Goal: Transaction & Acquisition: Book appointment/travel/reservation

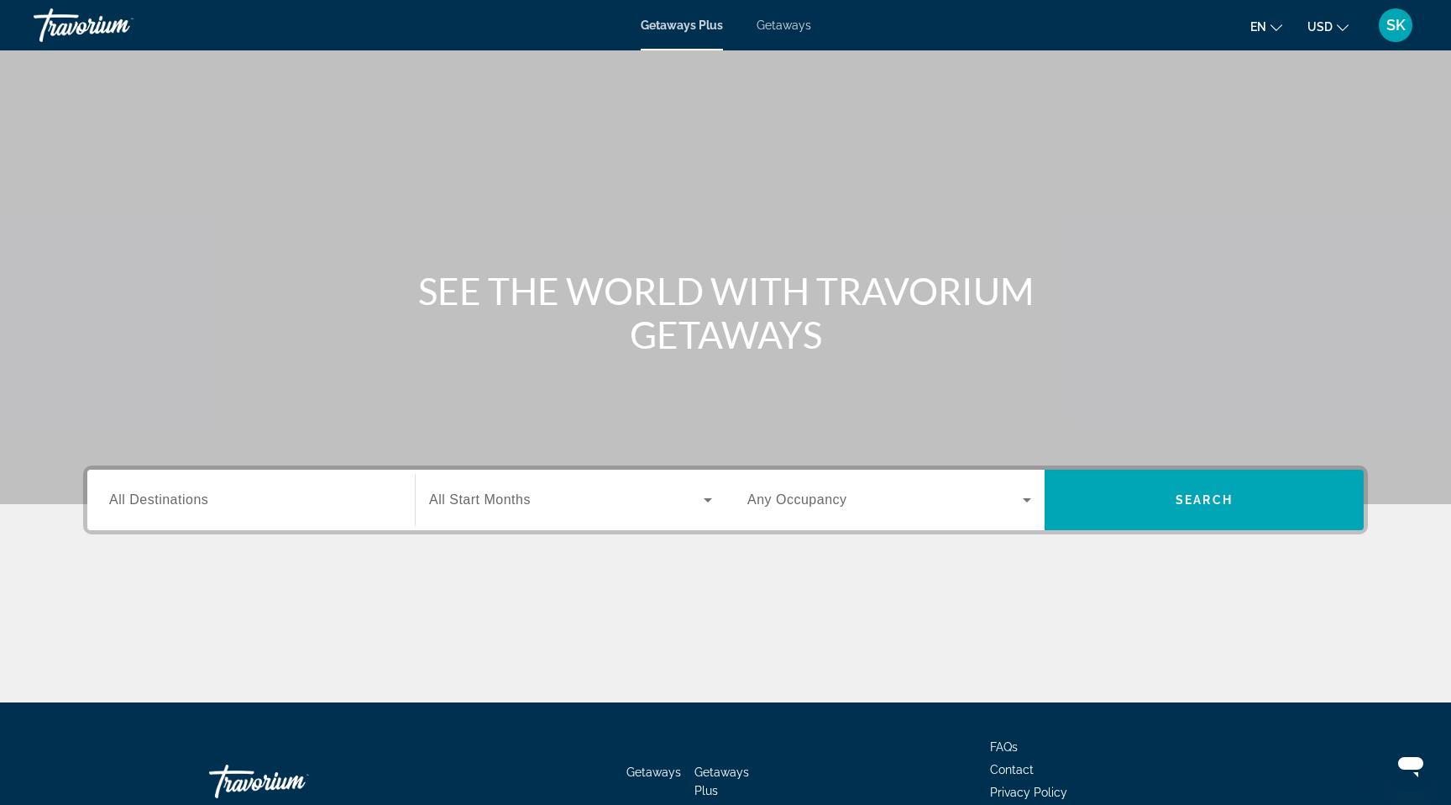
click at [139, 507] on span "All Destinations" at bounding box center [158, 499] width 99 height 14
click at [139, 511] on input "Destination All Destinations" at bounding box center [251, 501] width 284 height 20
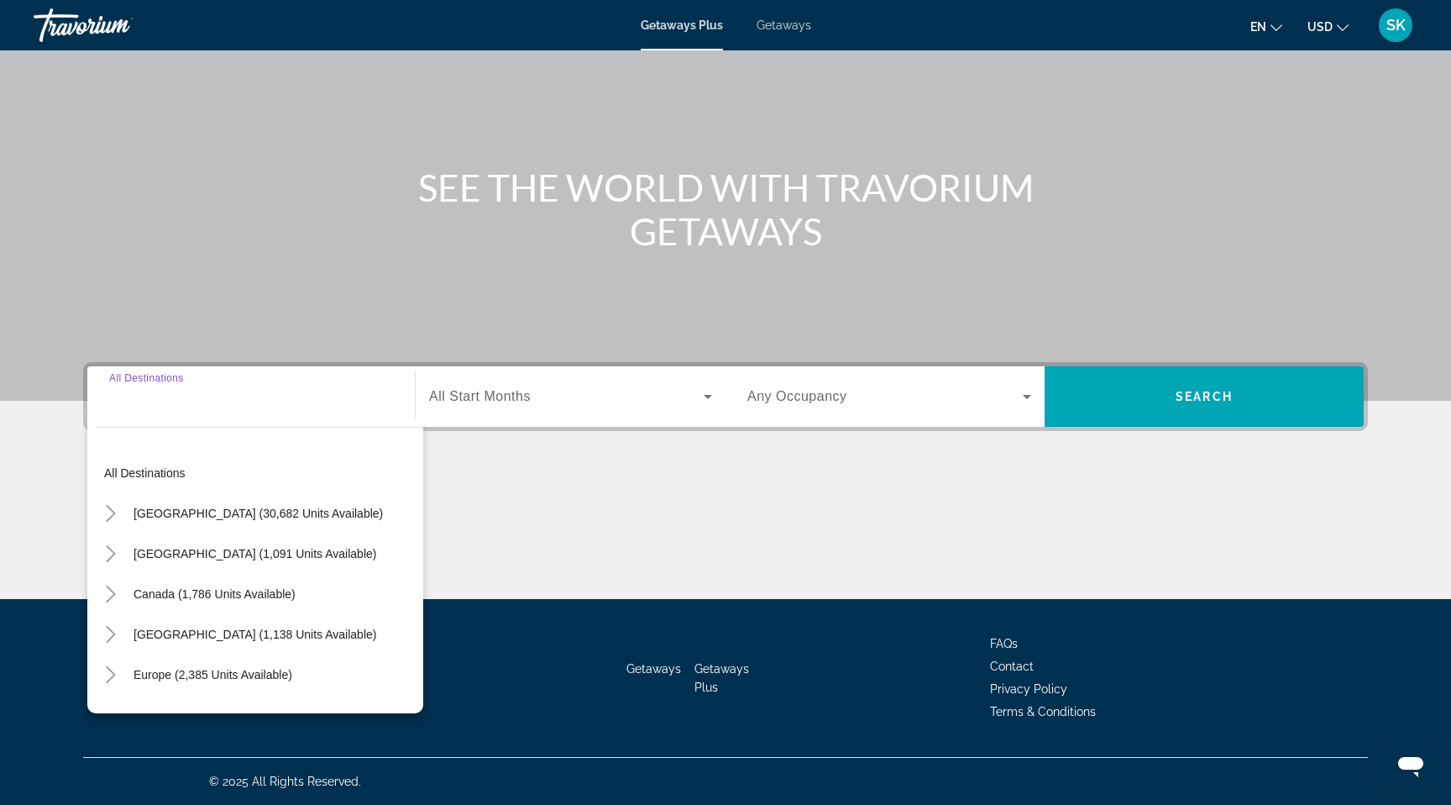
scroll to position [329, 0]
click at [102, 505] on icon "Toggle United States (30,682 units available)" at bounding box center [110, 513] width 17 height 17
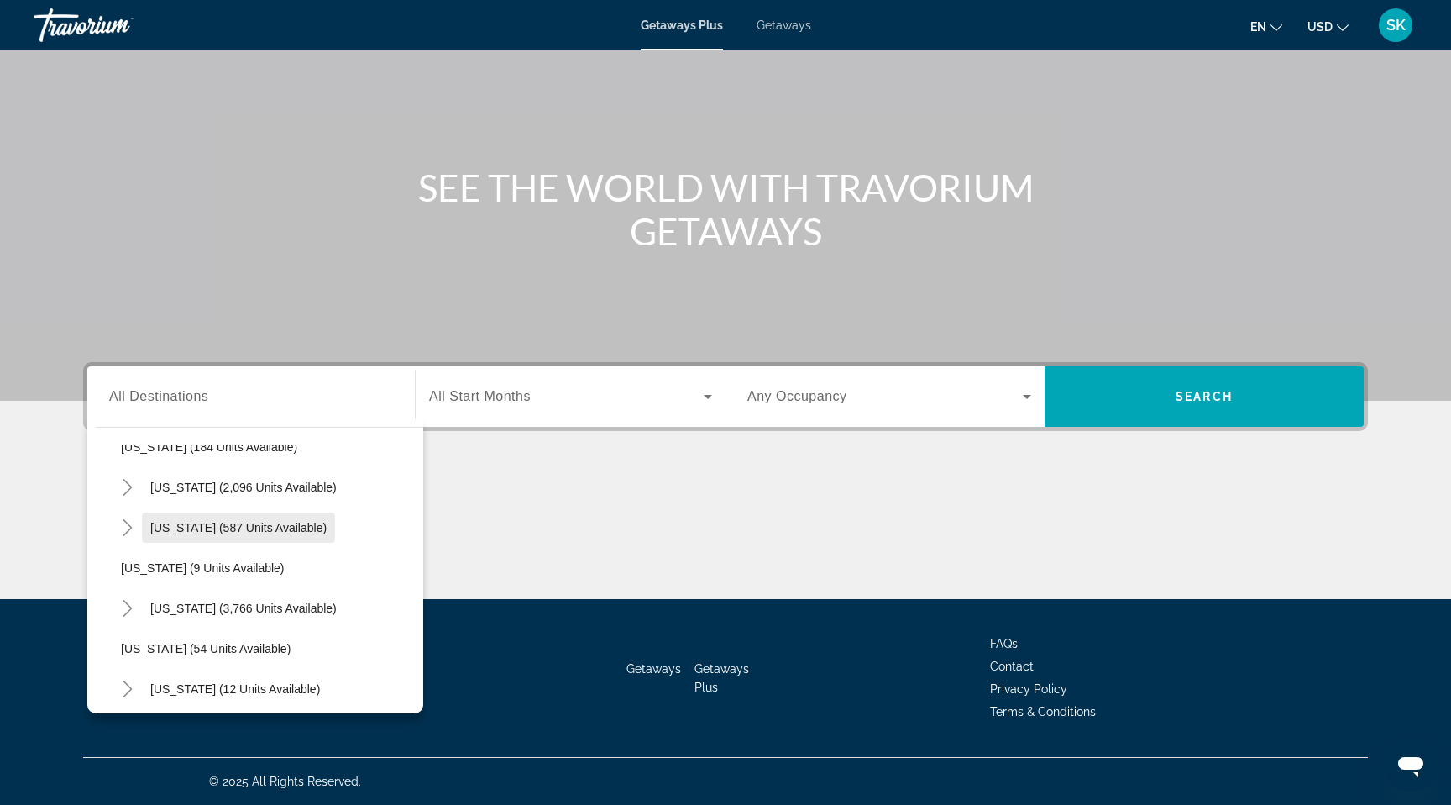
scroll to position [149, 0]
click at [123, 598] on icon "Toggle Florida (3,766 units available)" at bounding box center [127, 606] width 9 height 17
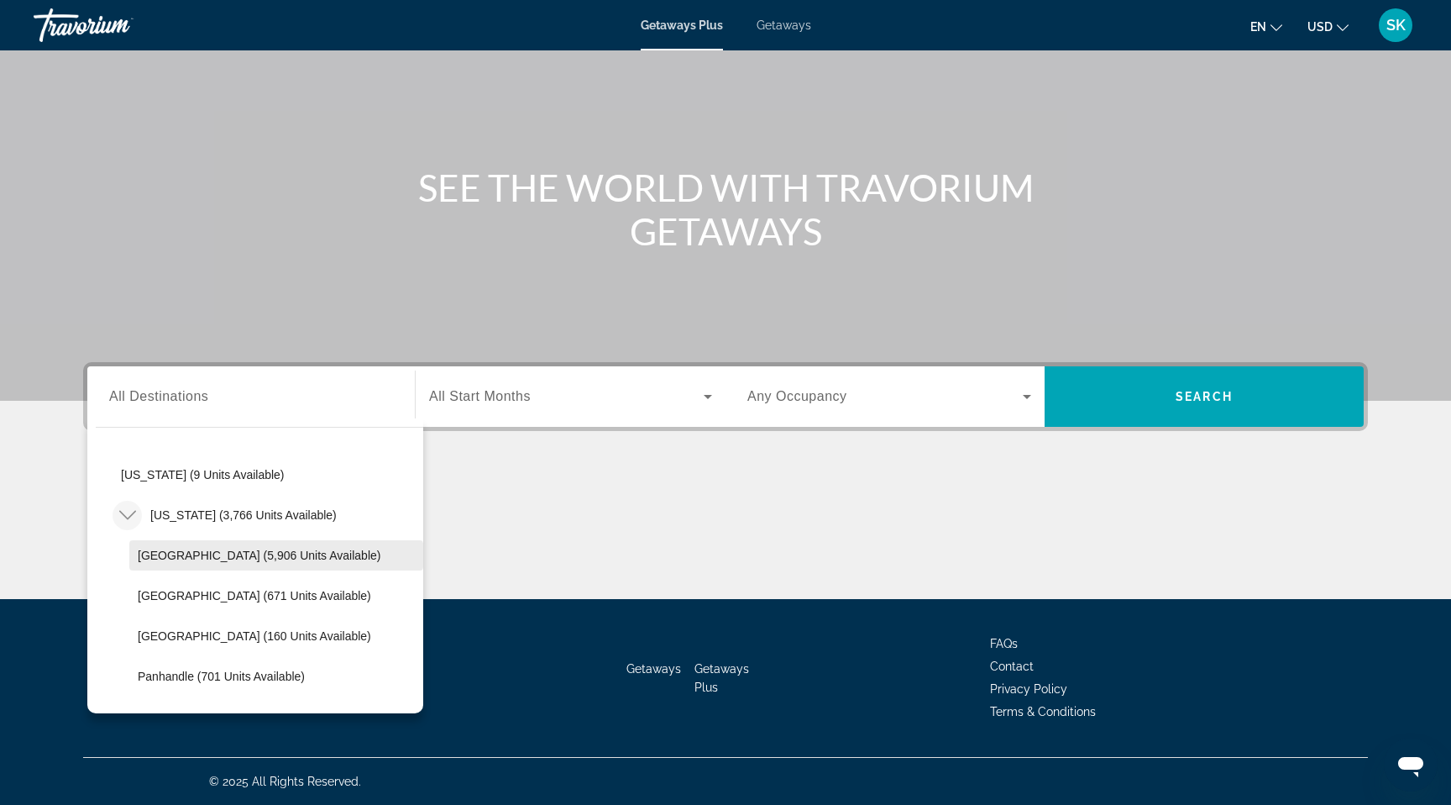
scroll to position [255, 0]
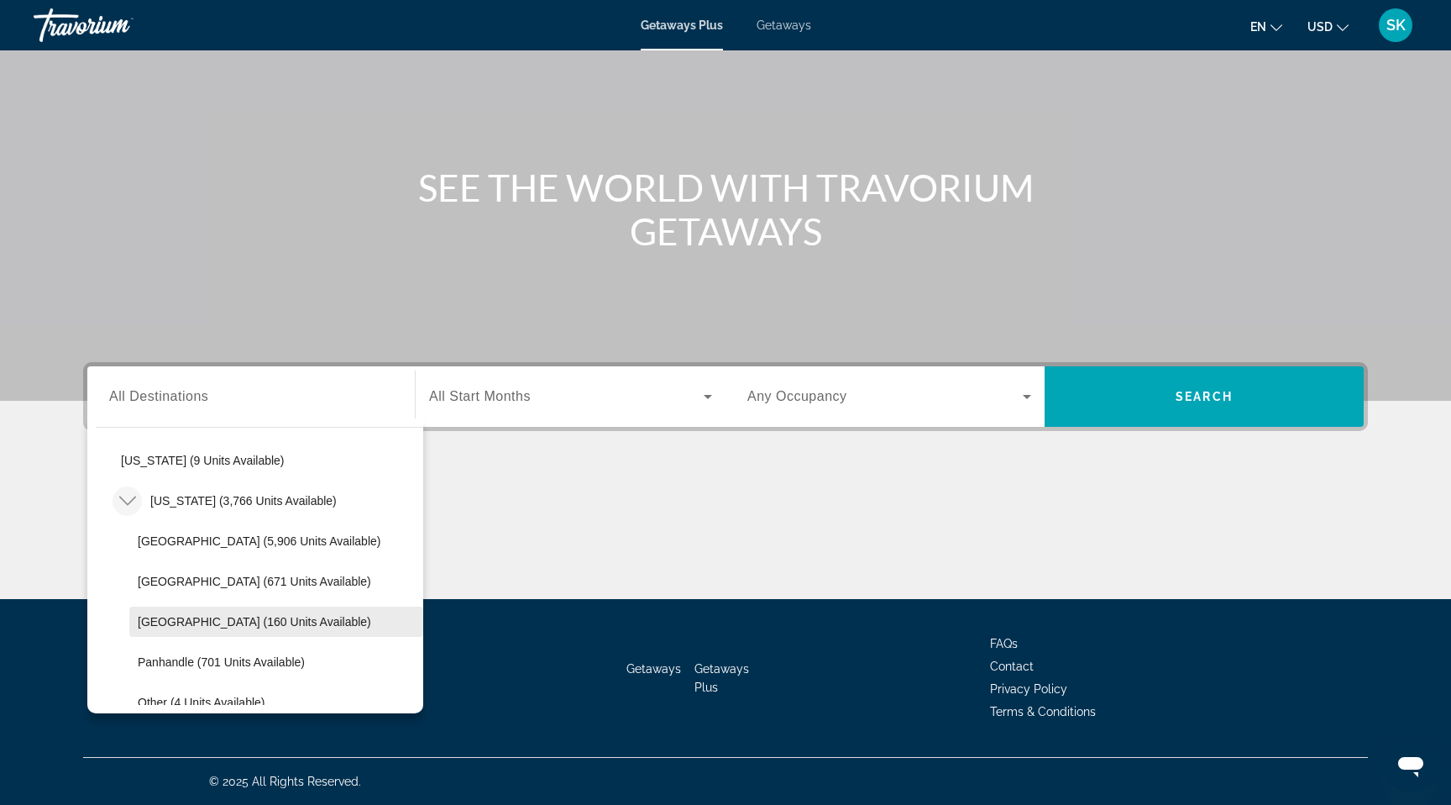
click at [223, 615] on span "West Coast (160 units available)" at bounding box center [255, 621] width 234 height 13
type input "**********"
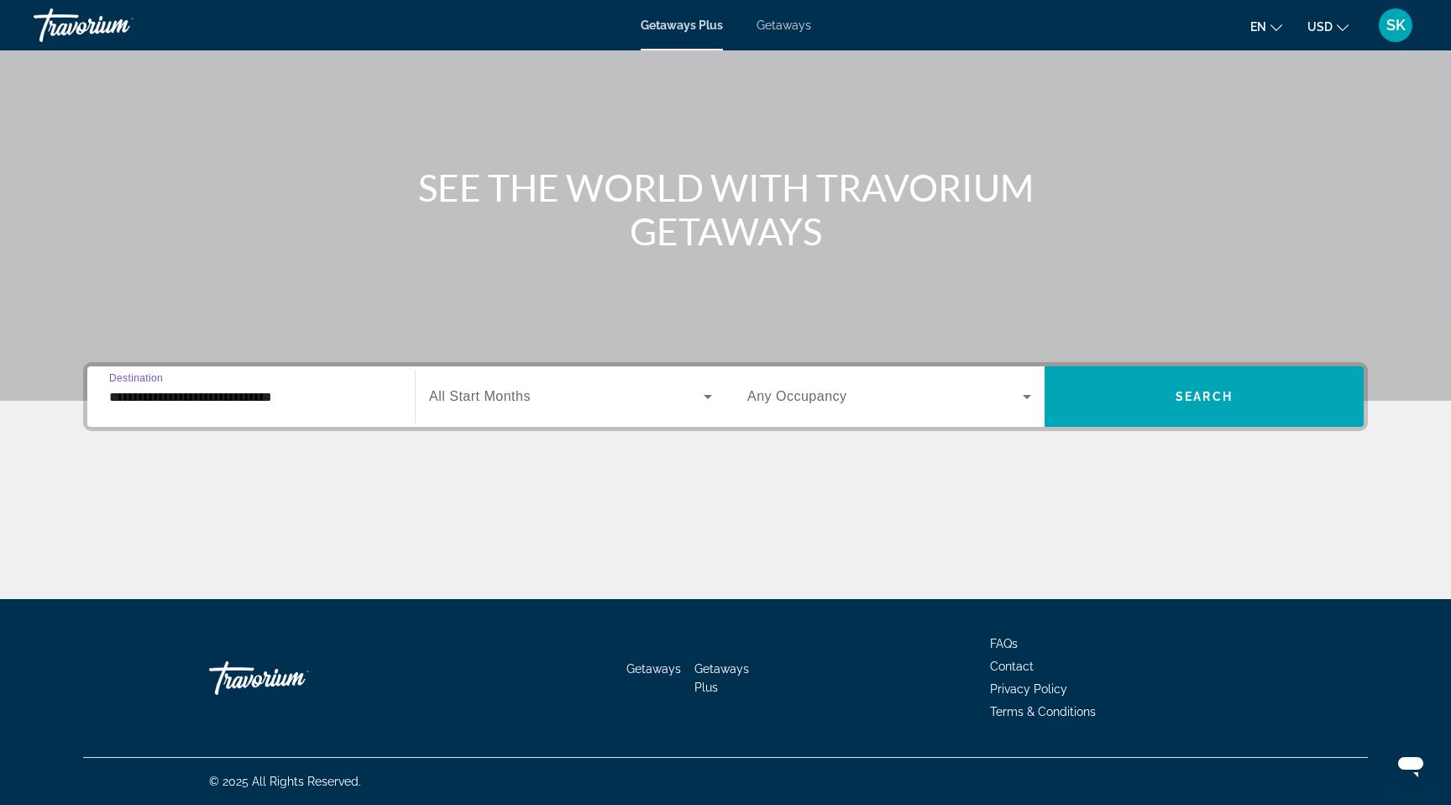
click at [711, 386] on icon "Search widget" at bounding box center [708, 396] width 20 height 20
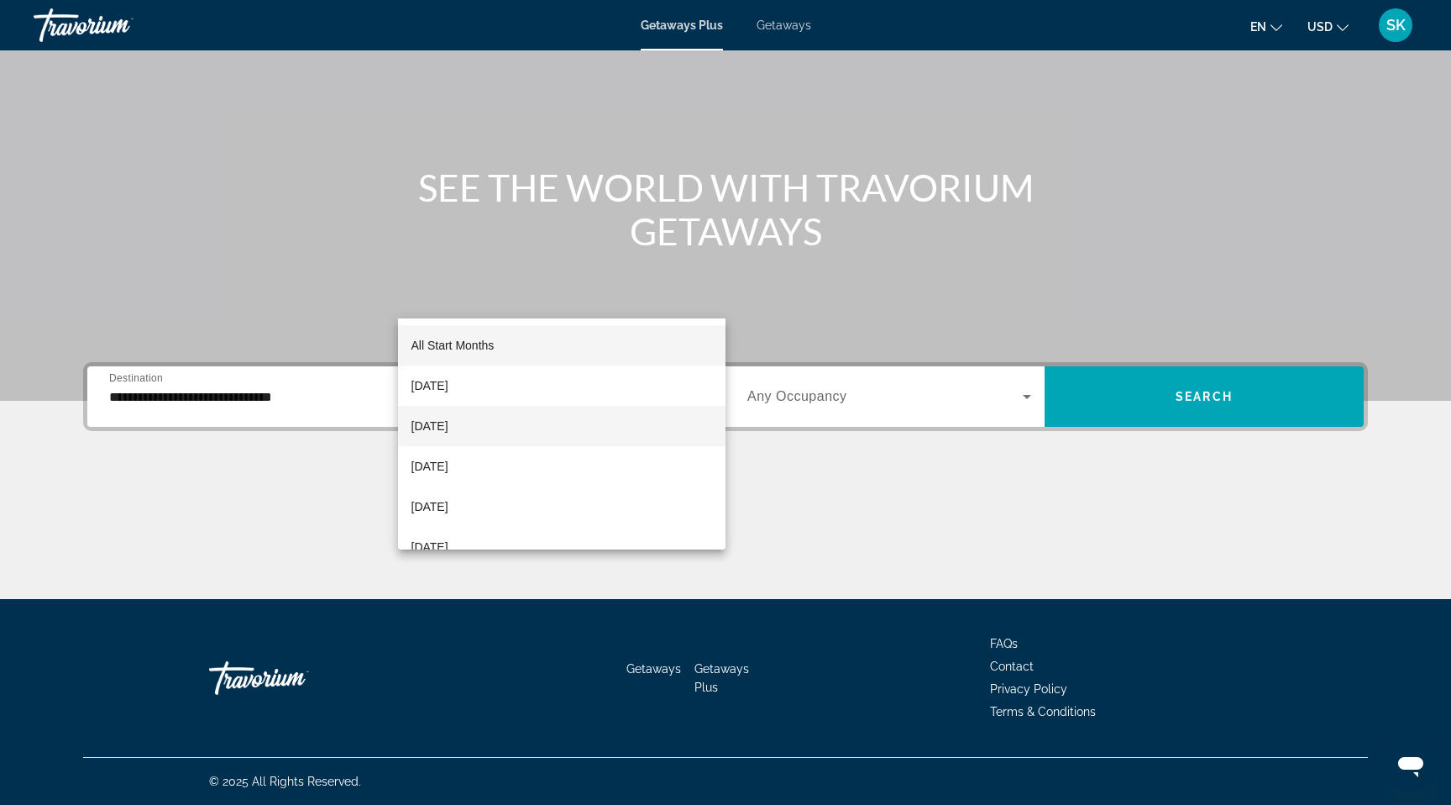
click at [503, 427] on mat-option "October 2025" at bounding box center [562, 426] width 328 height 40
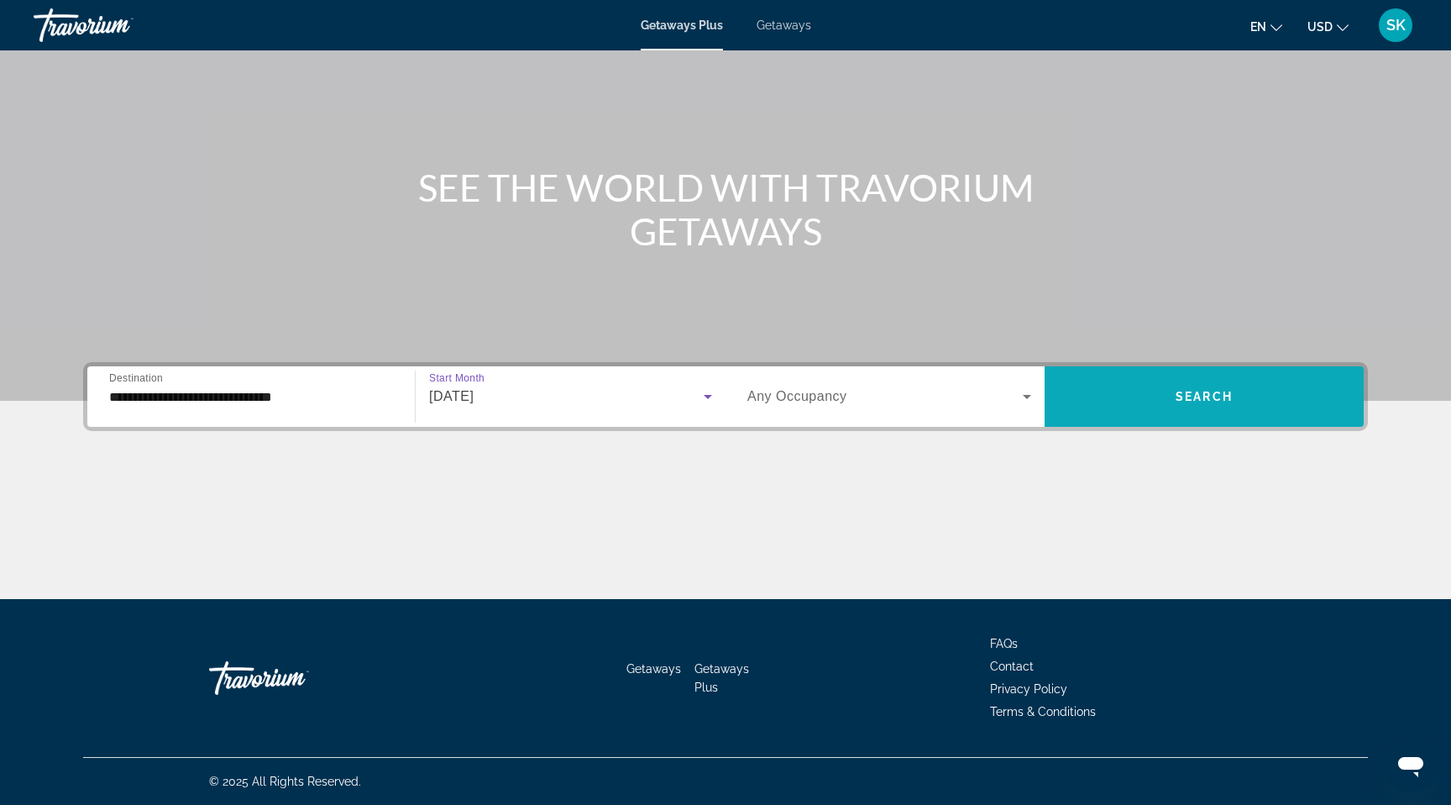
click at [1207, 390] on span "Search" at bounding box center [1204, 396] width 57 height 13
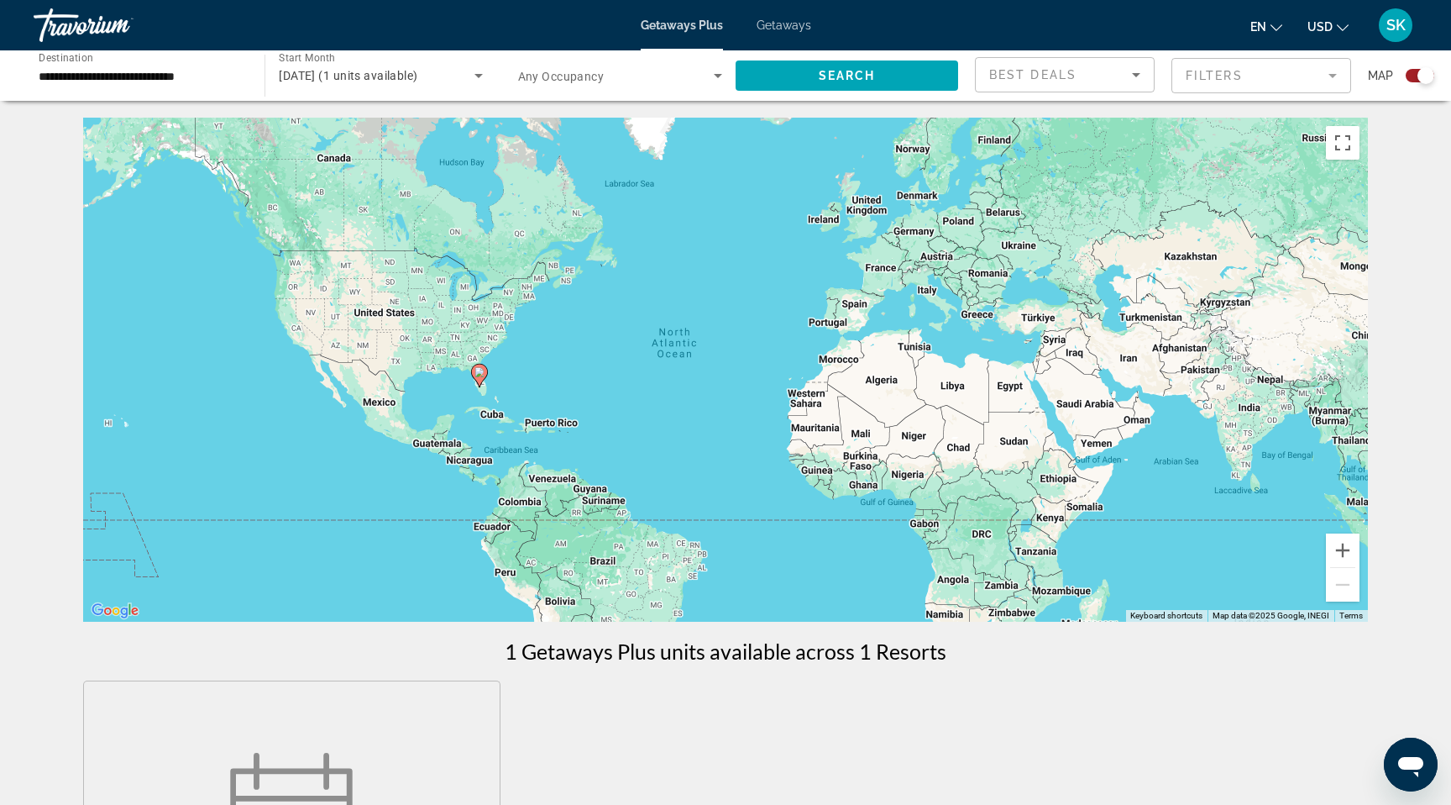
click at [798, 31] on span "Getaways" at bounding box center [784, 24] width 55 height 13
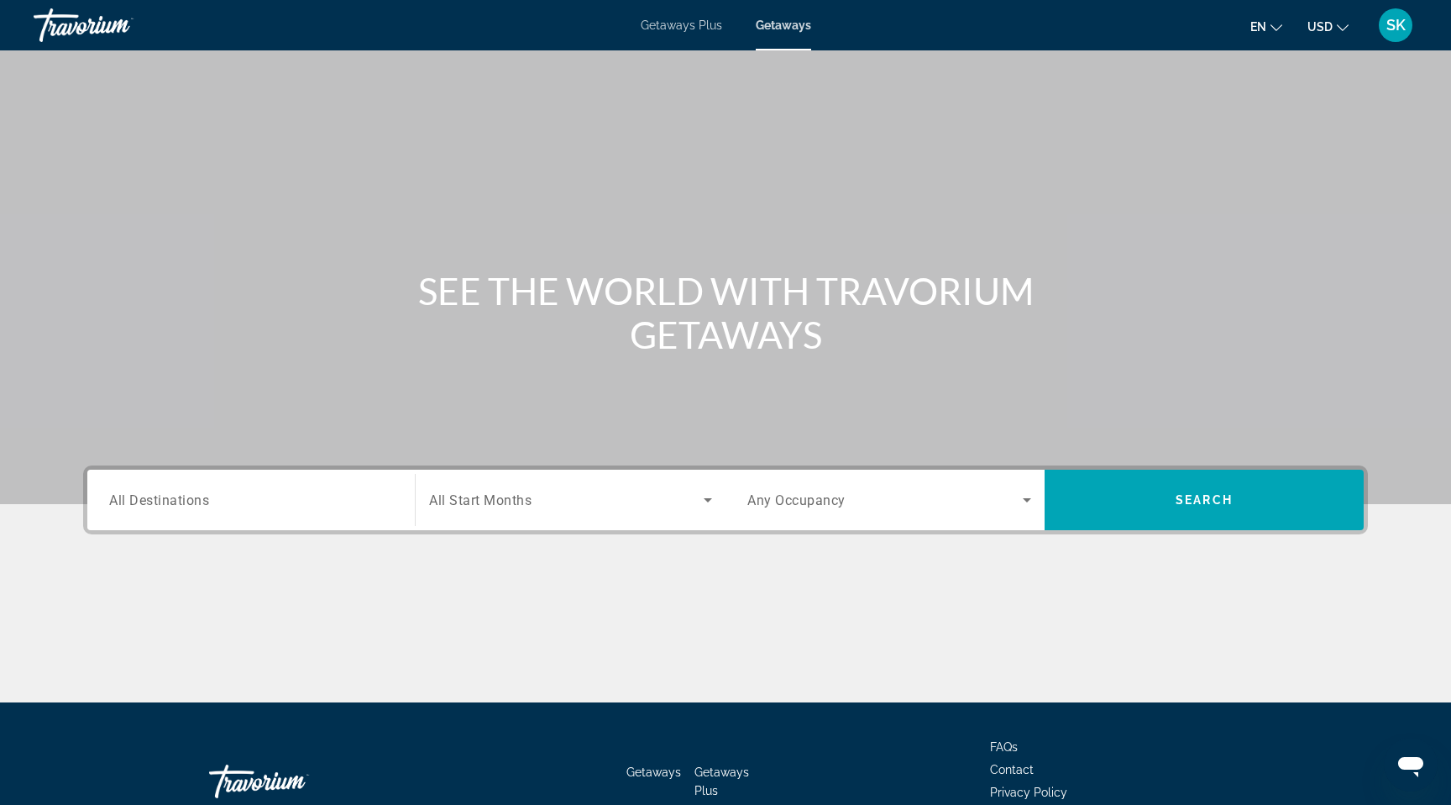
click at [182, 524] on div "Search widget" at bounding box center [251, 500] width 284 height 48
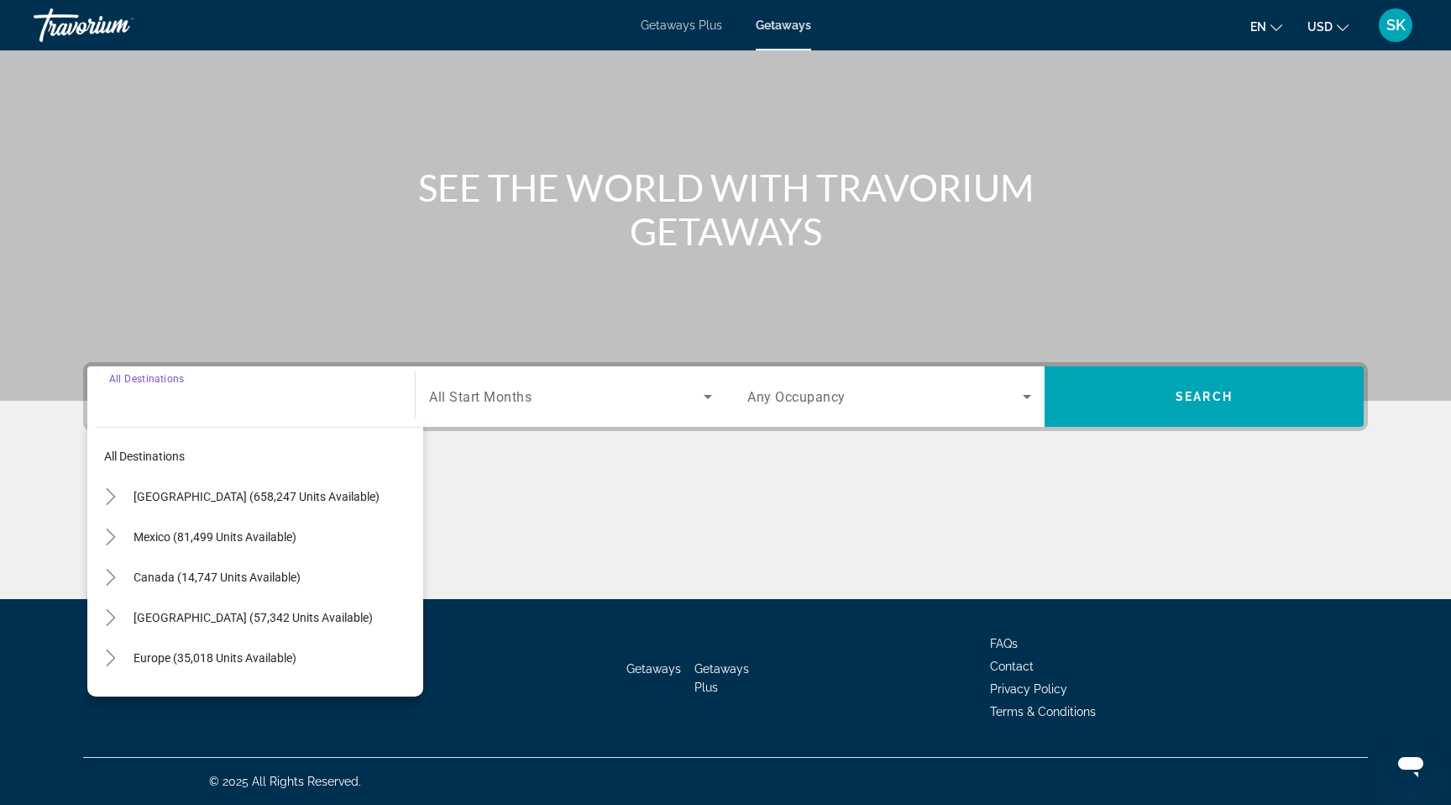
scroll to position [329, 0]
click at [102, 488] on icon "Toggle United States (658,247 units available)" at bounding box center [110, 496] width 17 height 17
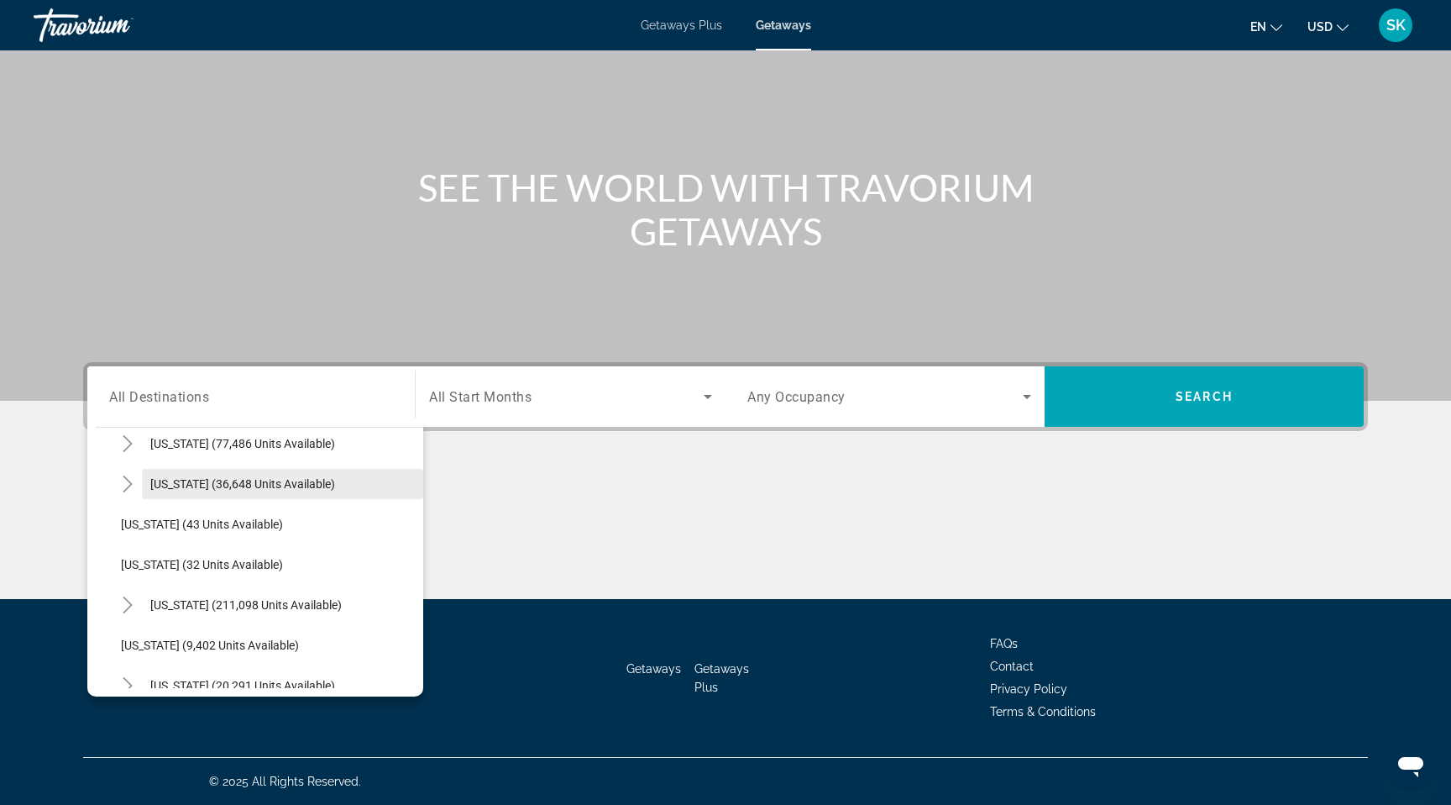
scroll to position [228, 0]
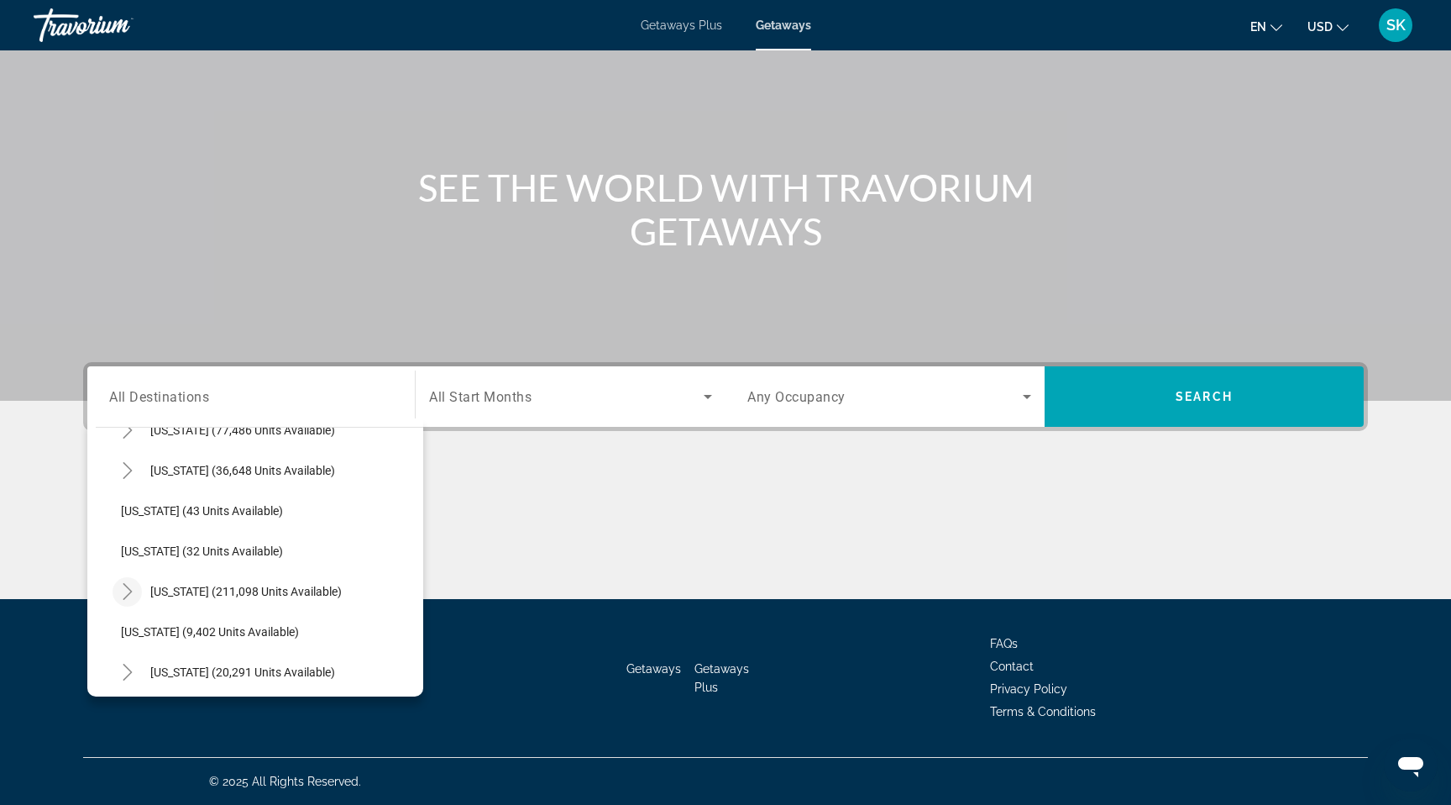
click at [123, 583] on icon "Toggle Florida (211,098 units available)" at bounding box center [127, 591] width 9 height 17
click at [183, 706] on span "West Coast (64,183 units available)" at bounding box center [257, 712] width 239 height 13
type input "**********"
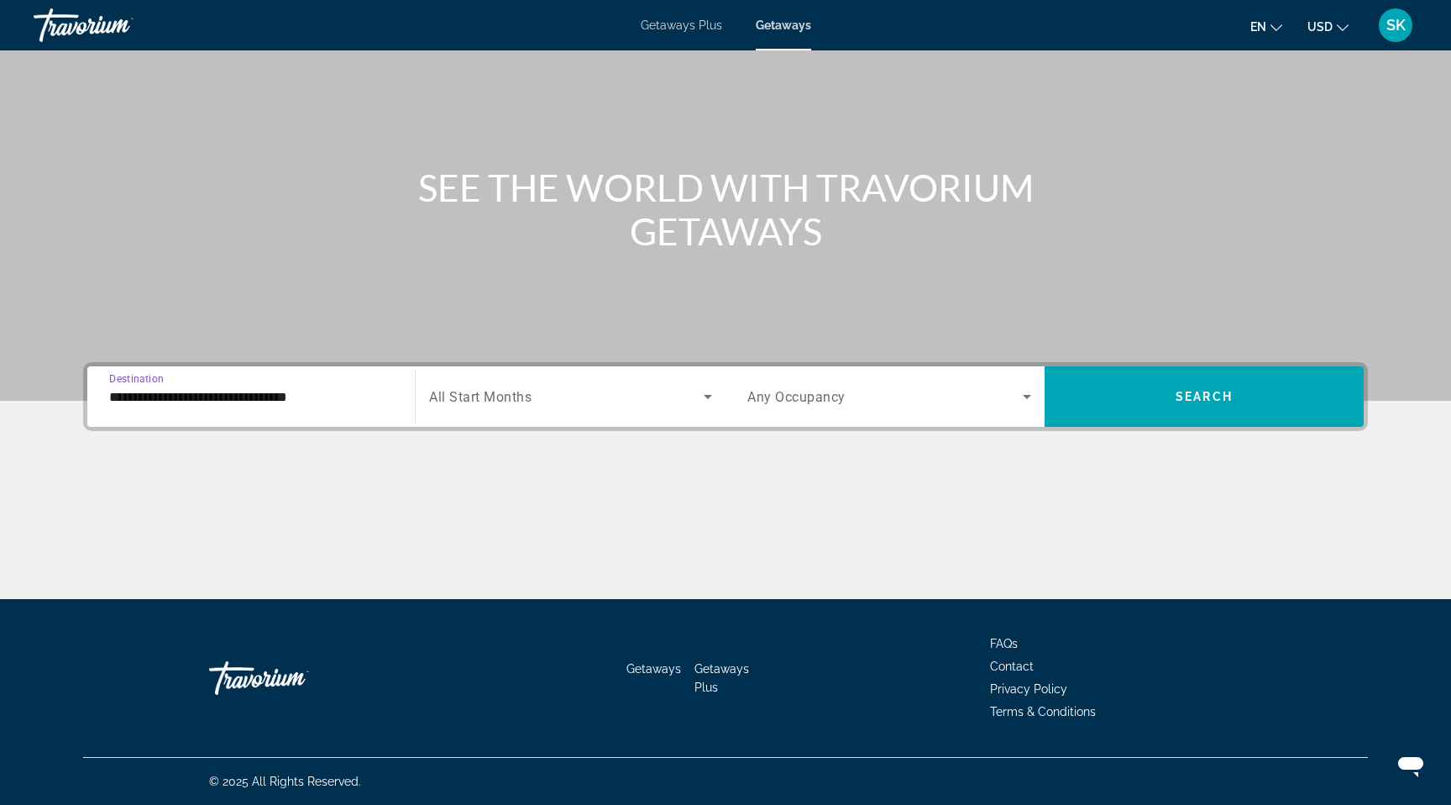
click at [704, 386] on icon "Search widget" at bounding box center [708, 396] width 20 height 20
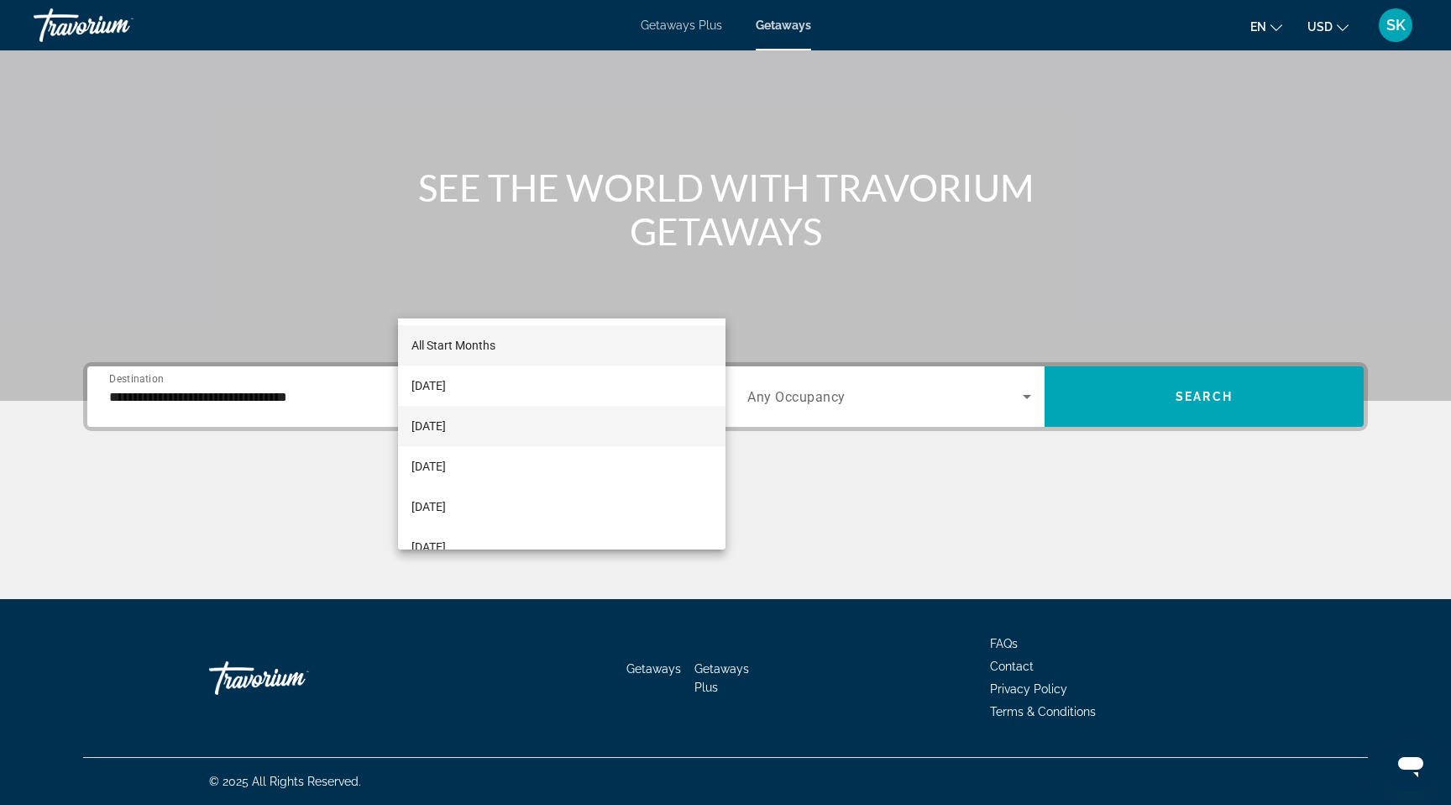
click at [446, 419] on span "October 2025" at bounding box center [429, 426] width 34 height 20
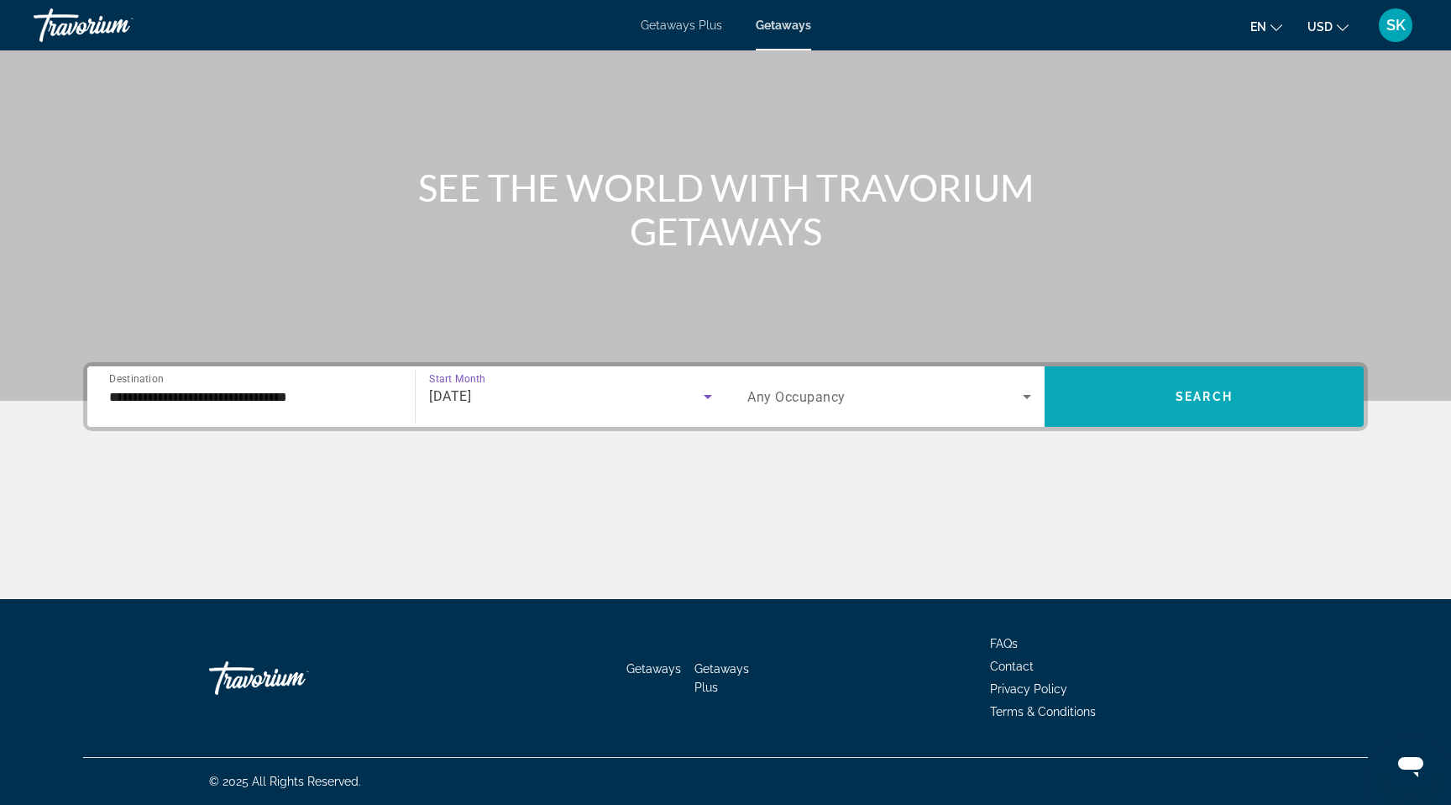
click at [1233, 390] on span "Search" at bounding box center [1204, 396] width 57 height 13
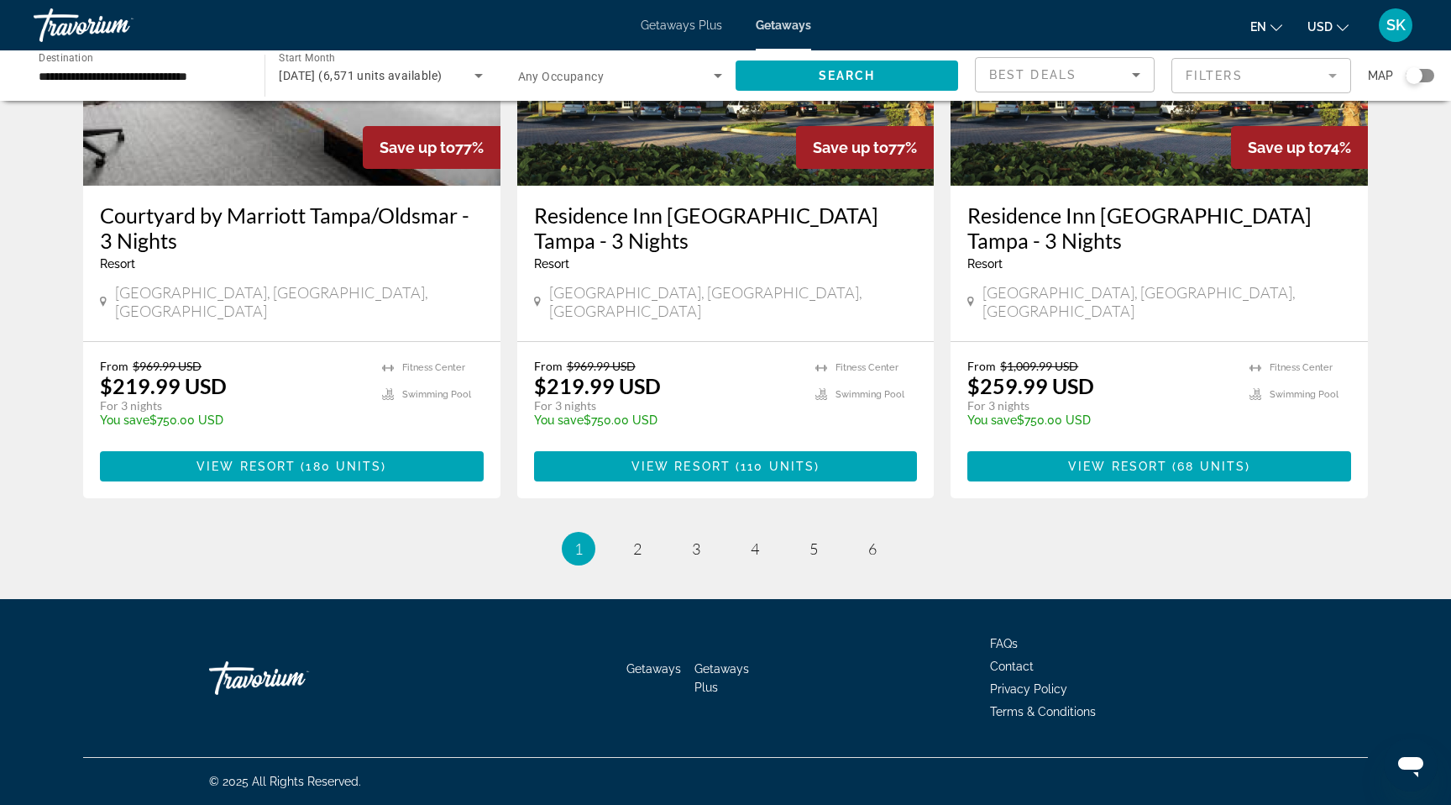
scroll to position [2462, 0]
click at [633, 558] on span "2" at bounding box center [637, 548] width 8 height 18
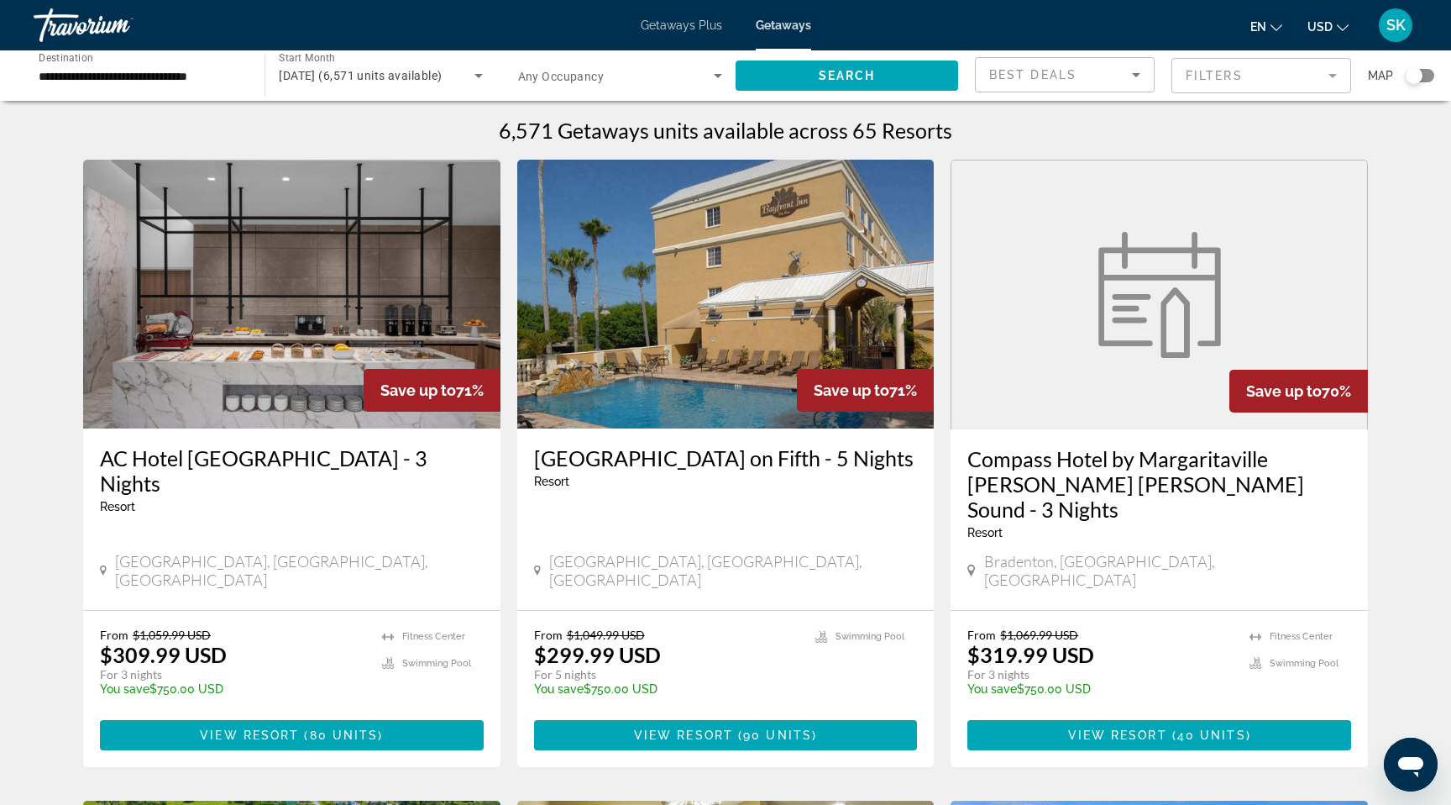
click at [1420, 82] on div "Search widget" at bounding box center [1420, 75] width 29 height 13
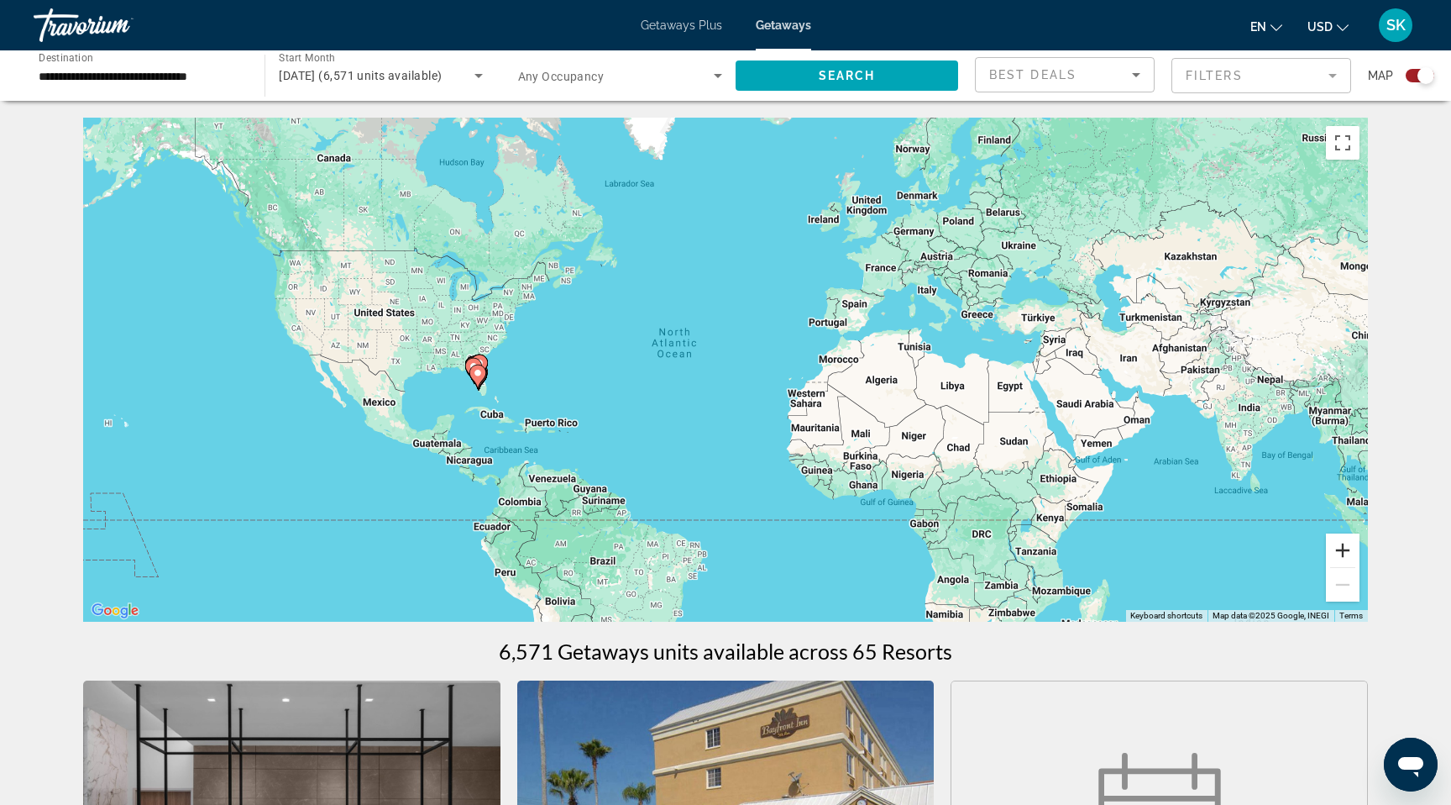
click at [1360, 567] on button "Zoom in" at bounding box center [1343, 550] width 34 height 34
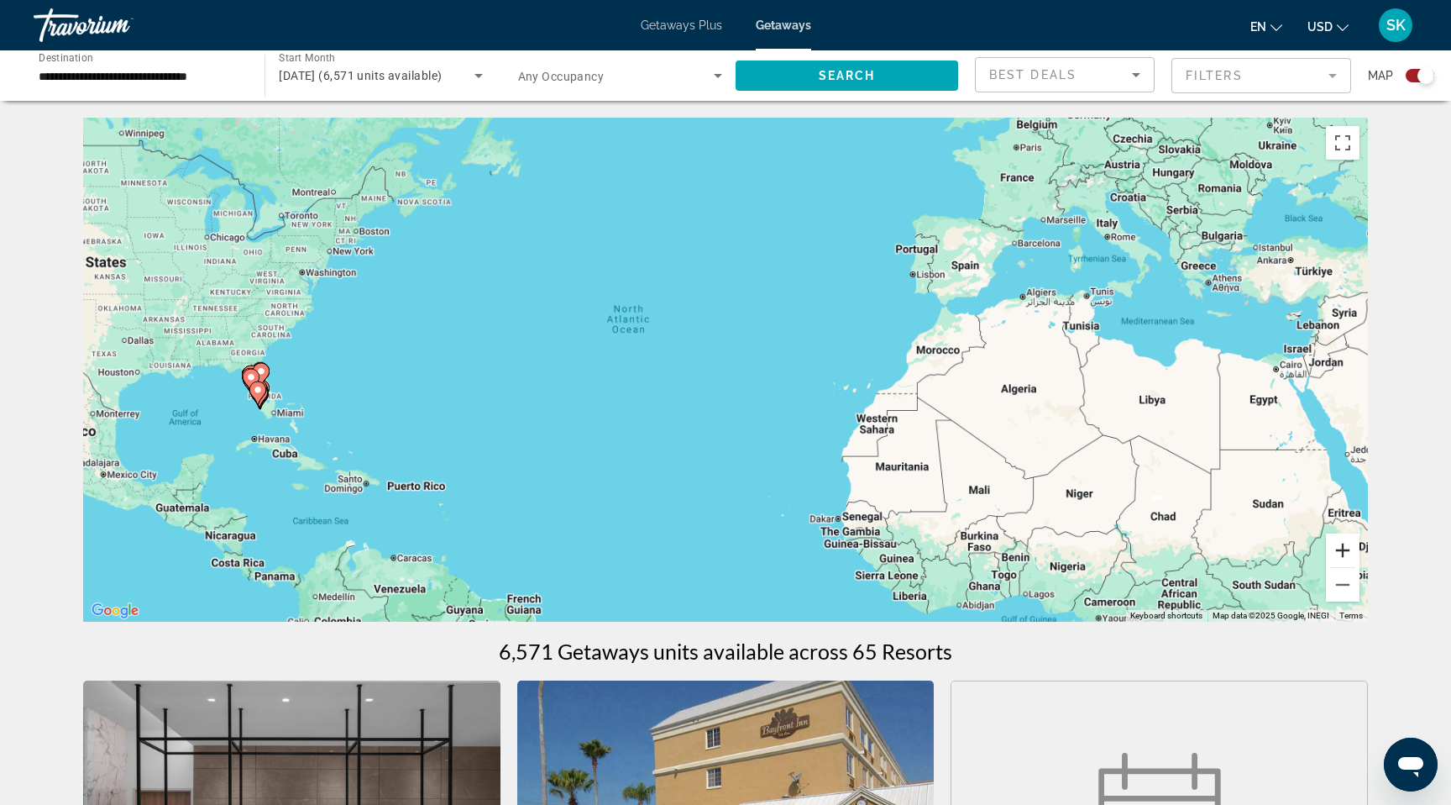
click at [1360, 567] on button "Zoom in" at bounding box center [1343, 550] width 34 height 34
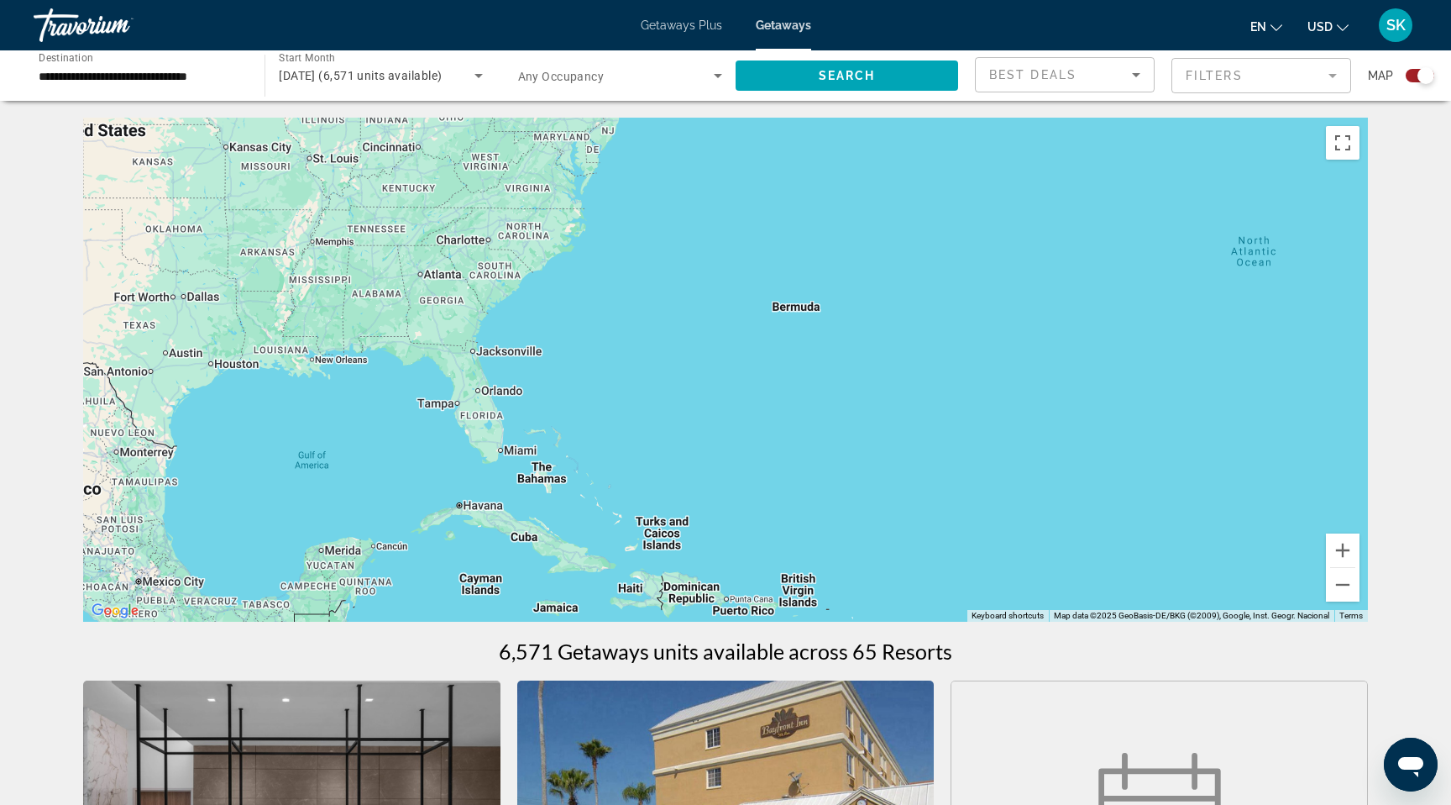
drag, startPoint x: 467, startPoint y: 417, endPoint x: 1206, endPoint y: 405, distance: 739.3
click at [1206, 405] on div "Main content" at bounding box center [725, 370] width 1285 height 504
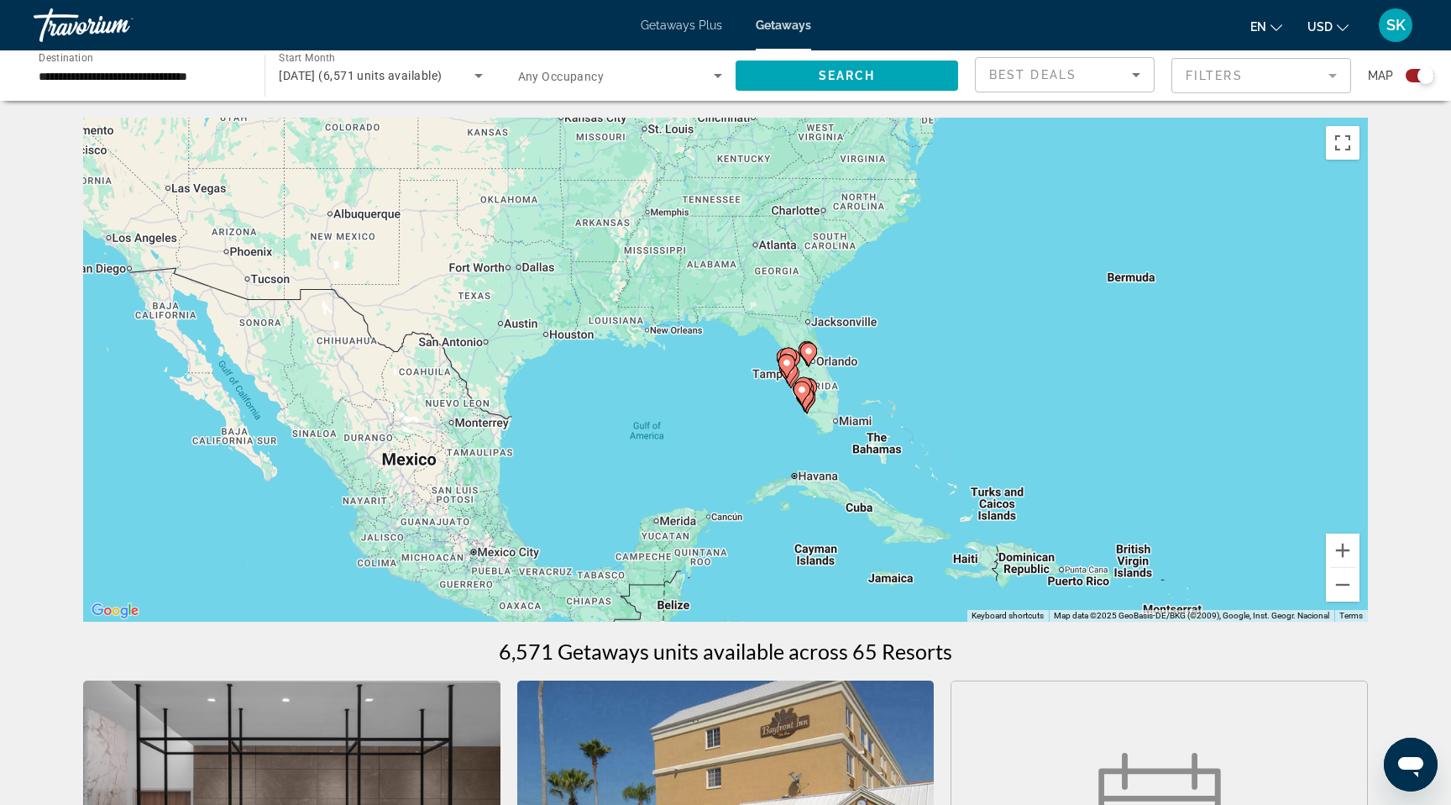
drag, startPoint x: 664, startPoint y: 417, endPoint x: 1023, endPoint y: 381, distance: 360.5
click at [1023, 381] on div "To activate drag with keyboard, press Alt + Enter. Once in keyboard drag state,…" at bounding box center [725, 370] width 1285 height 504
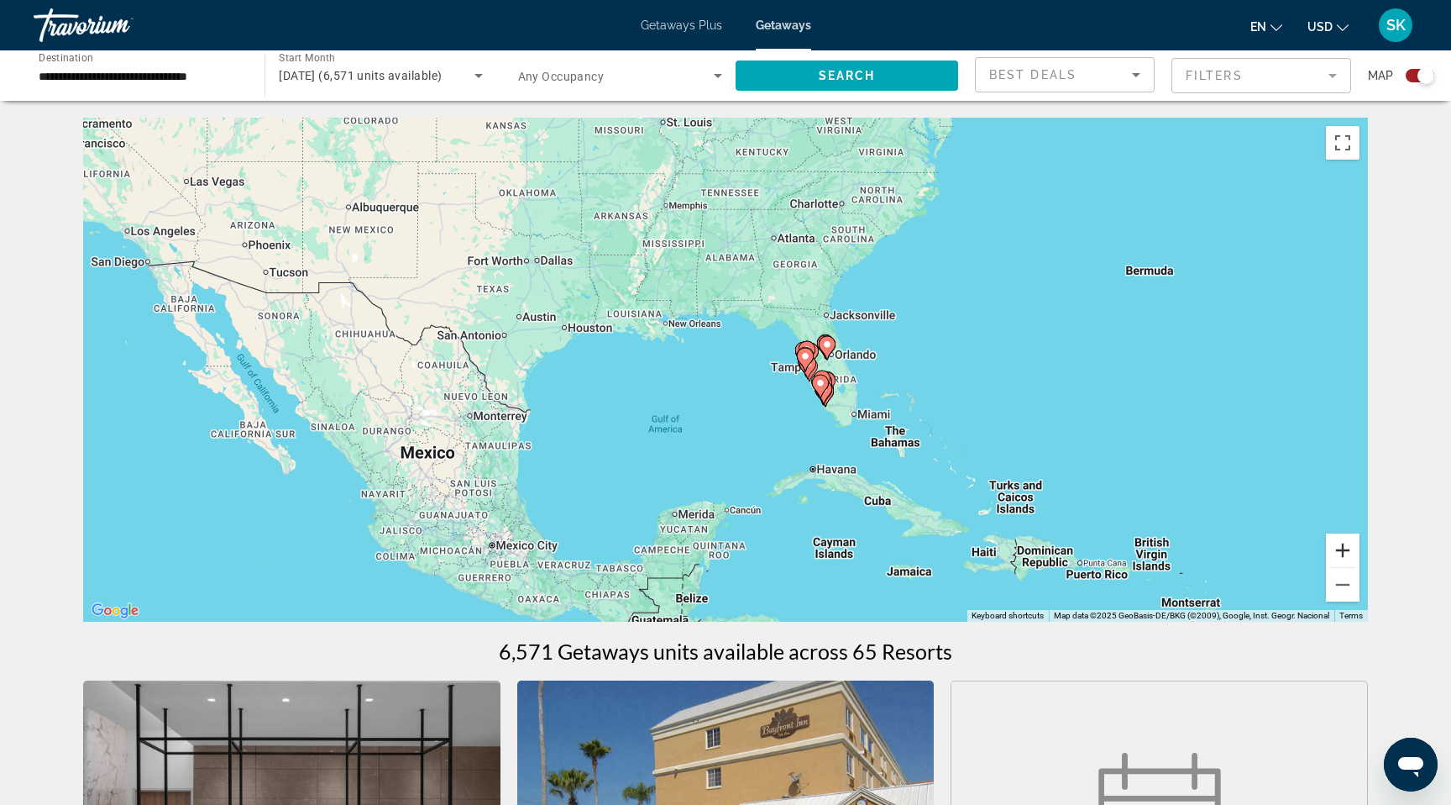
click at [1360, 567] on button "Zoom in" at bounding box center [1343, 550] width 34 height 34
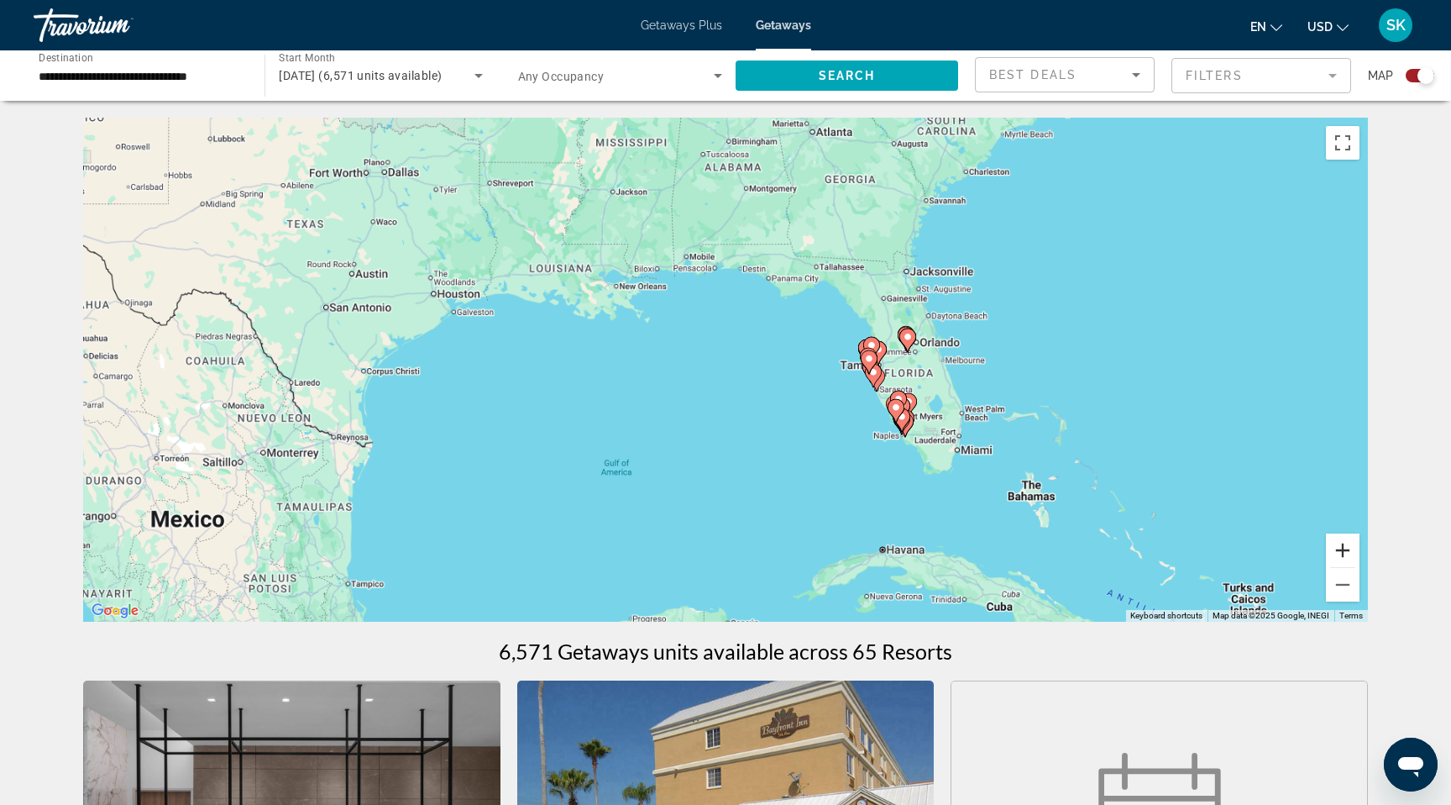
click at [1360, 567] on button "Zoom in" at bounding box center [1343, 550] width 34 height 34
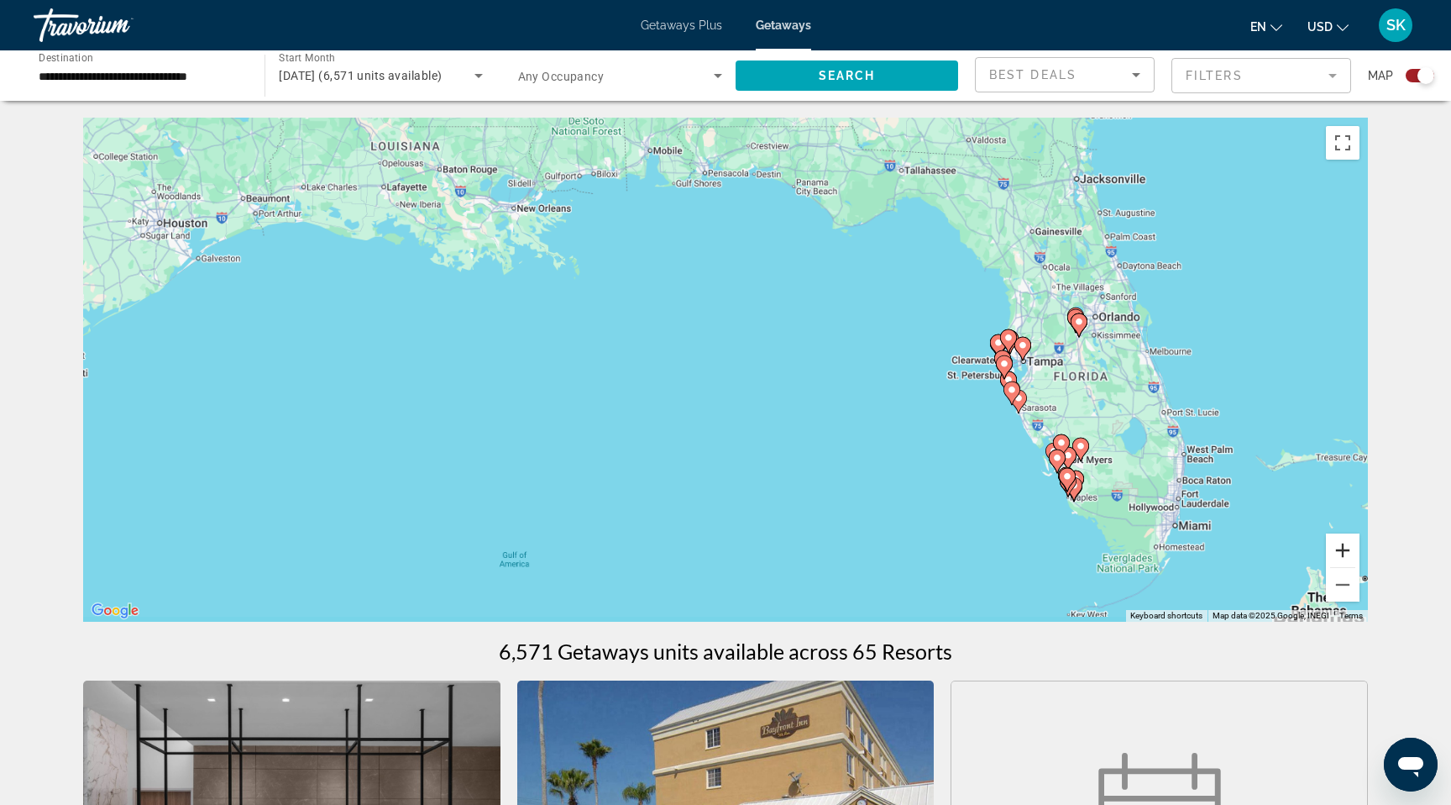
click at [1360, 567] on button "Zoom in" at bounding box center [1343, 550] width 34 height 34
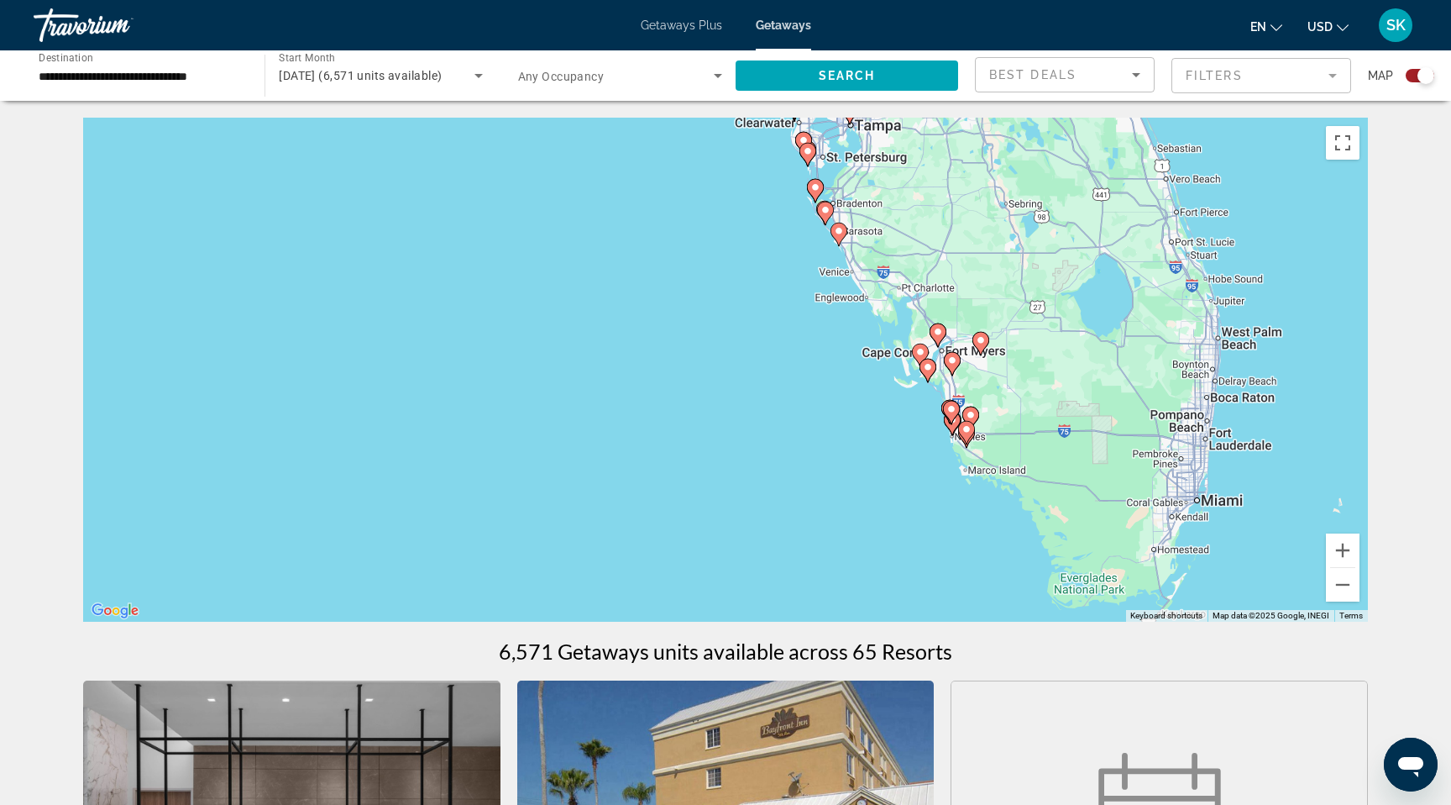
drag, startPoint x: 1147, startPoint y: 526, endPoint x: 586, endPoint y: 299, distance: 604.4
click at [586, 299] on div "To activate drag with keyboard, press Alt + Enter. Once in keyboard drag state,…" at bounding box center [725, 370] width 1285 height 504
click at [1360, 567] on button "Zoom in" at bounding box center [1343, 550] width 34 height 34
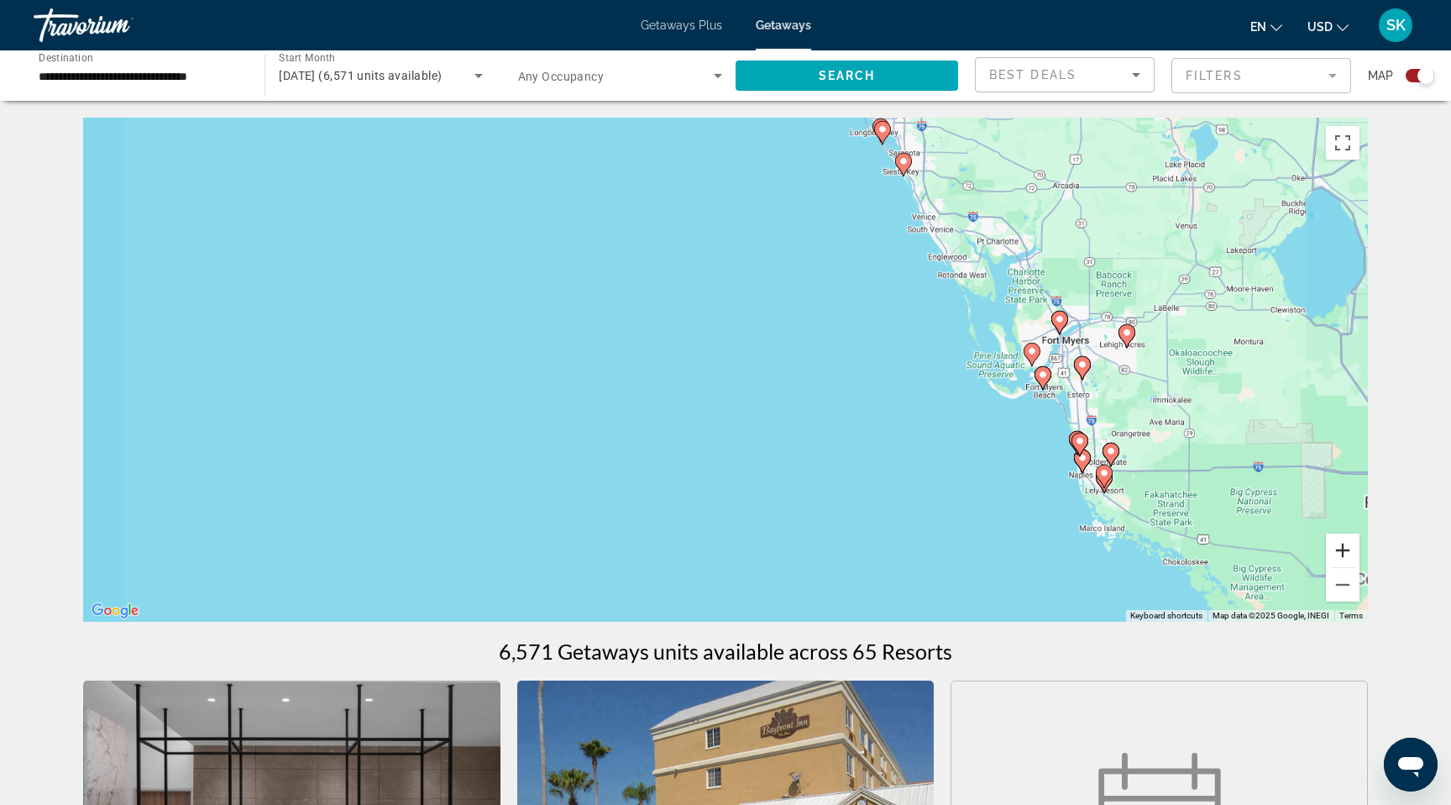
click at [1360, 567] on button "Zoom in" at bounding box center [1343, 550] width 34 height 34
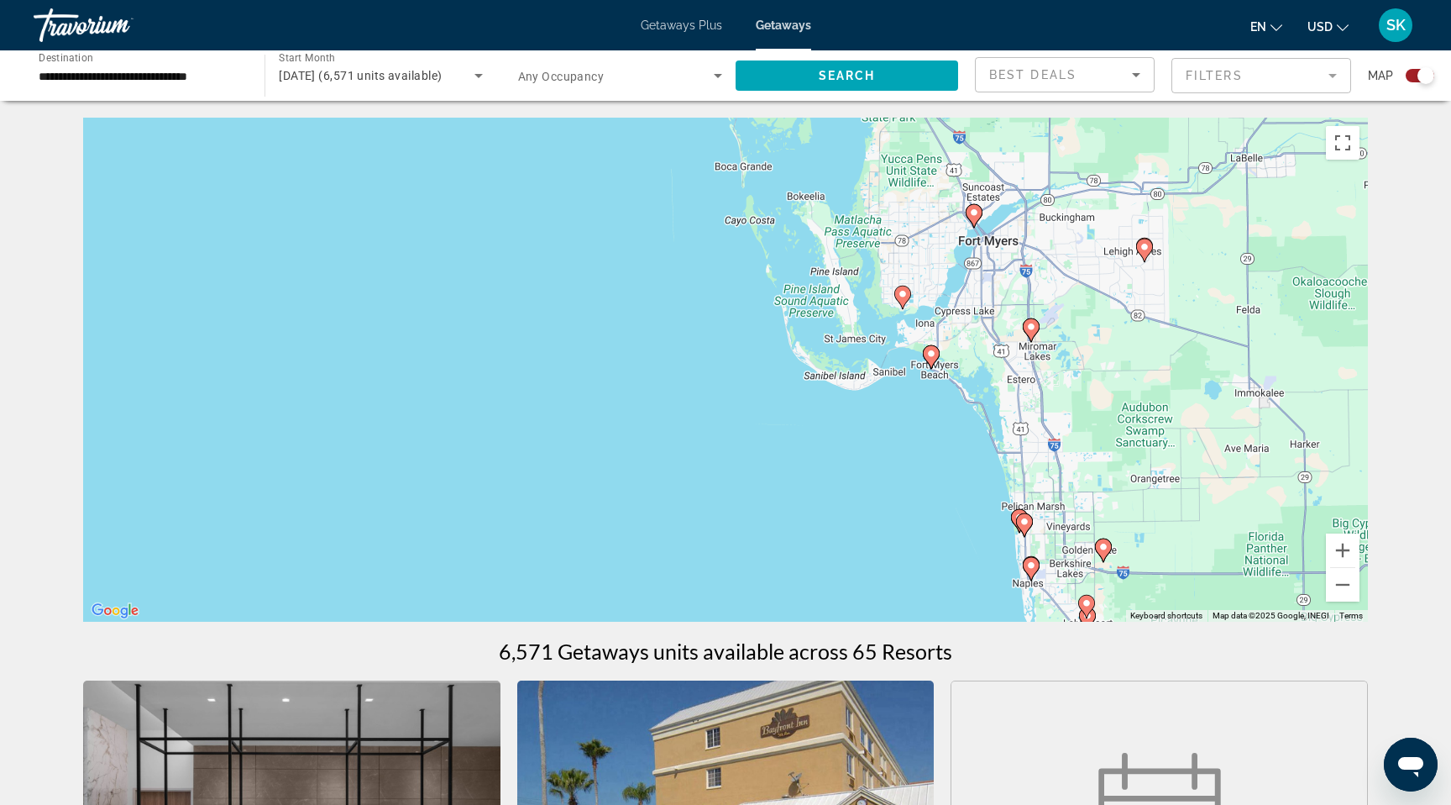
drag, startPoint x: 1234, startPoint y: 447, endPoint x: 627, endPoint y: 393, distance: 609.7
click at [627, 393] on div "To activate drag with keyboard, press Alt + Enter. Once in keyboard drag state,…" at bounding box center [725, 370] width 1285 height 504
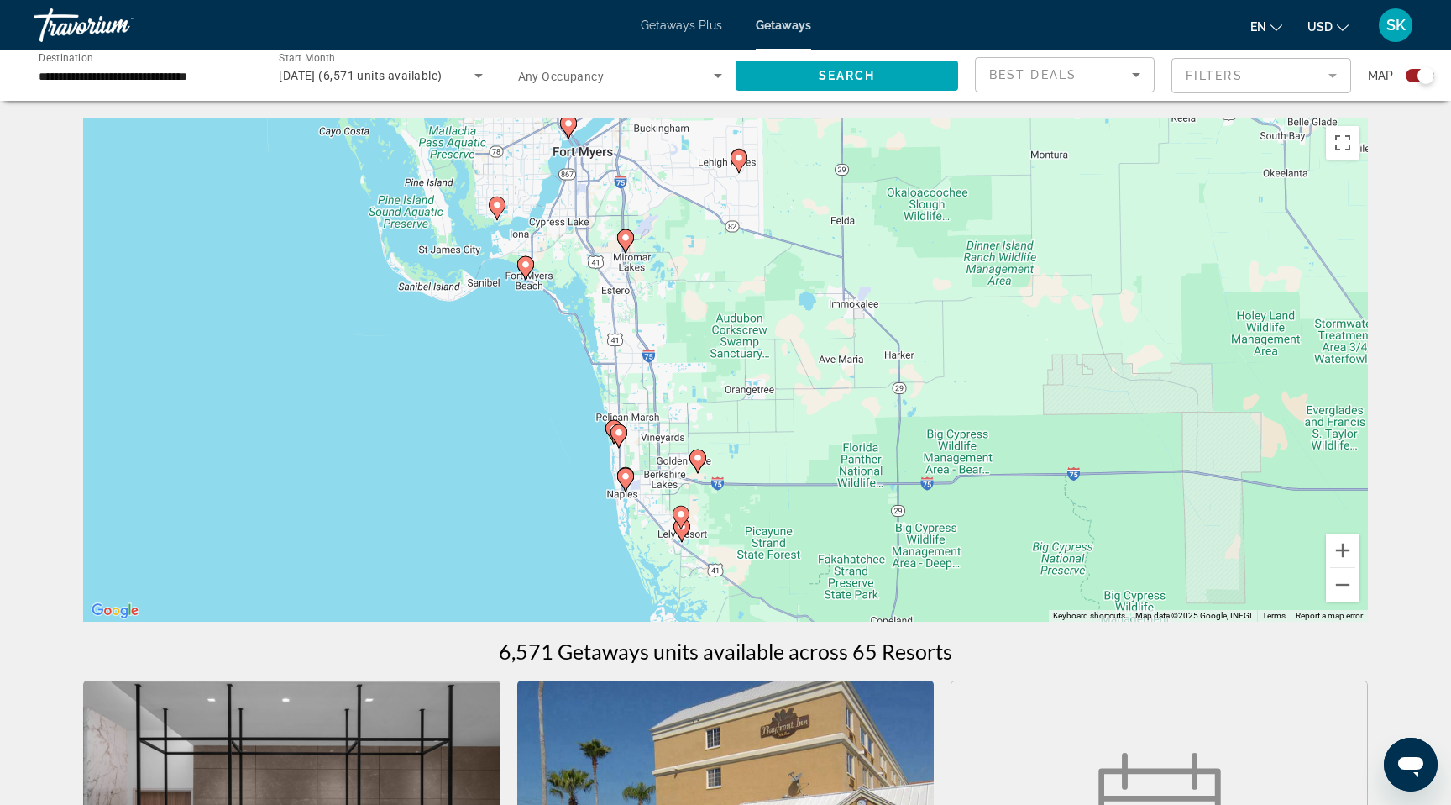
drag, startPoint x: 978, startPoint y: 572, endPoint x: 571, endPoint y: 481, distance: 416.5
click at [571, 481] on div "To activate drag with keyboard, press Alt + Enter. Once in keyboard drag state,…" at bounding box center [725, 370] width 1285 height 504
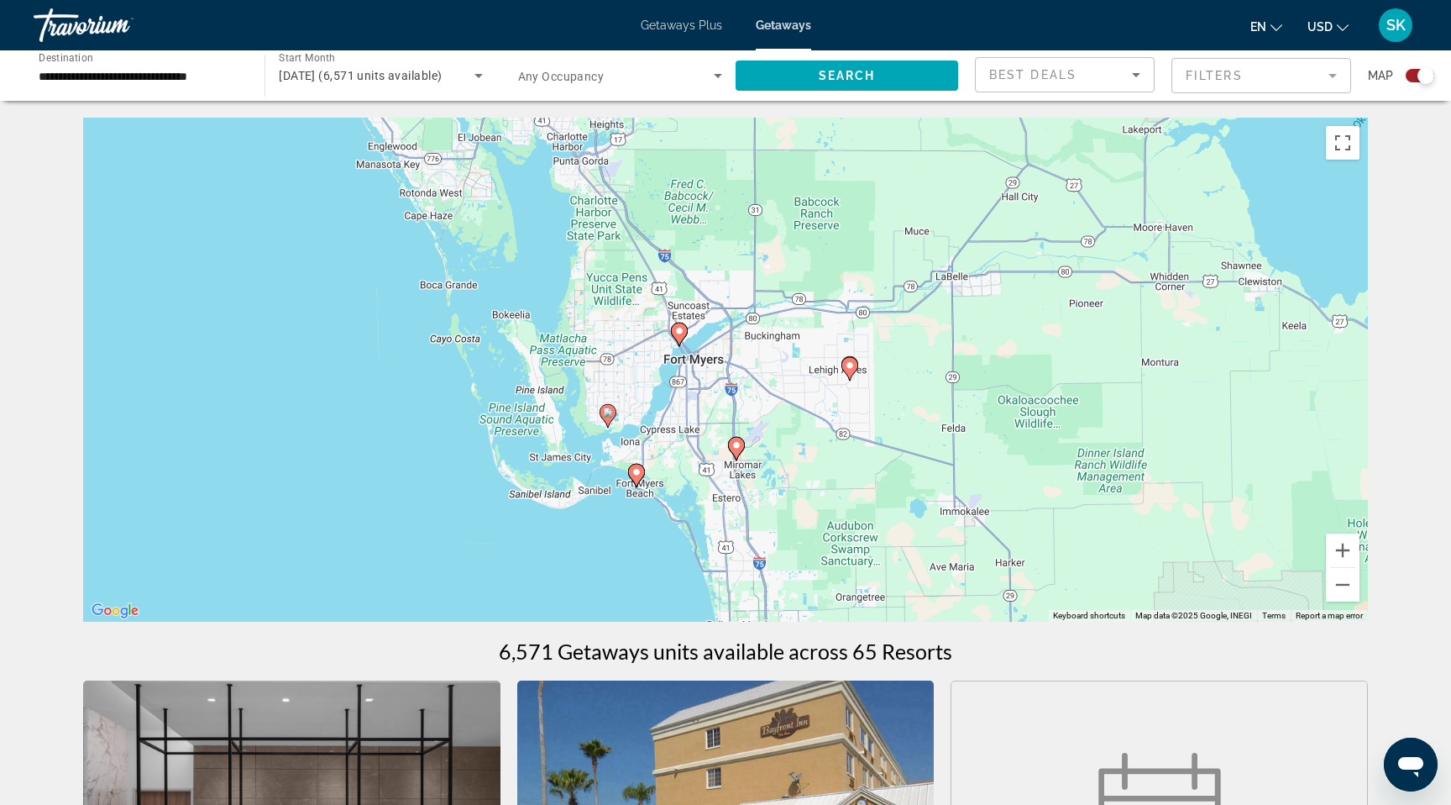
drag, startPoint x: 410, startPoint y: 381, endPoint x: 521, endPoint y: 590, distance: 236.7
click at [521, 590] on div "To activate drag with keyboard, press Alt + Enter. Once in keyboard drag state,…" at bounding box center [725, 370] width 1285 height 504
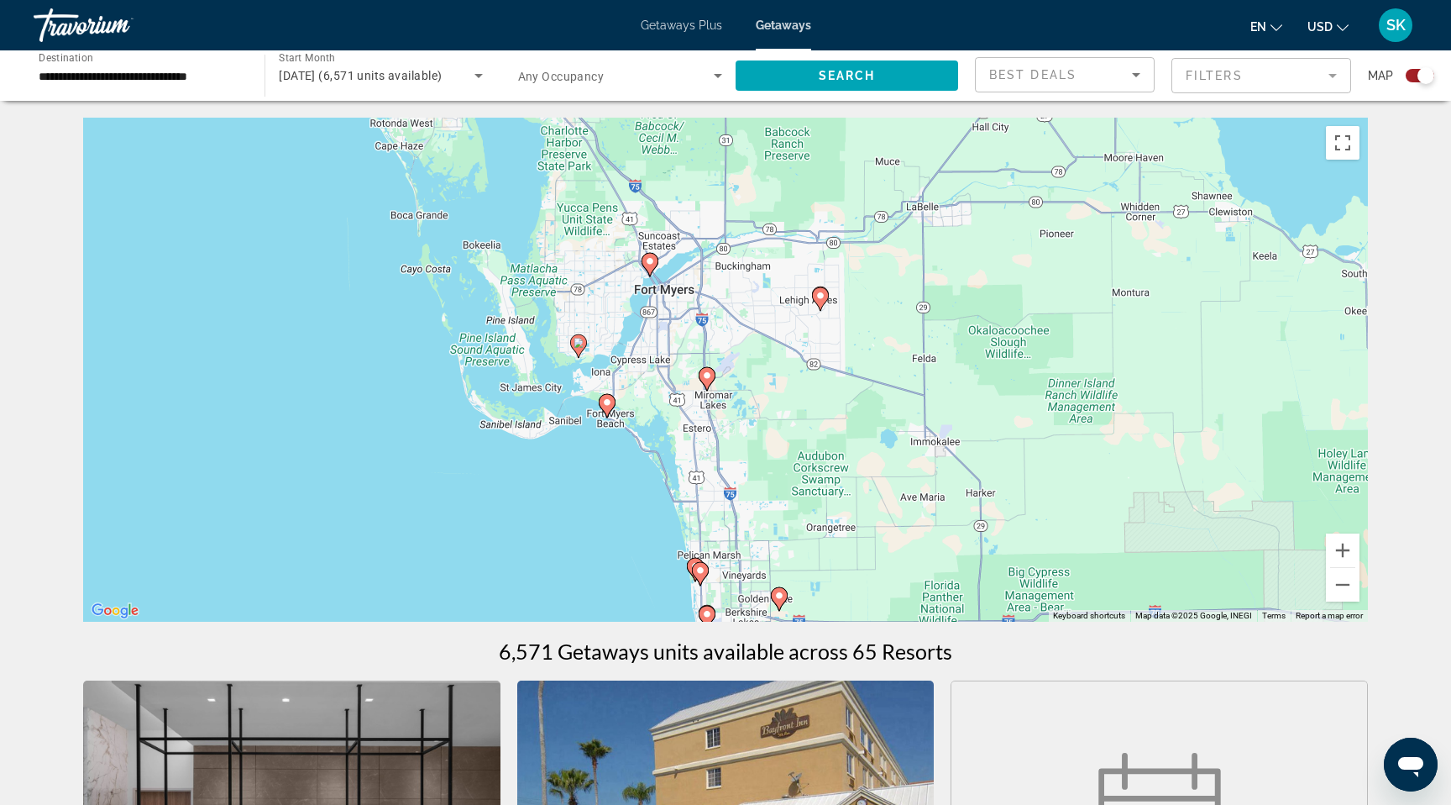
drag, startPoint x: 633, startPoint y: 618, endPoint x: 602, endPoint y: 543, distance: 81.7
click at [602, 543] on div "To activate drag with keyboard, press Alt + Enter. Once in keyboard drag state,…" at bounding box center [725, 370] width 1285 height 504
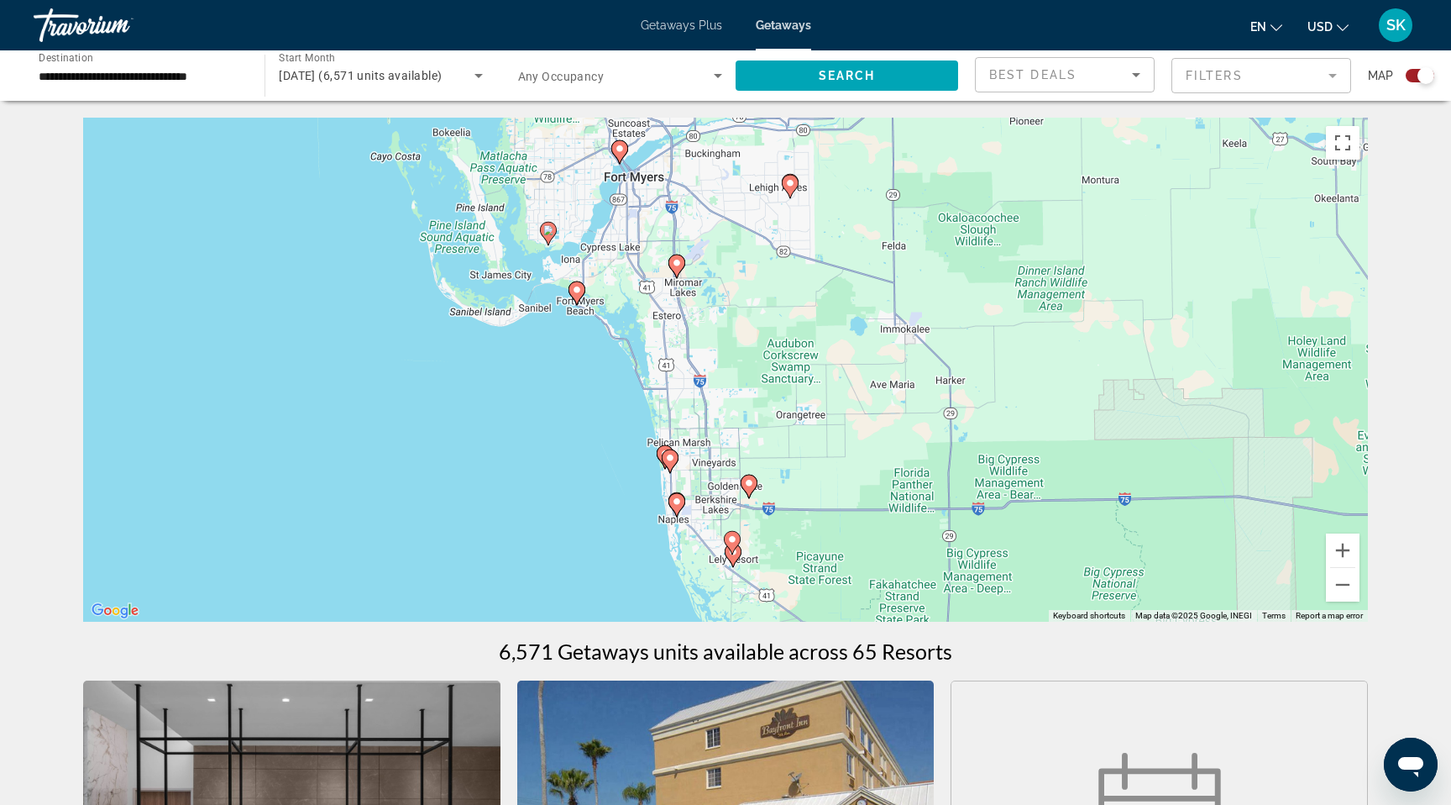
drag, startPoint x: 624, startPoint y: 590, endPoint x: 596, endPoint y: 470, distance: 123.5
click at [596, 470] on div "To activate drag with keyboard, press Alt + Enter. Once in keyboard drag state,…" at bounding box center [725, 370] width 1285 height 504
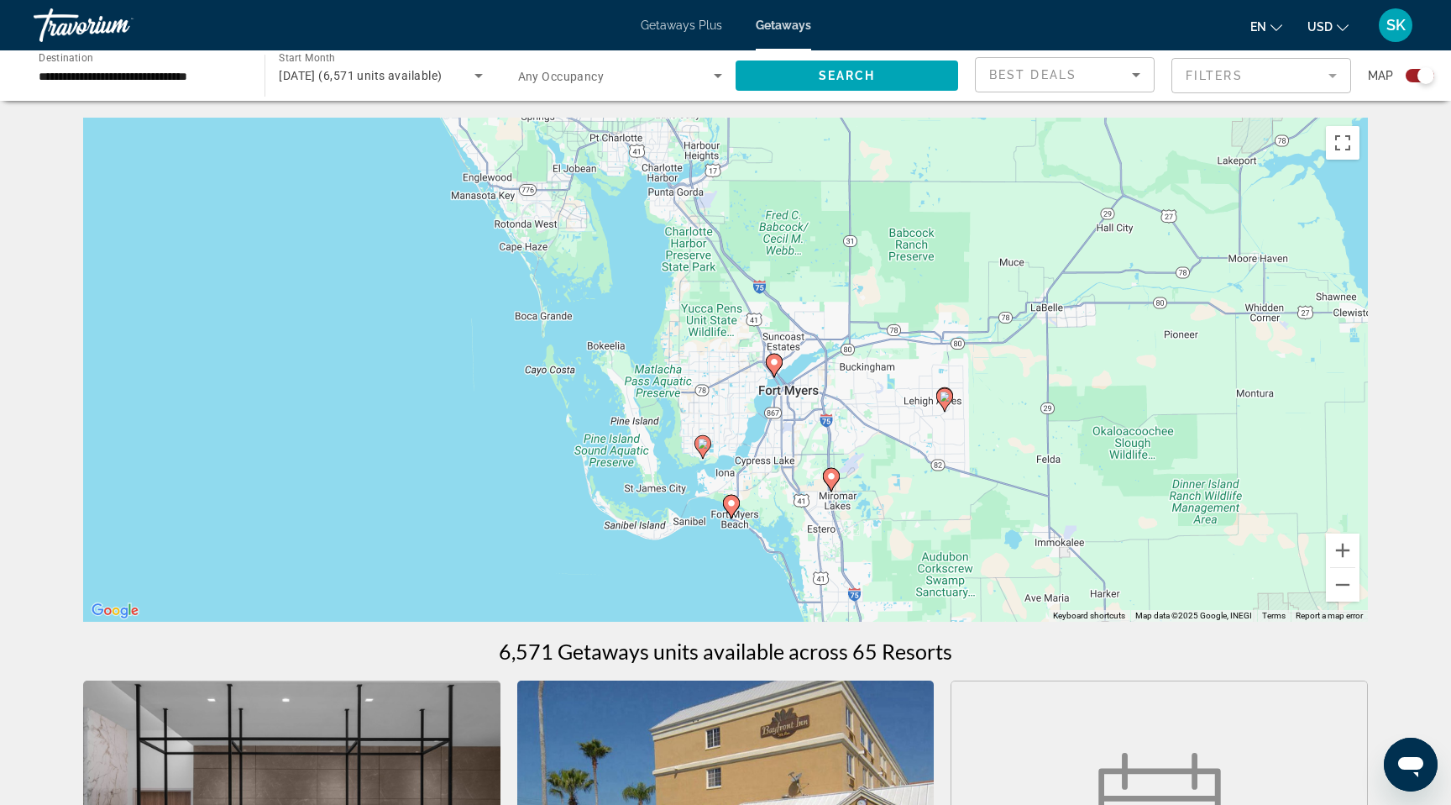
drag, startPoint x: 748, startPoint y: 361, endPoint x: 903, endPoint y: 585, distance: 272.8
click at [903, 585] on div "To activate drag with keyboard, press Alt + Enter. Once in keyboard drag state,…" at bounding box center [725, 370] width 1285 height 504
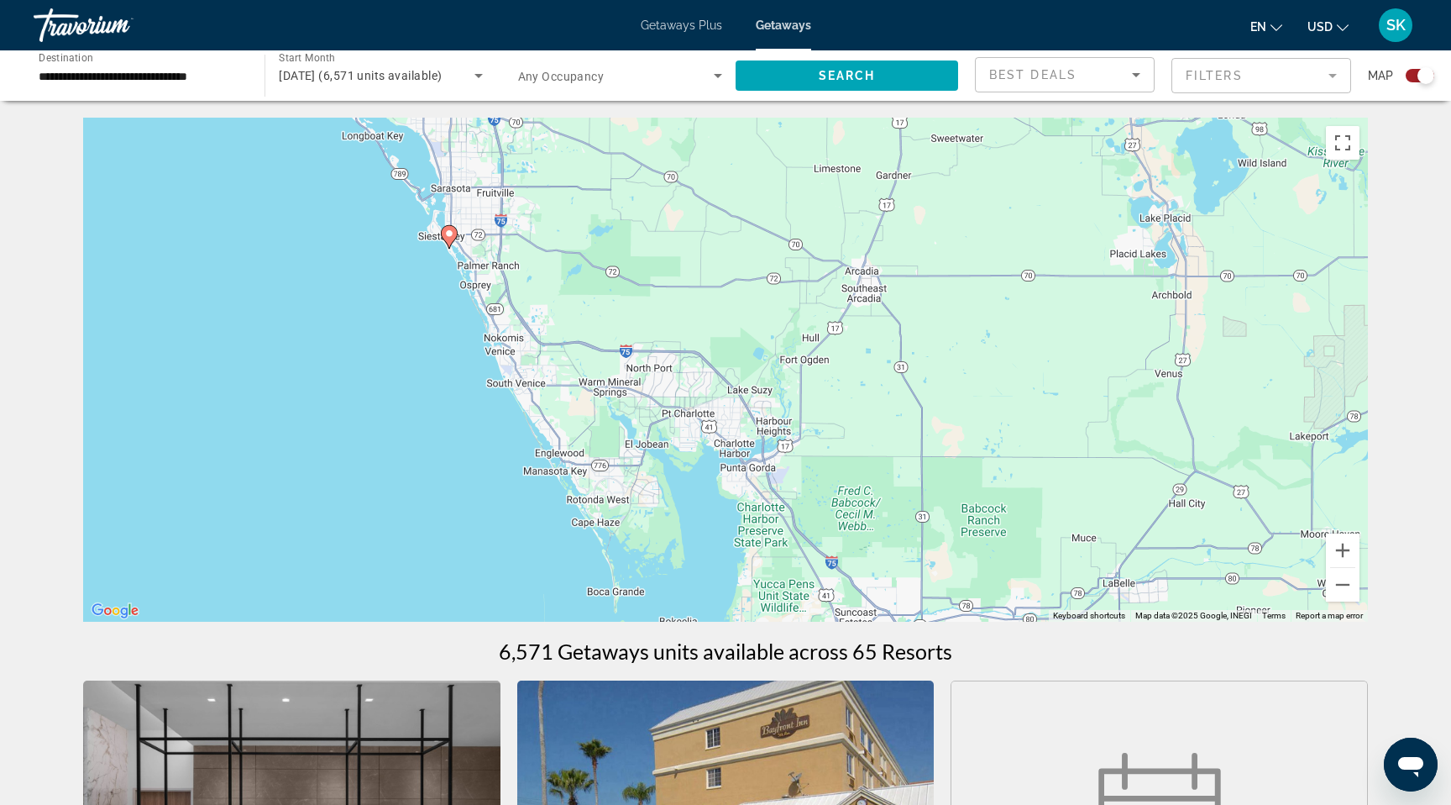
drag, startPoint x: 828, startPoint y: 252, endPoint x: 900, endPoint y: 529, distance: 286.2
click at [900, 529] on div "To activate drag with keyboard, press Alt + Enter. Once in keyboard drag state,…" at bounding box center [725, 370] width 1285 height 504
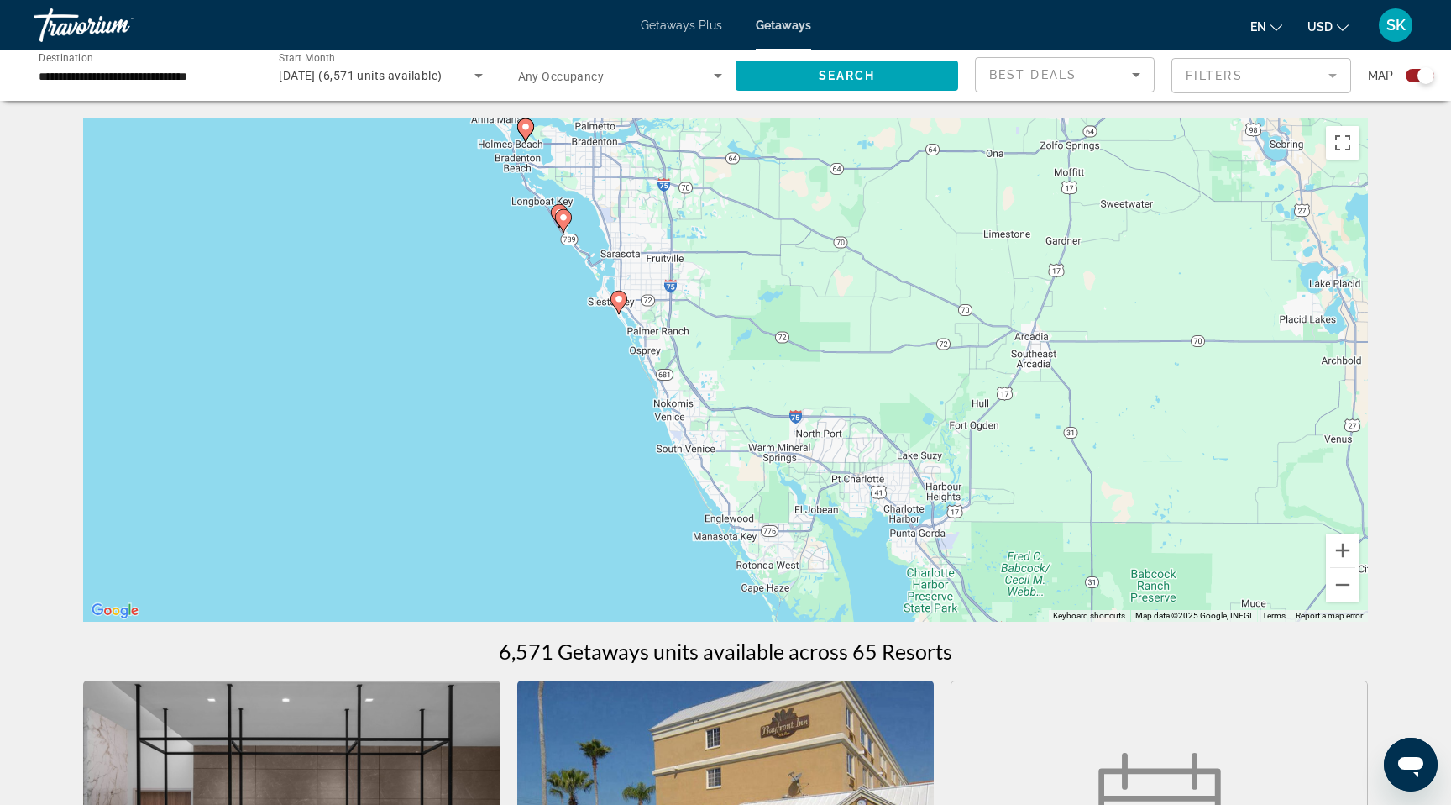
drag, startPoint x: 611, startPoint y: 339, endPoint x: 784, endPoint y: 404, distance: 185.0
click at [784, 404] on div "To activate drag with keyboard, press Alt + Enter. Once in keyboard drag state,…" at bounding box center [725, 370] width 1285 height 504
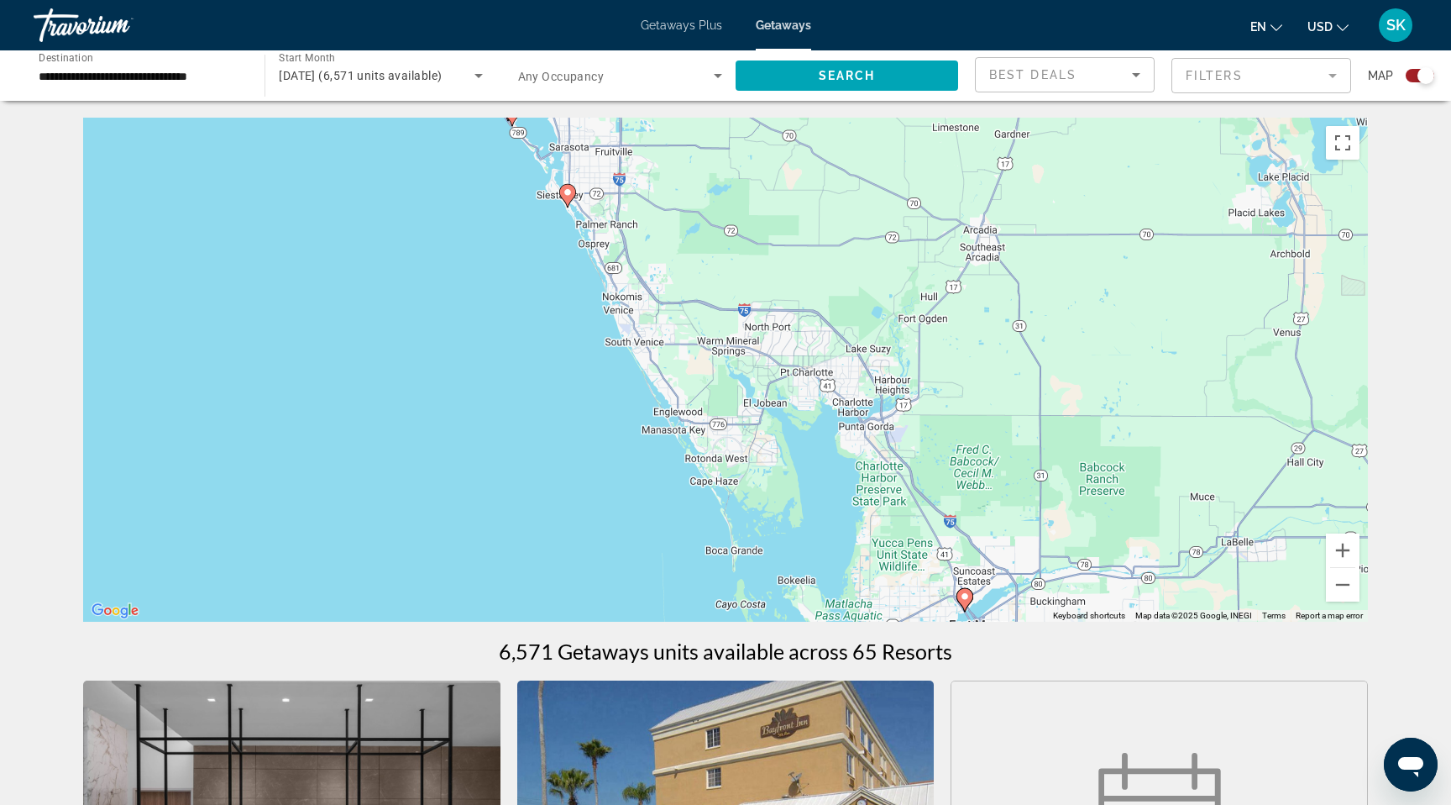
drag, startPoint x: 862, startPoint y: 559, endPoint x: 811, endPoint y: 451, distance: 119.9
click at [811, 451] on div "To activate drag with keyboard, press Alt + Enter. Once in keyboard drag state,…" at bounding box center [725, 370] width 1285 height 504
click at [1360, 567] on button "Zoom in" at bounding box center [1343, 550] width 34 height 34
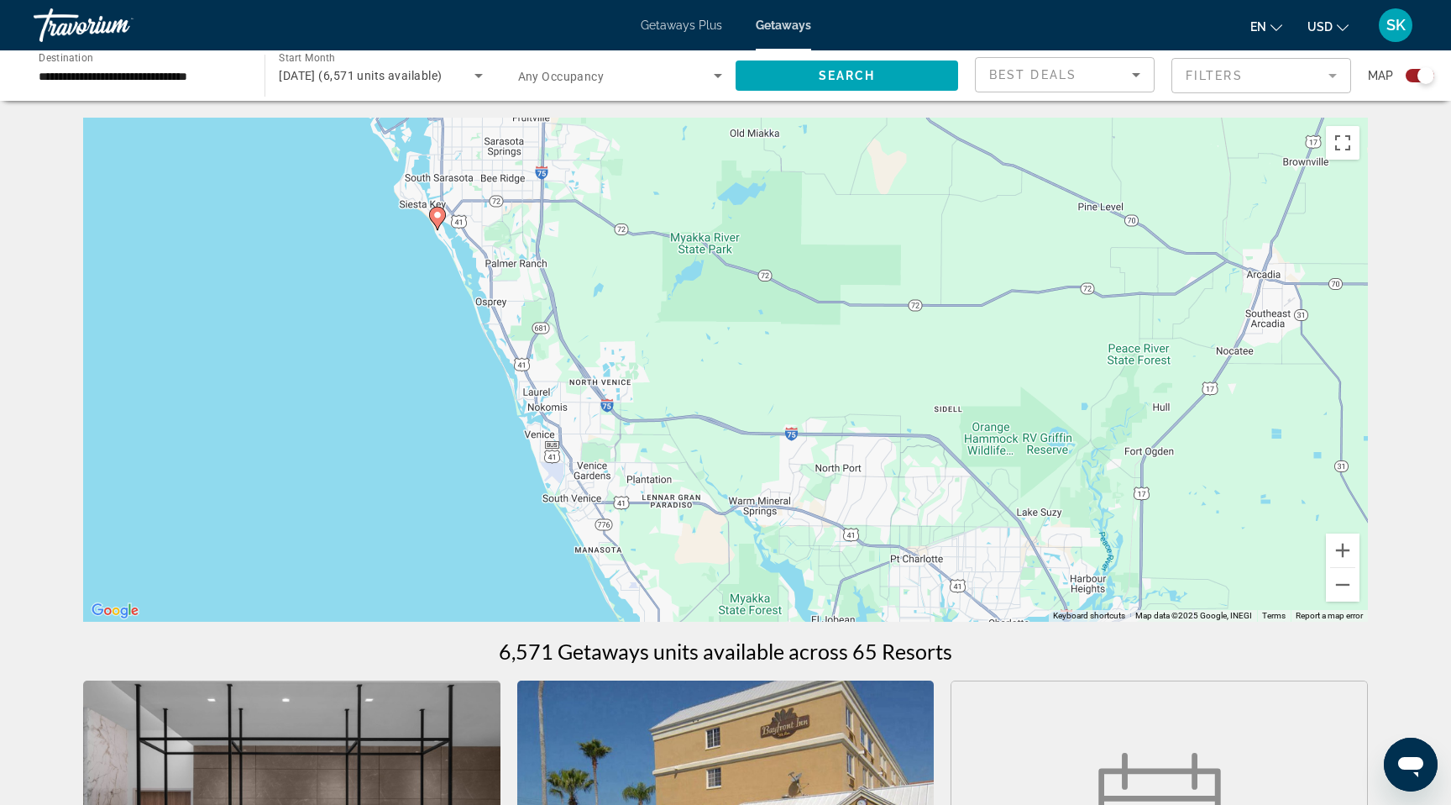
drag, startPoint x: 651, startPoint y: 315, endPoint x: 678, endPoint y: 501, distance: 188.4
click at [678, 501] on div "To activate drag with keyboard, press Alt + Enter. Once in keyboard drag state,…" at bounding box center [725, 370] width 1285 height 504
click at [437, 220] on image "Main content" at bounding box center [438, 215] width 10 height 10
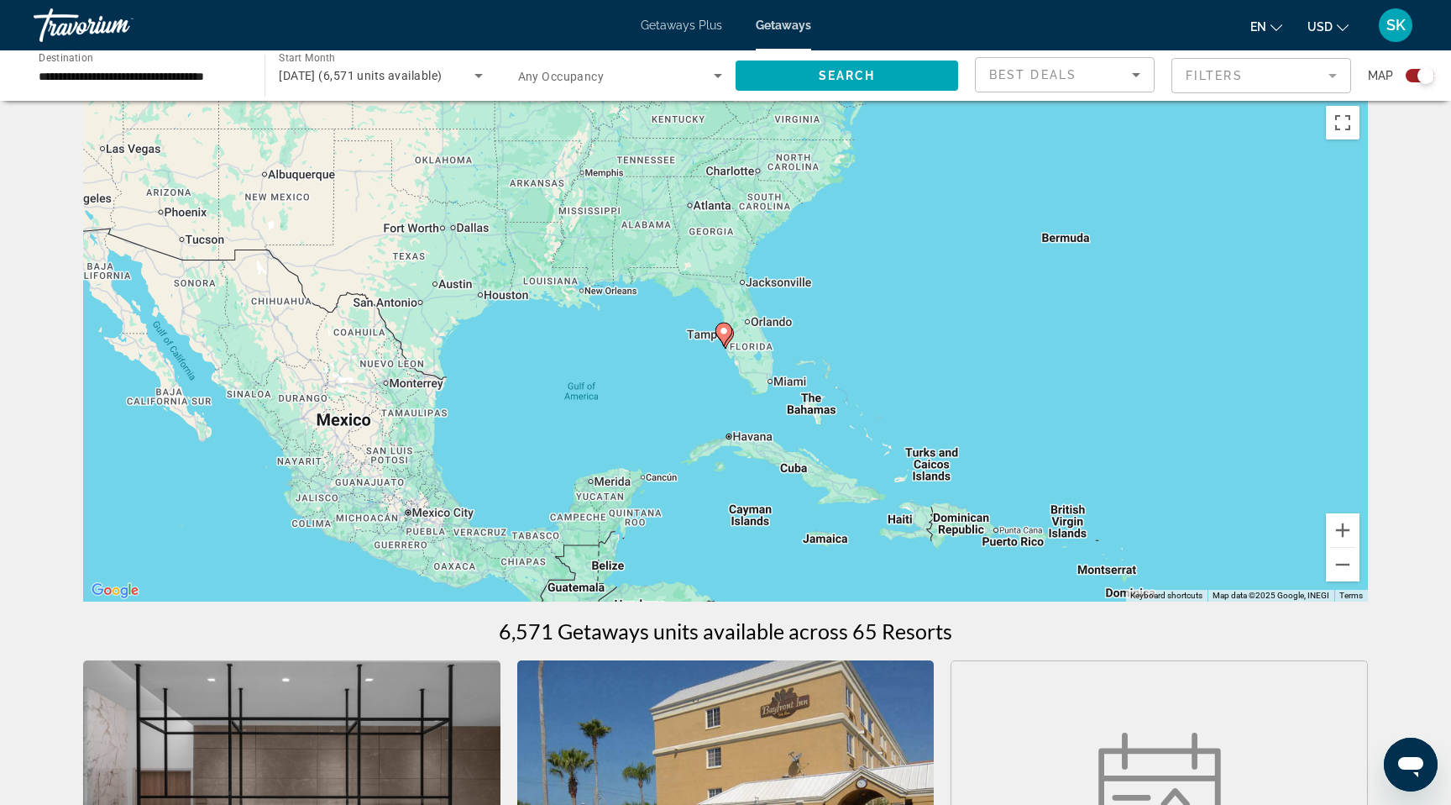
scroll to position [18, 0]
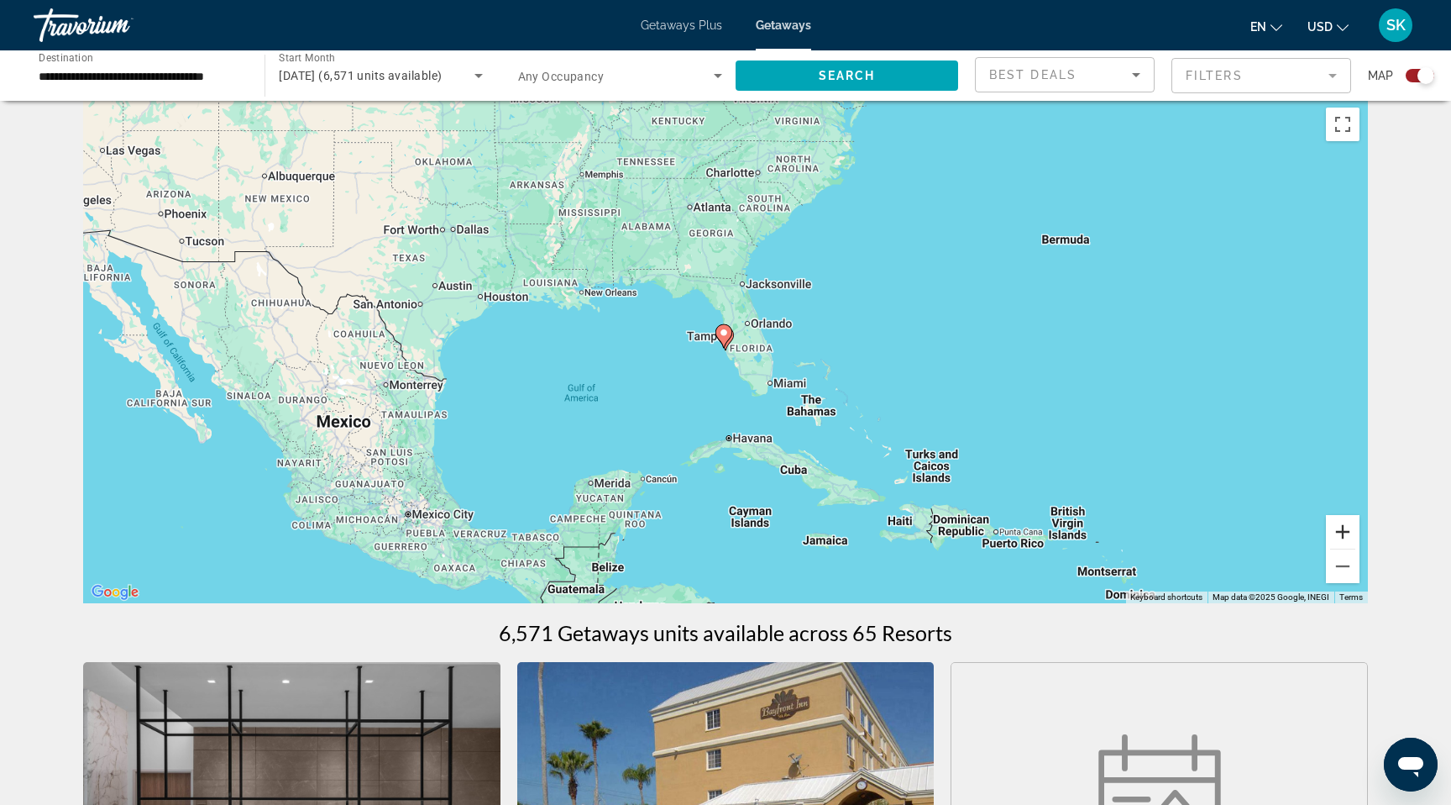
click at [1360, 549] on button "Zoom in" at bounding box center [1343, 532] width 34 height 34
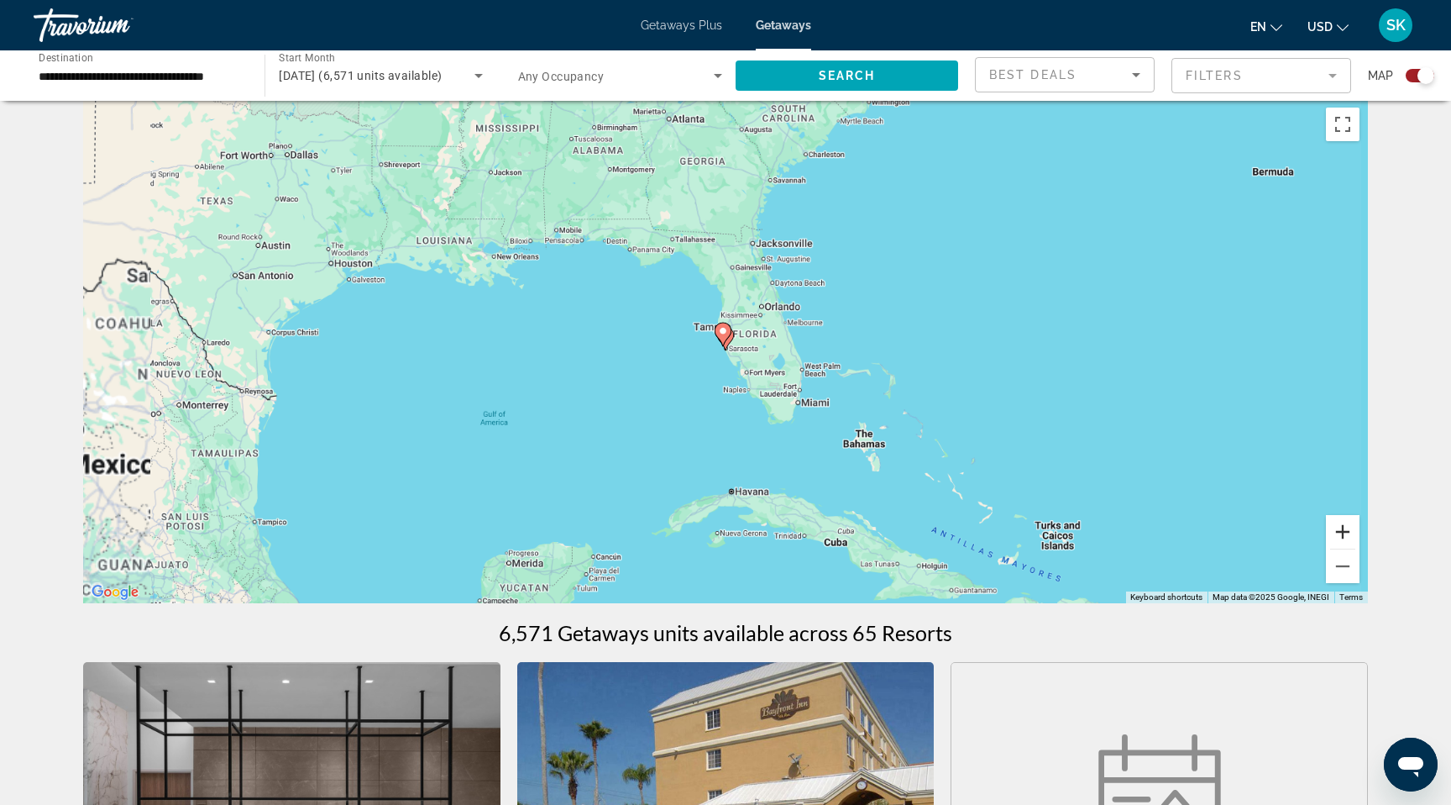
click at [1360, 549] on button "Zoom in" at bounding box center [1343, 532] width 34 height 34
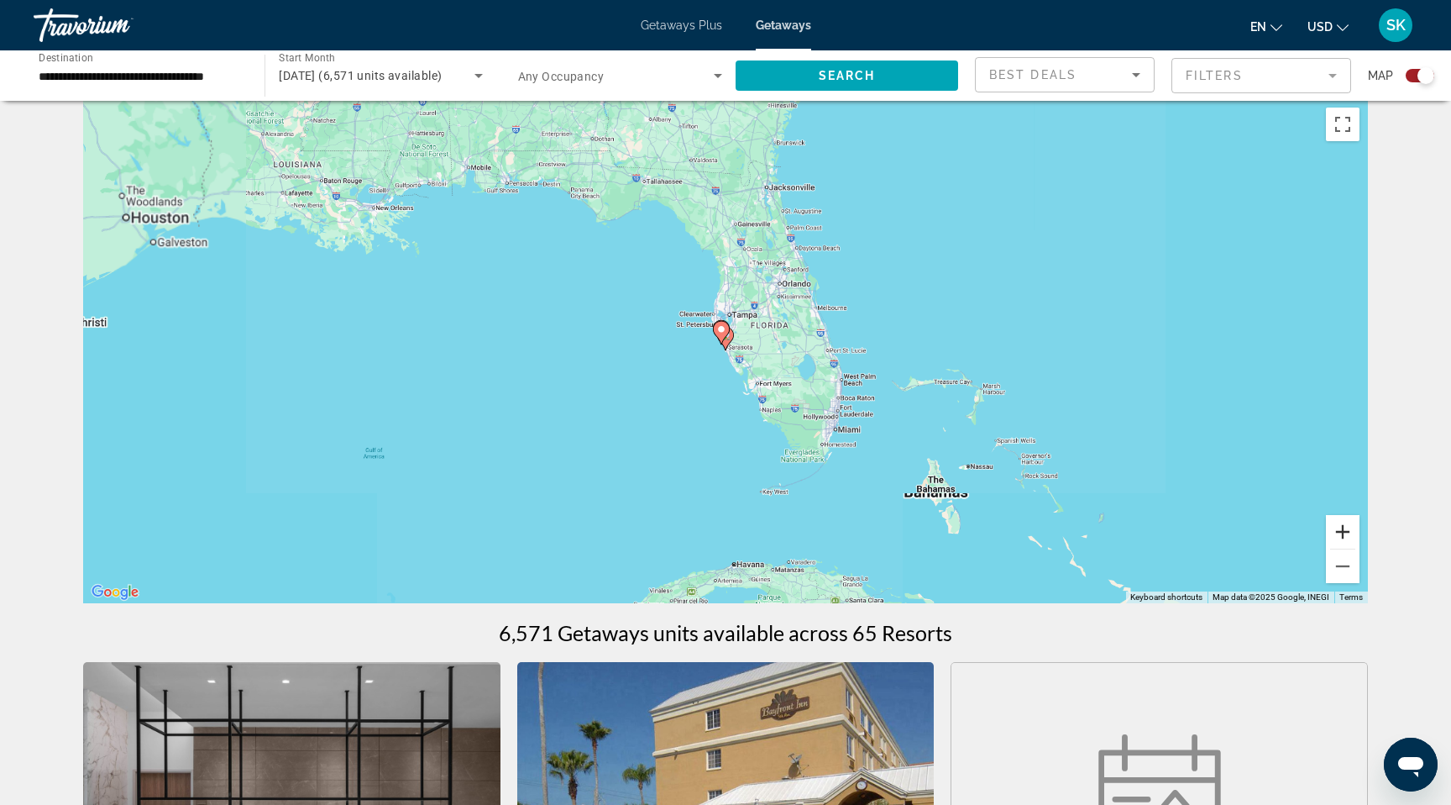
click at [1360, 549] on button "Zoom in" at bounding box center [1343, 532] width 34 height 34
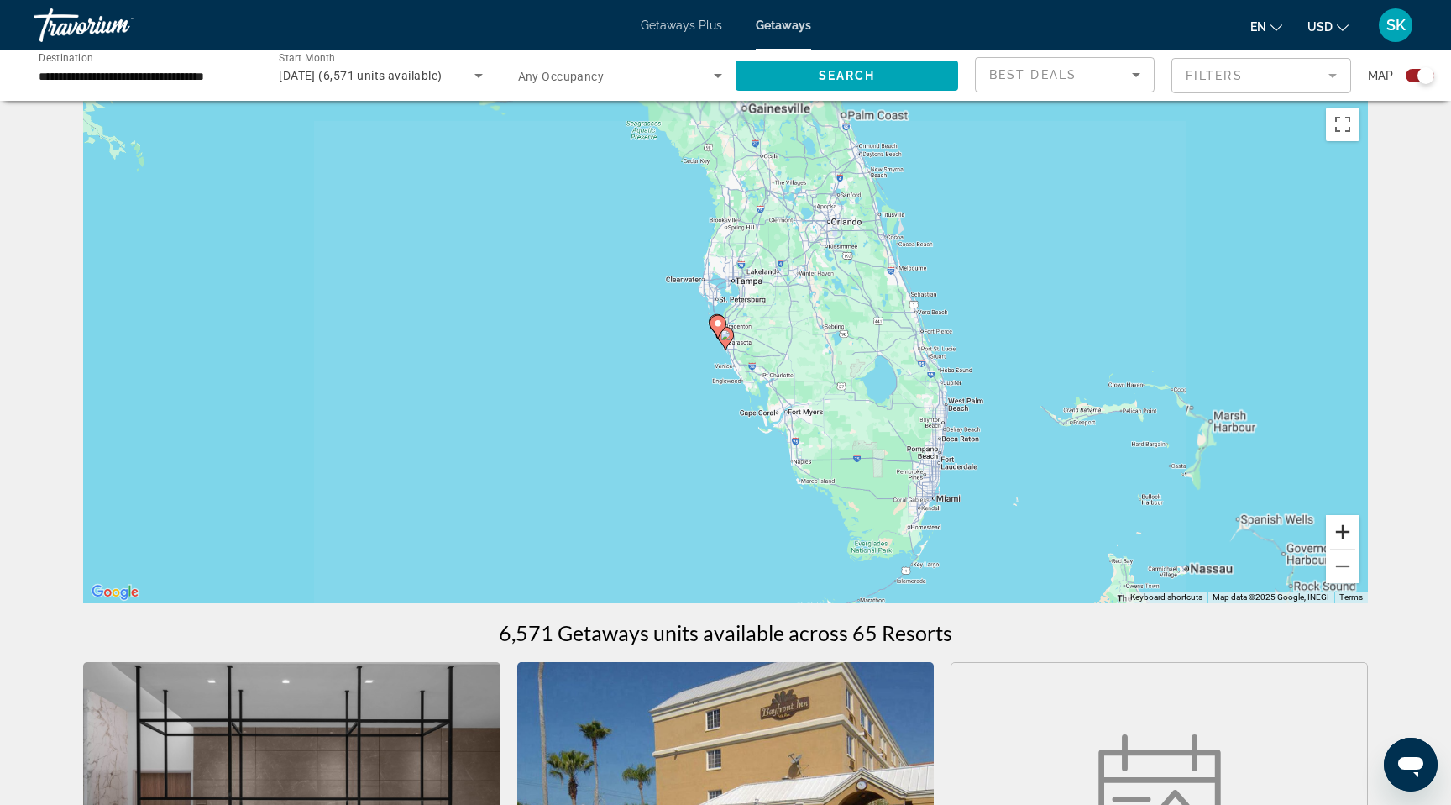
click at [1360, 549] on button "Zoom in" at bounding box center [1343, 532] width 34 height 34
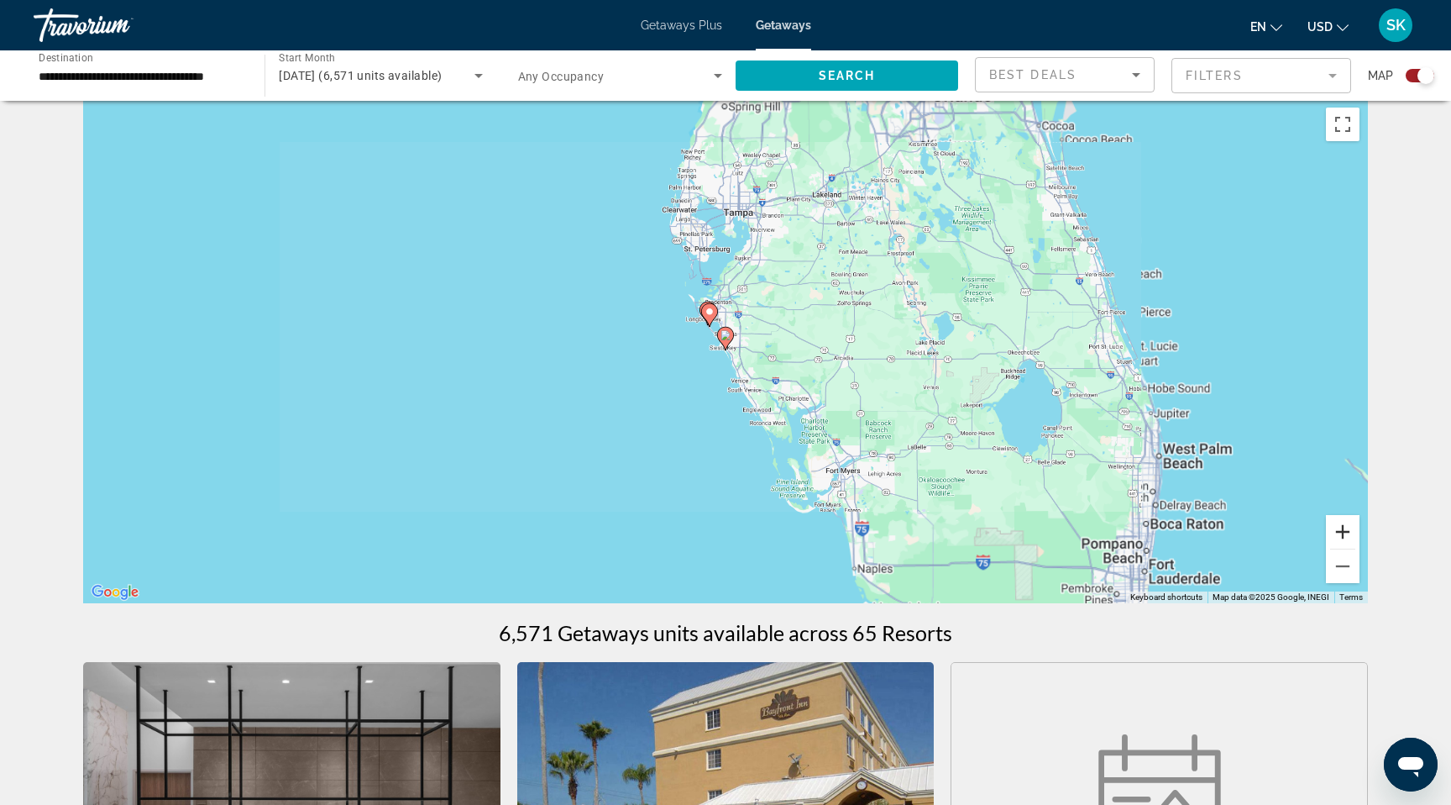
click at [1360, 549] on button "Zoom in" at bounding box center [1343, 532] width 34 height 34
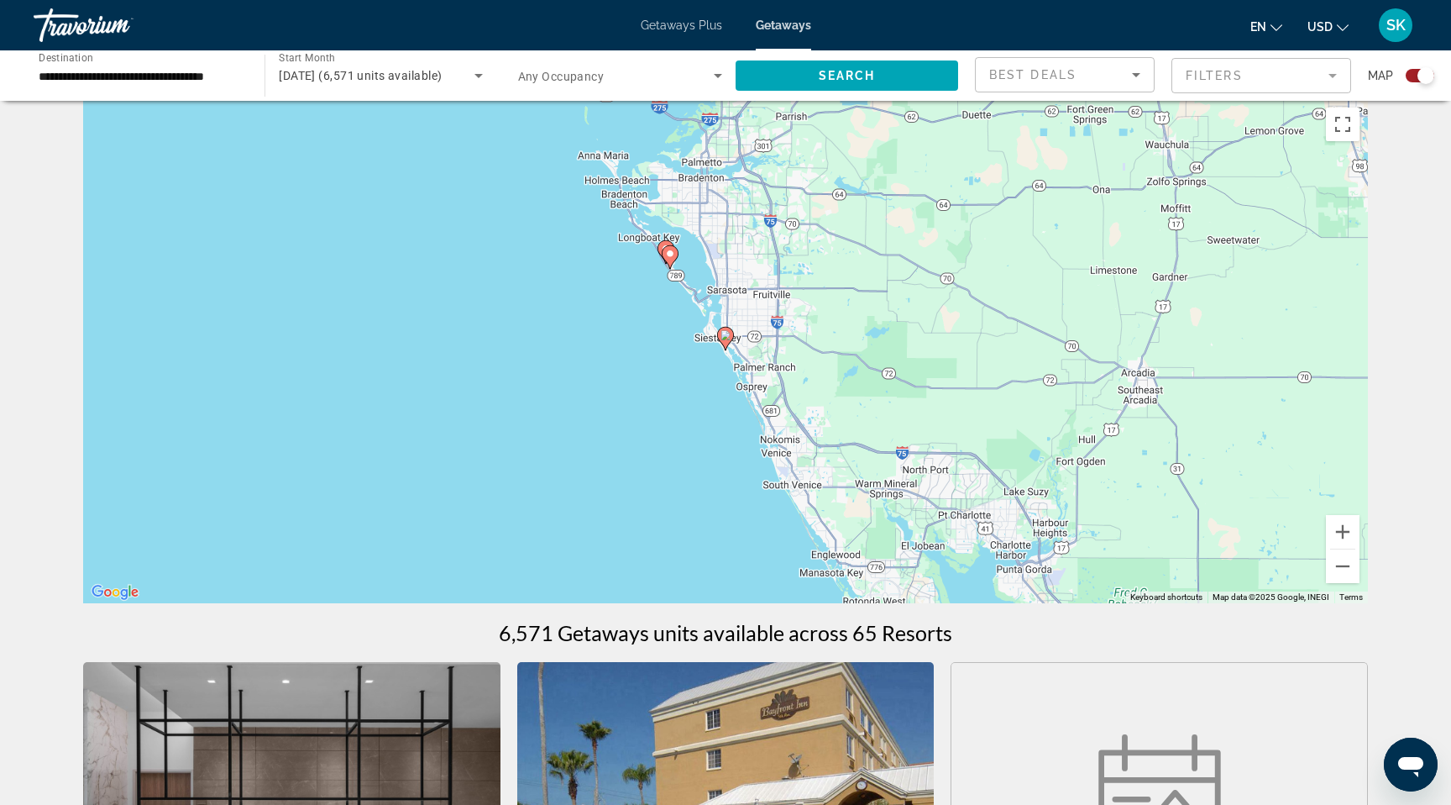
click at [726, 340] on image "Main content" at bounding box center [726, 335] width 10 height 10
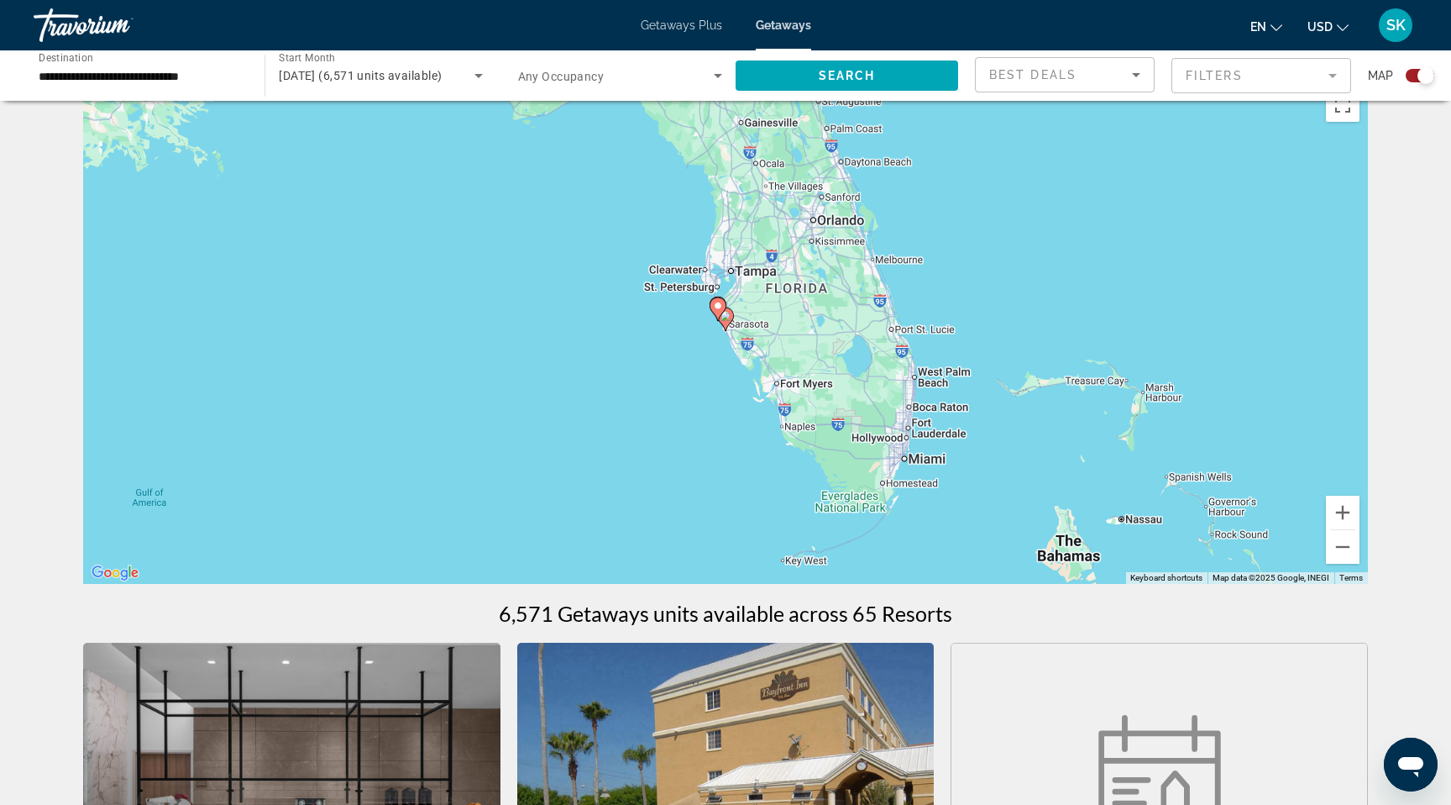
scroll to position [35, 0]
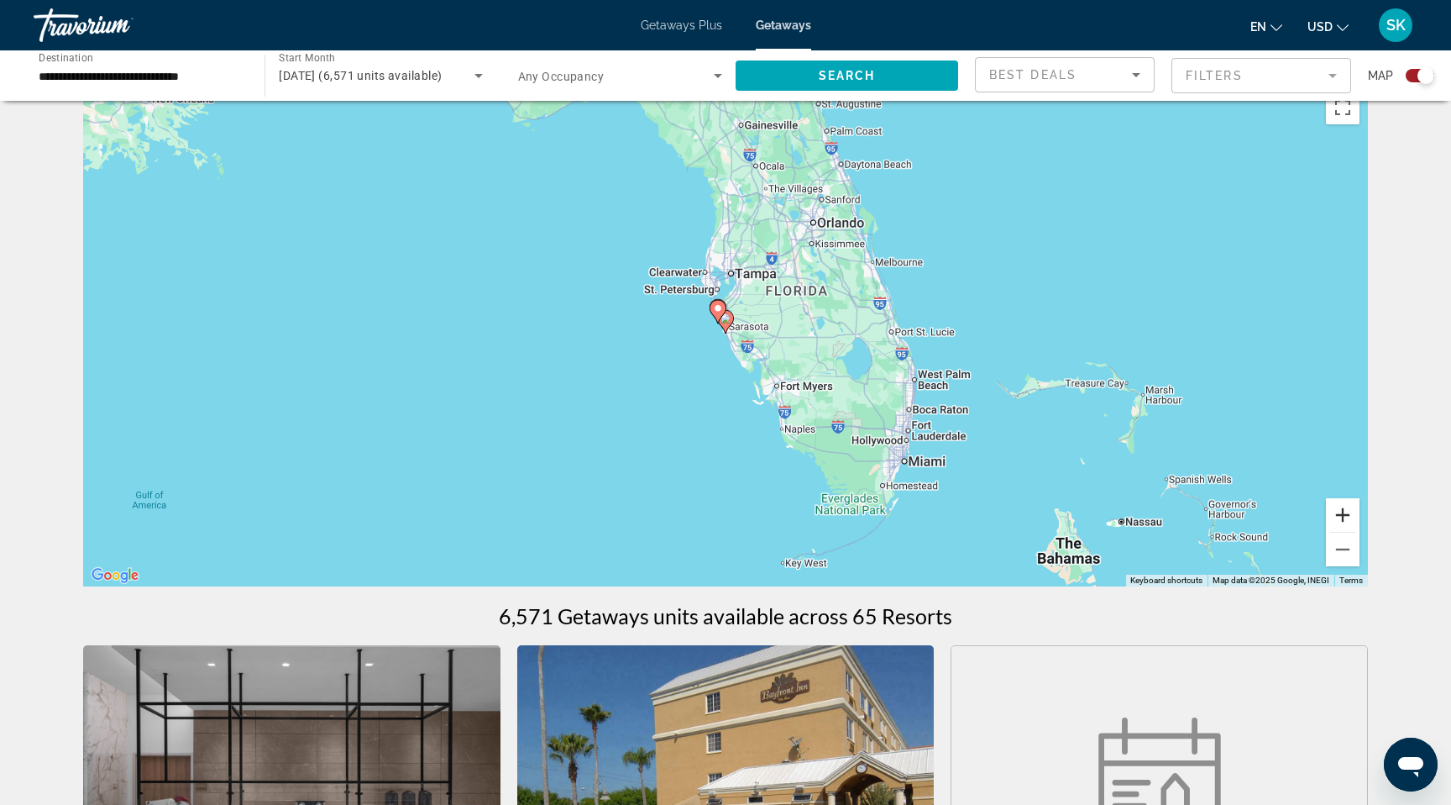
click at [1360, 532] on button "Zoom in" at bounding box center [1343, 515] width 34 height 34
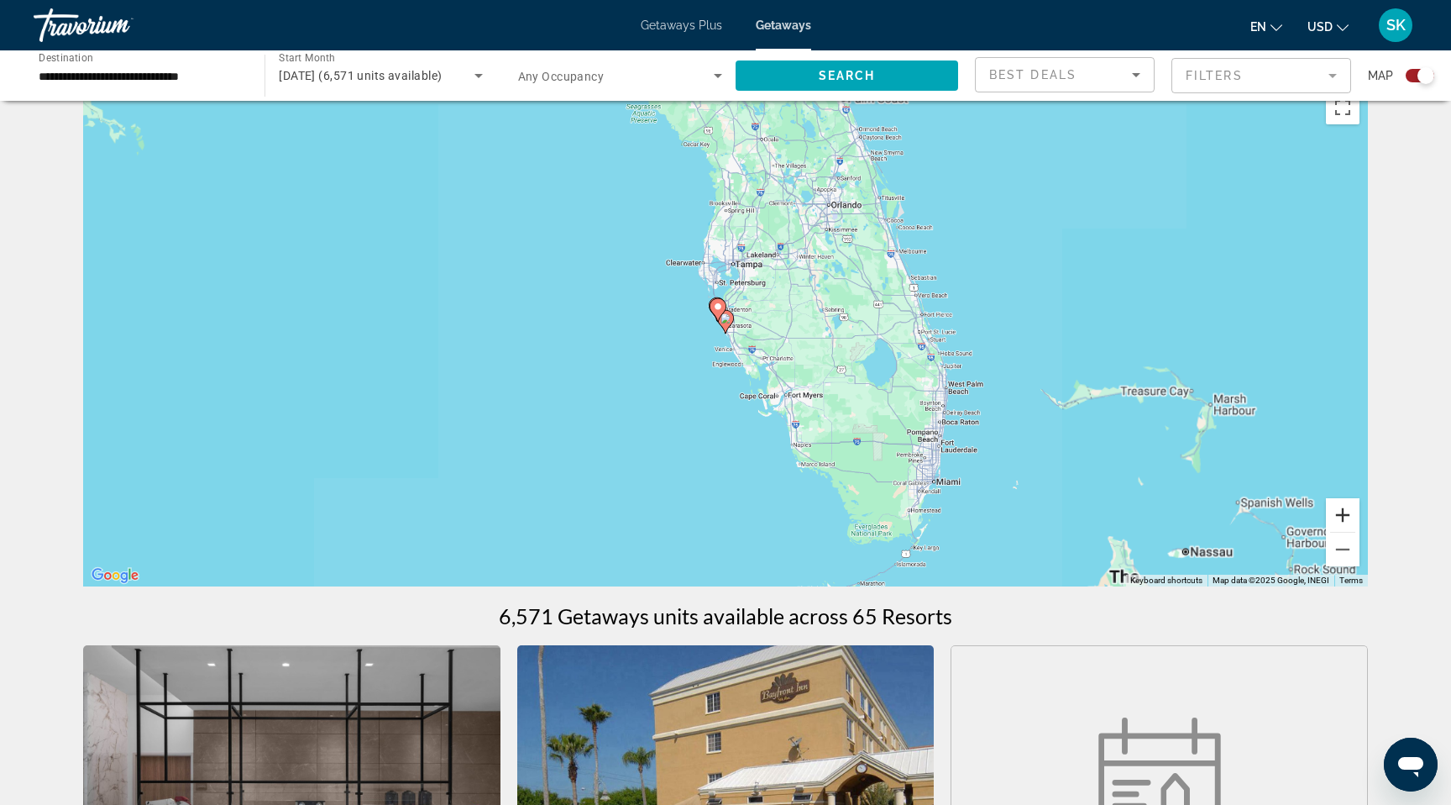
click at [1360, 532] on button "Zoom in" at bounding box center [1343, 515] width 34 height 34
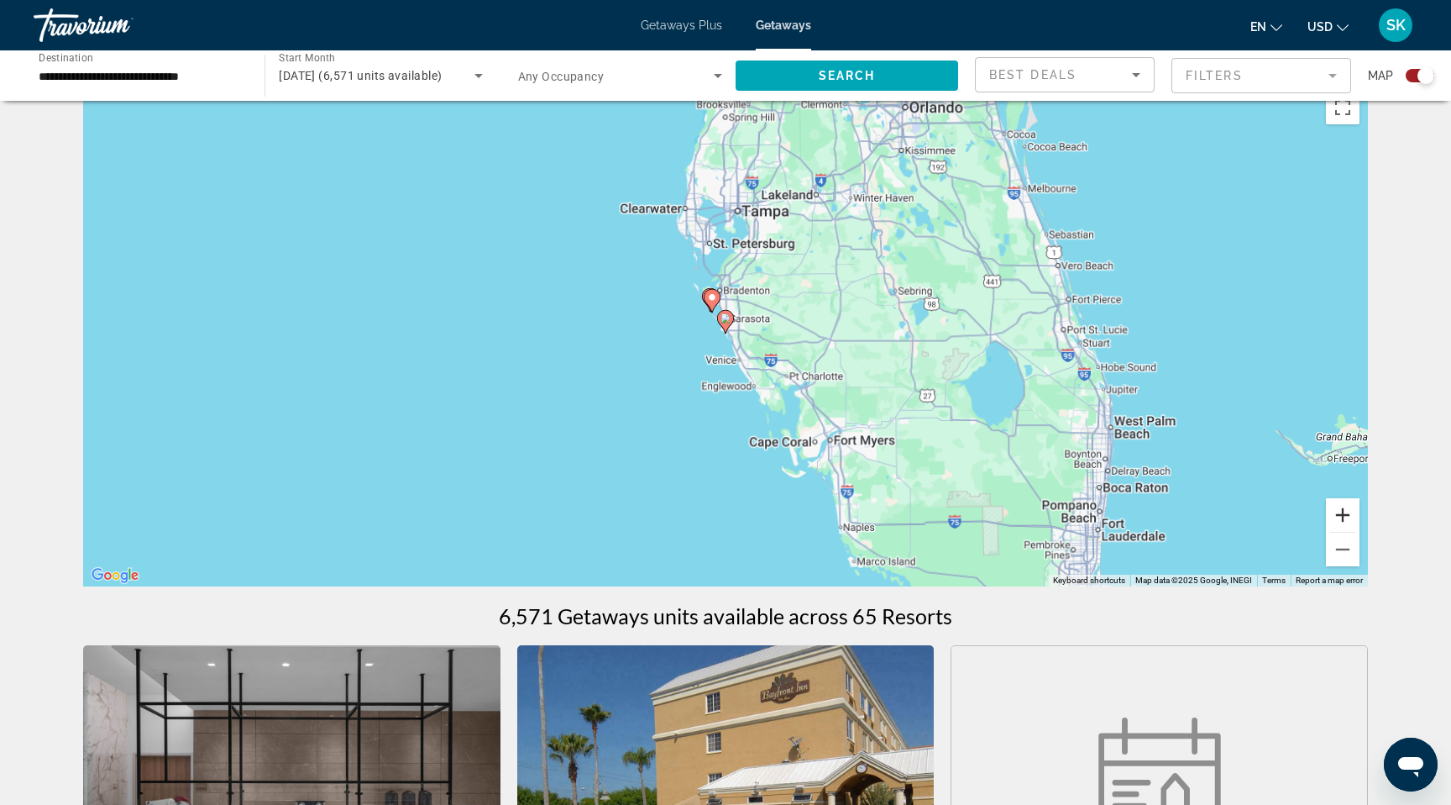
click at [1360, 532] on button "Zoom in" at bounding box center [1343, 515] width 34 height 34
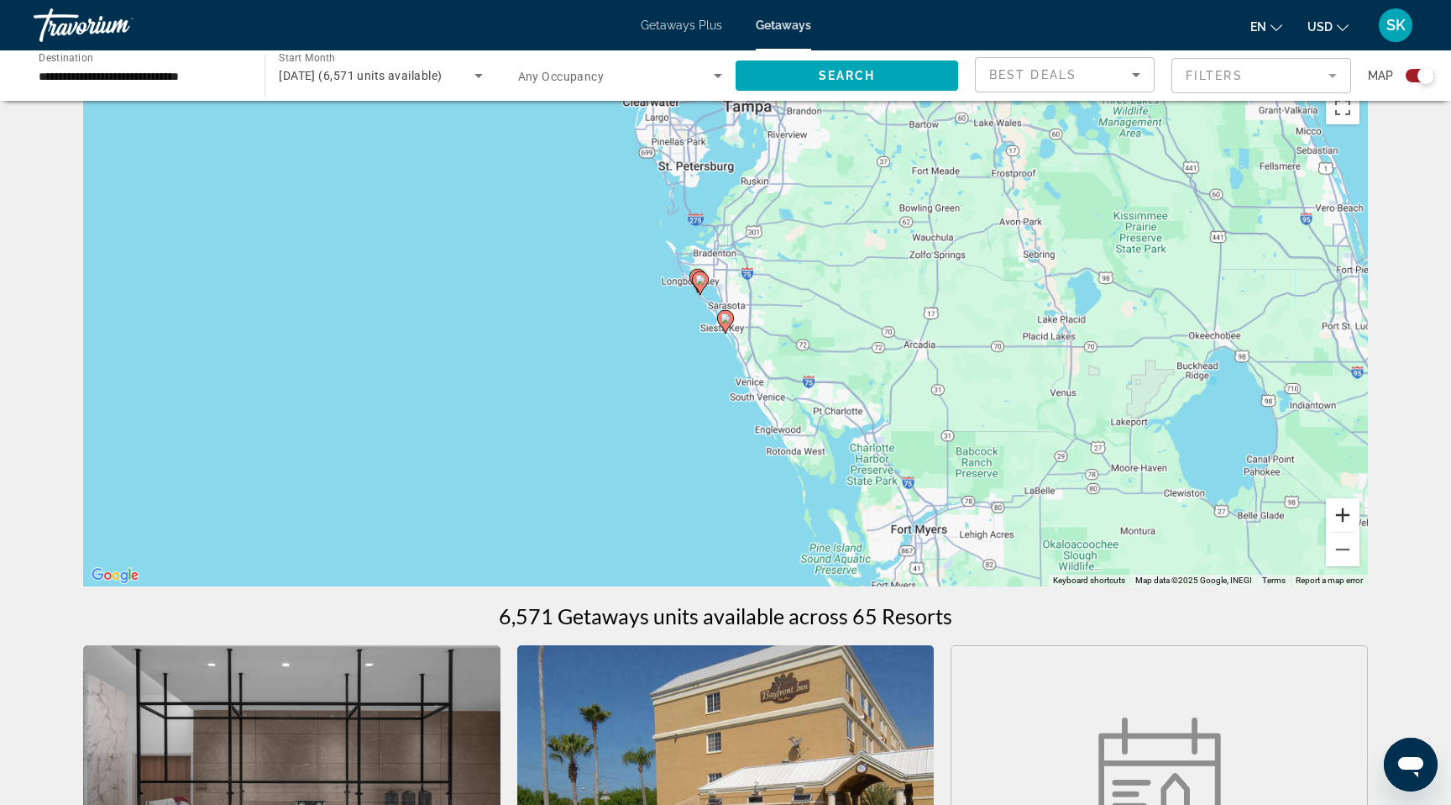
click at [1360, 532] on button "Zoom in" at bounding box center [1343, 515] width 34 height 34
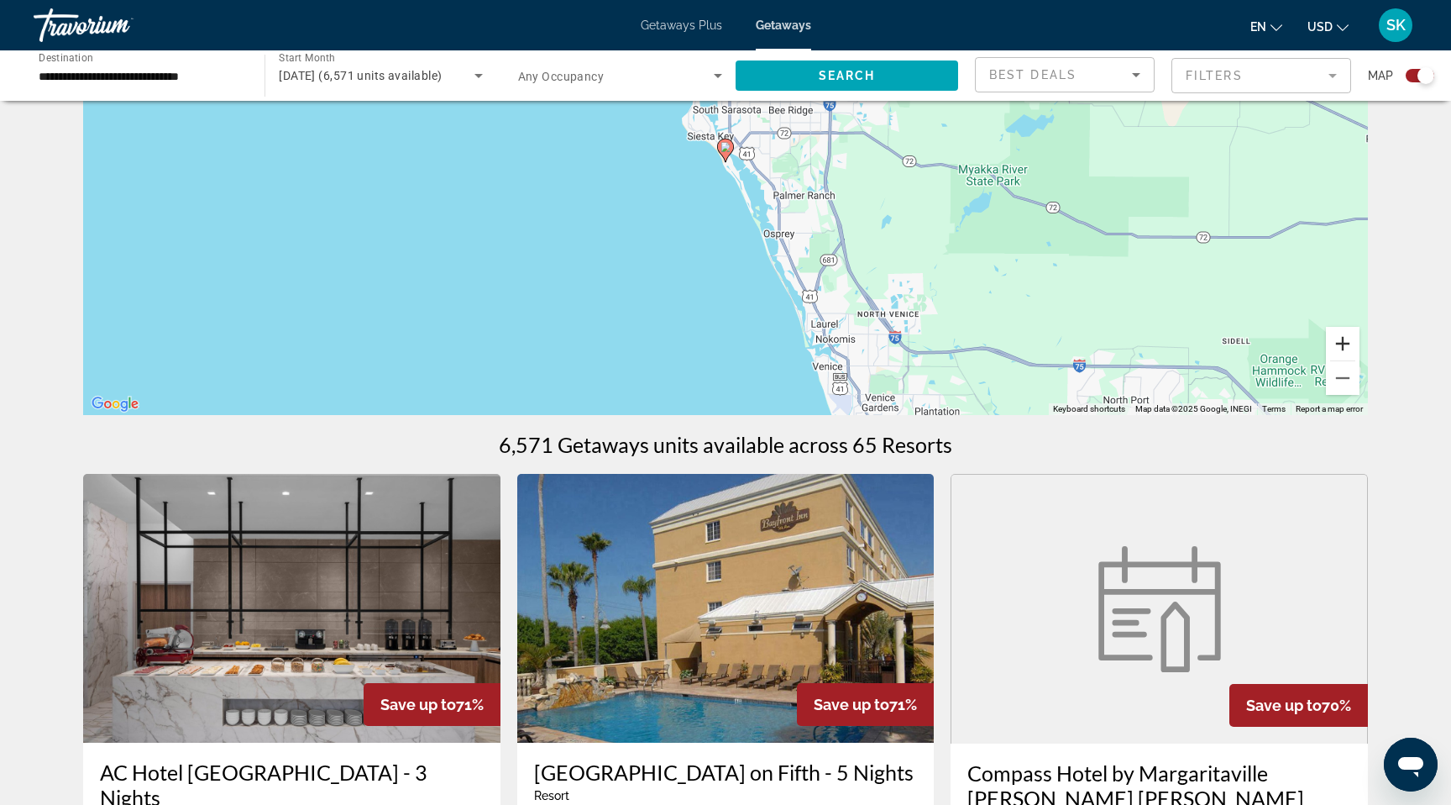
scroll to position [0, 0]
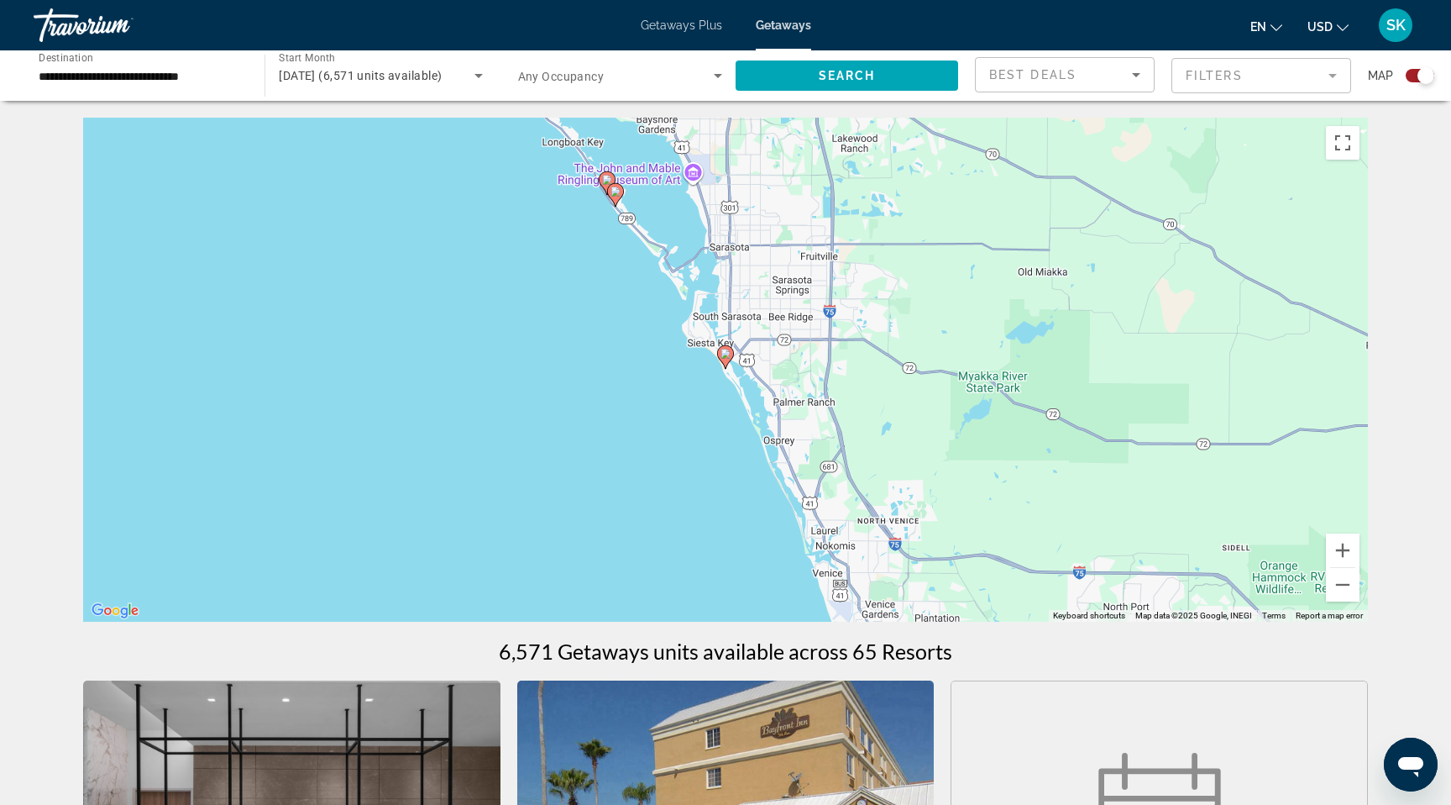
click at [726, 359] on image "Main content" at bounding box center [726, 354] width 10 height 10
type input "**********"
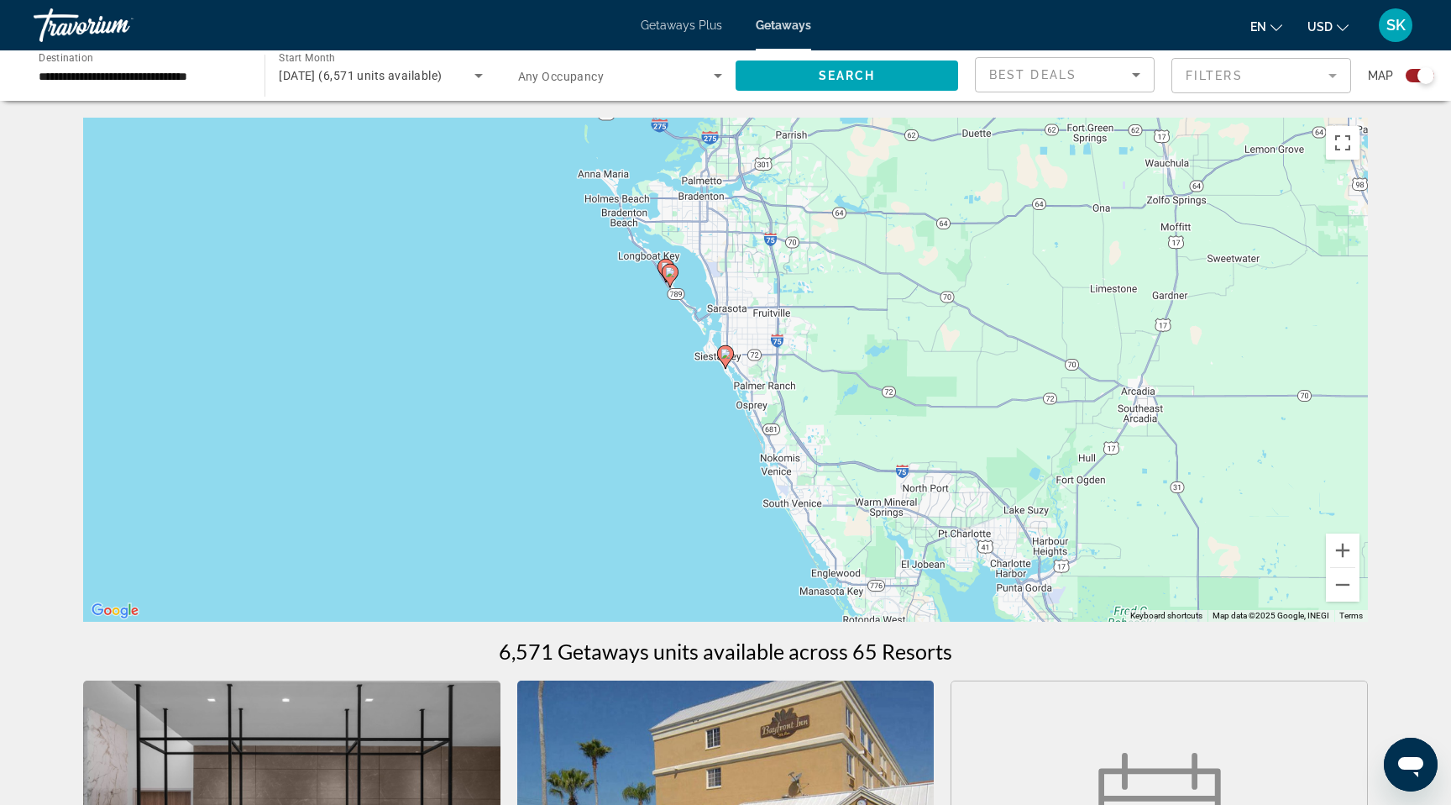
click at [726, 359] on image "Main content" at bounding box center [726, 354] width 10 height 10
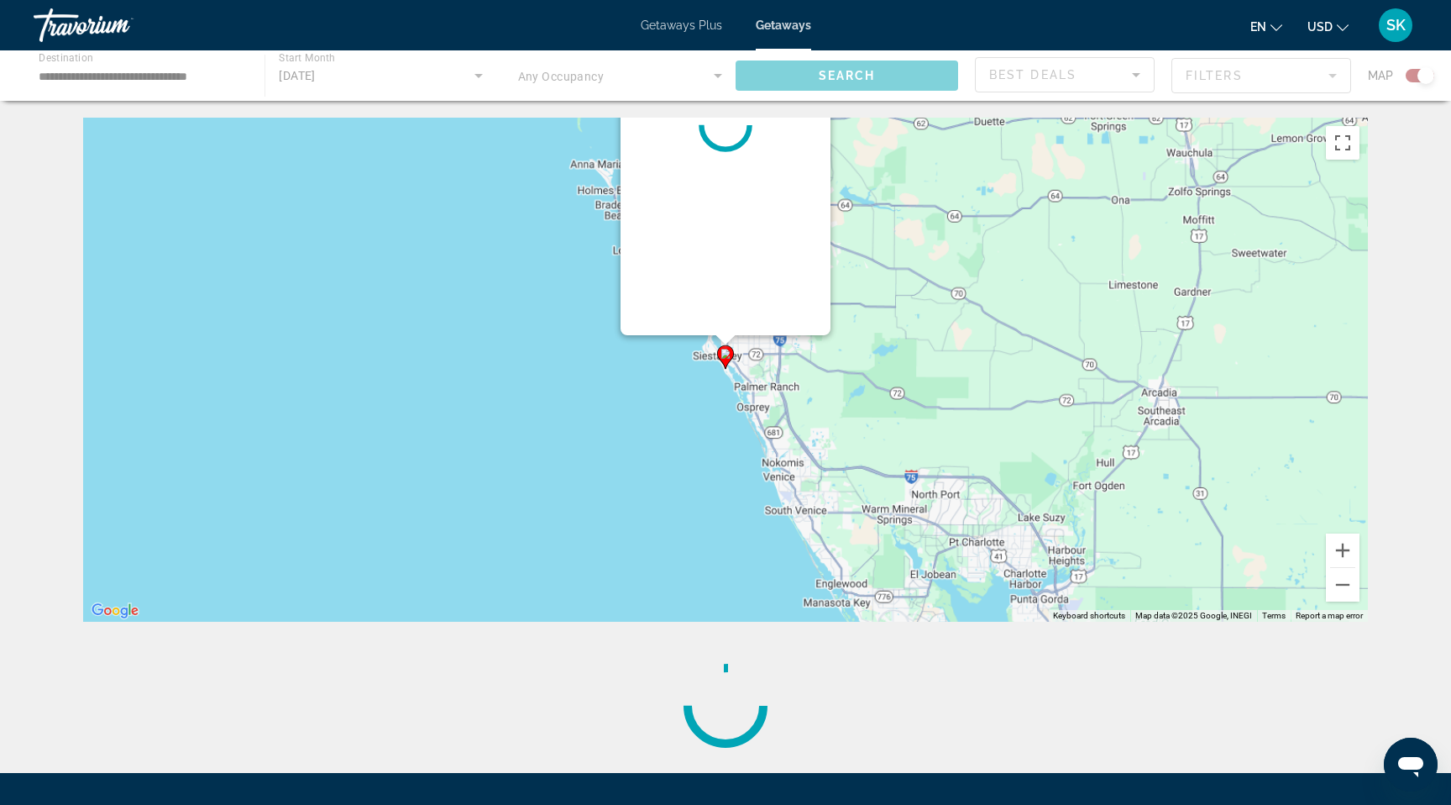
click at [726, 359] on image "Main content" at bounding box center [726, 354] width 10 height 10
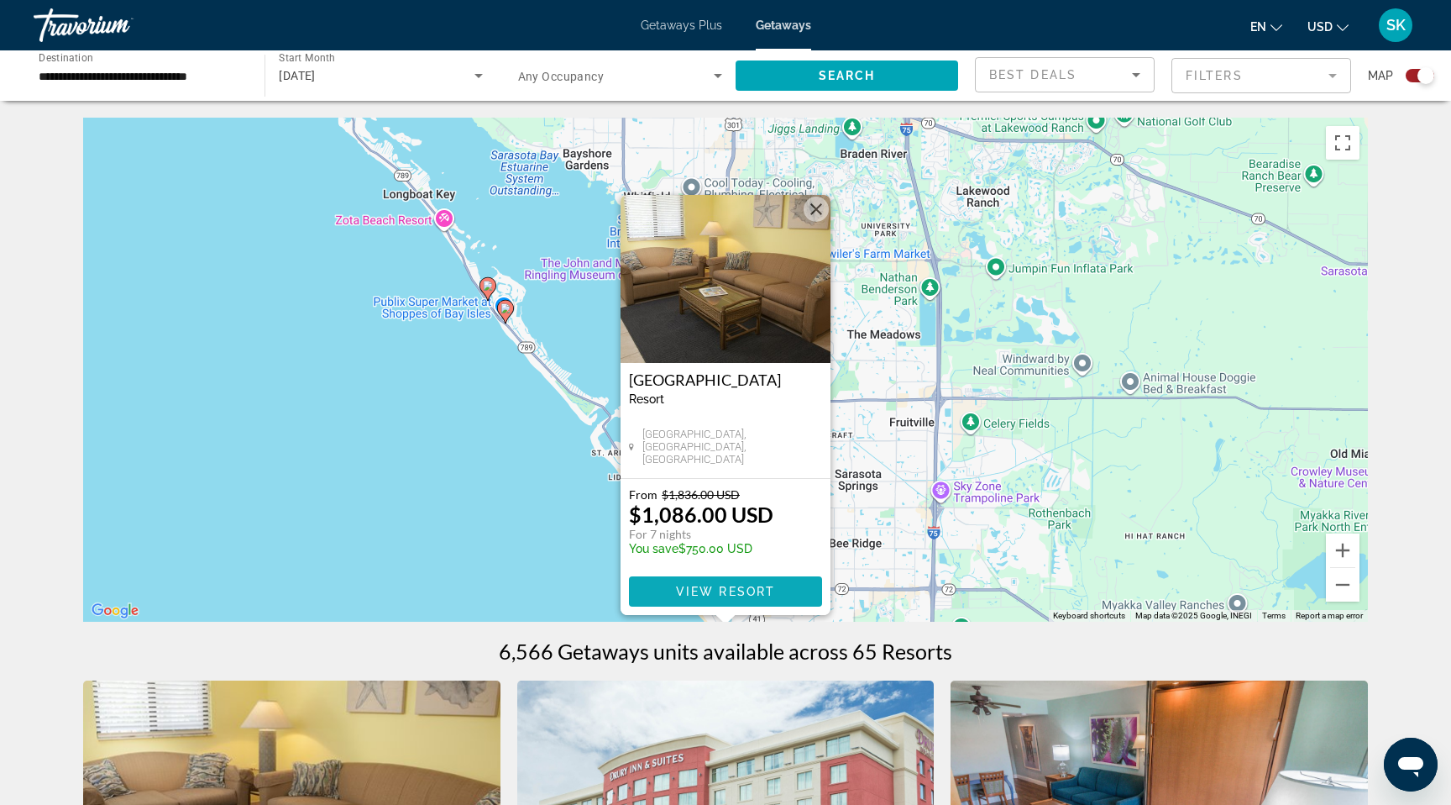
click at [737, 598] on span "View Resort" at bounding box center [725, 591] width 99 height 13
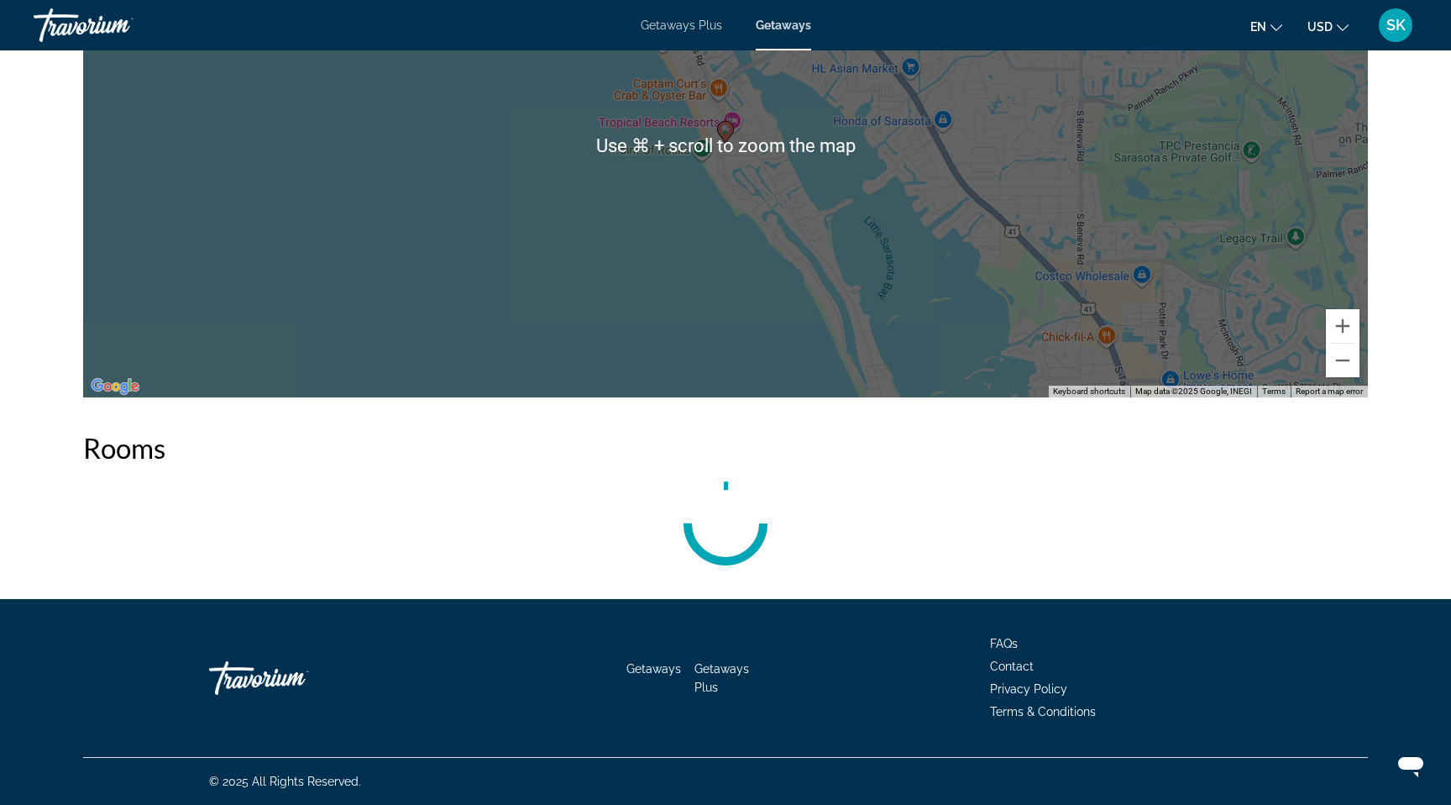
scroll to position [3127, 0]
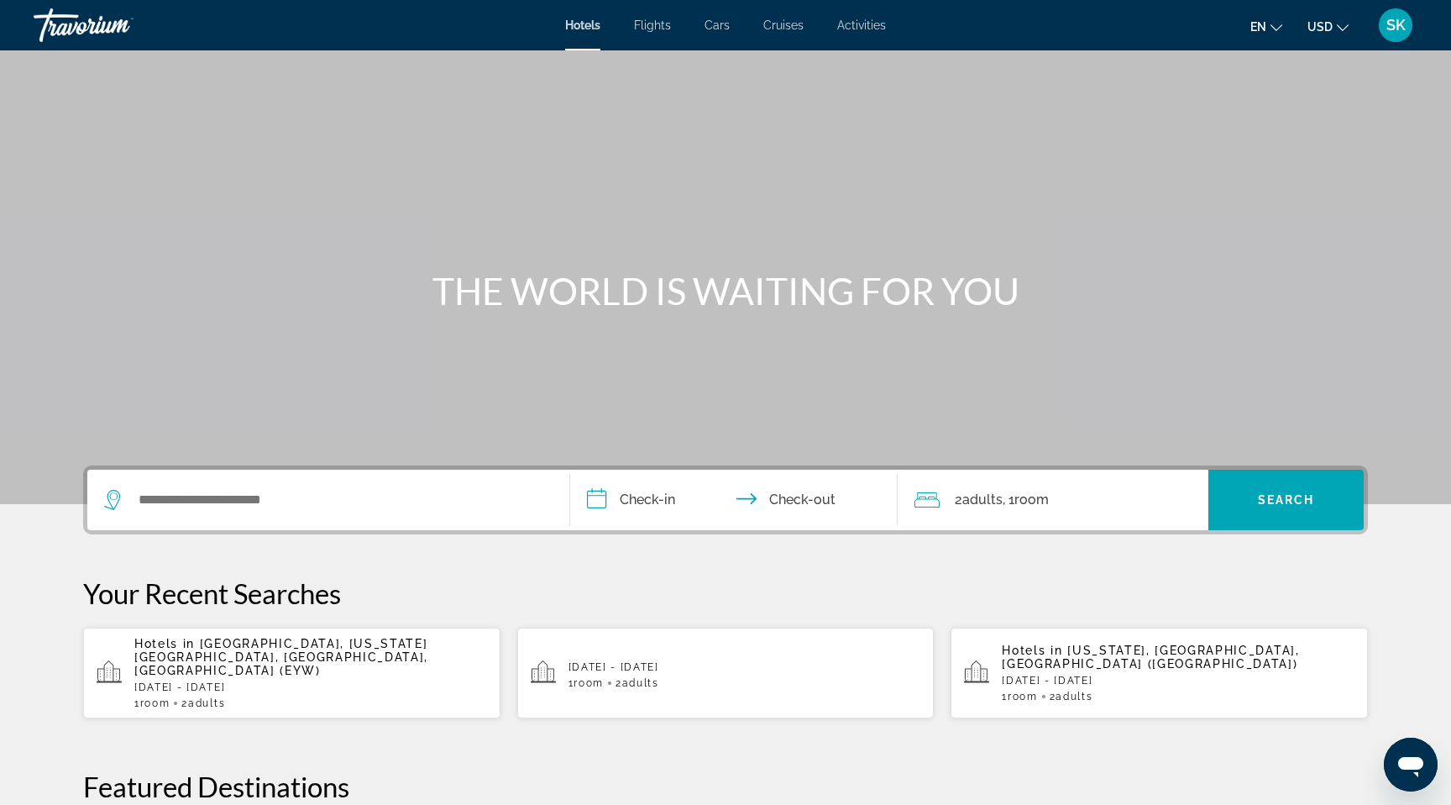
click at [1387, 32] on span "SK" at bounding box center [1396, 25] width 19 height 17
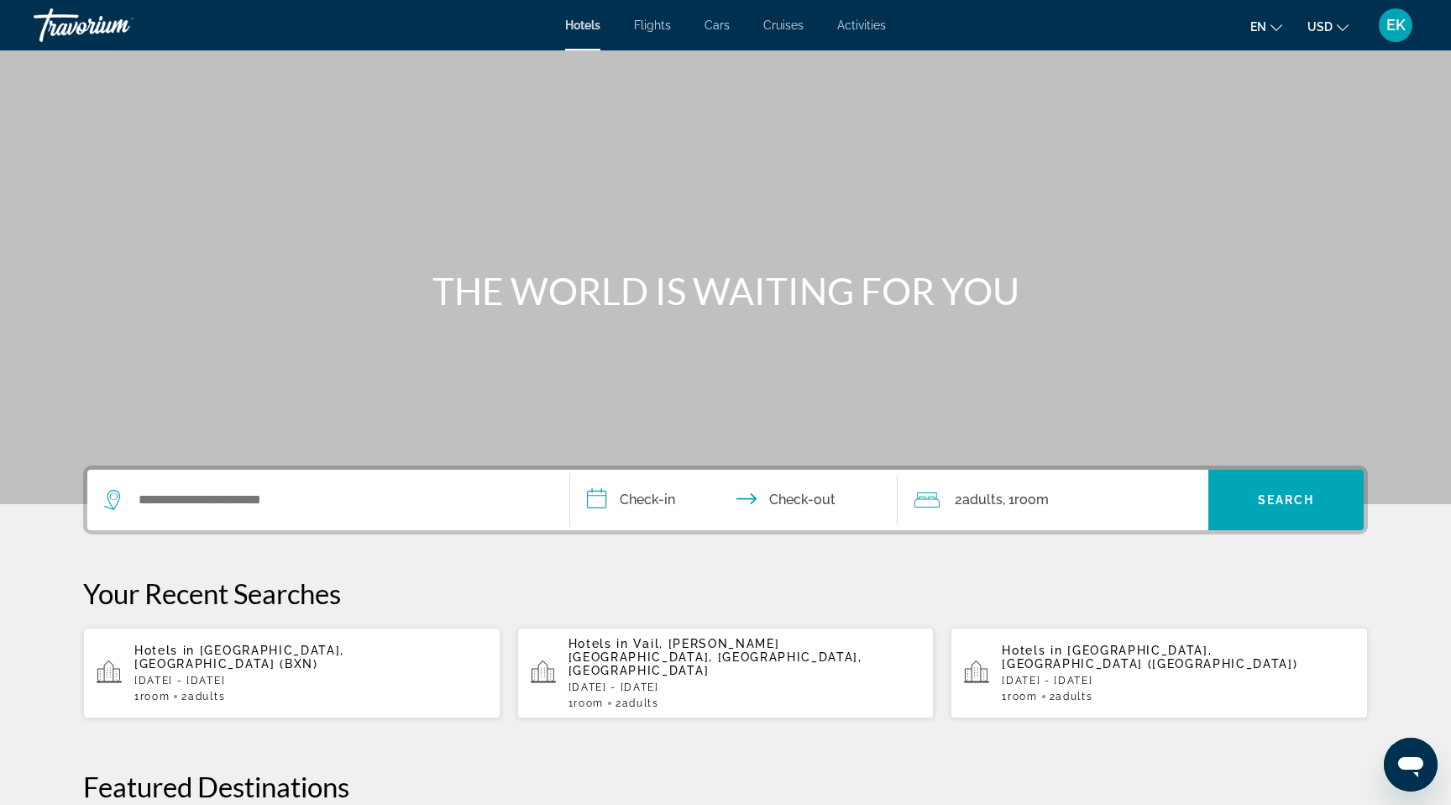
click at [1387, 23] on span "EK" at bounding box center [1396, 25] width 19 height 17
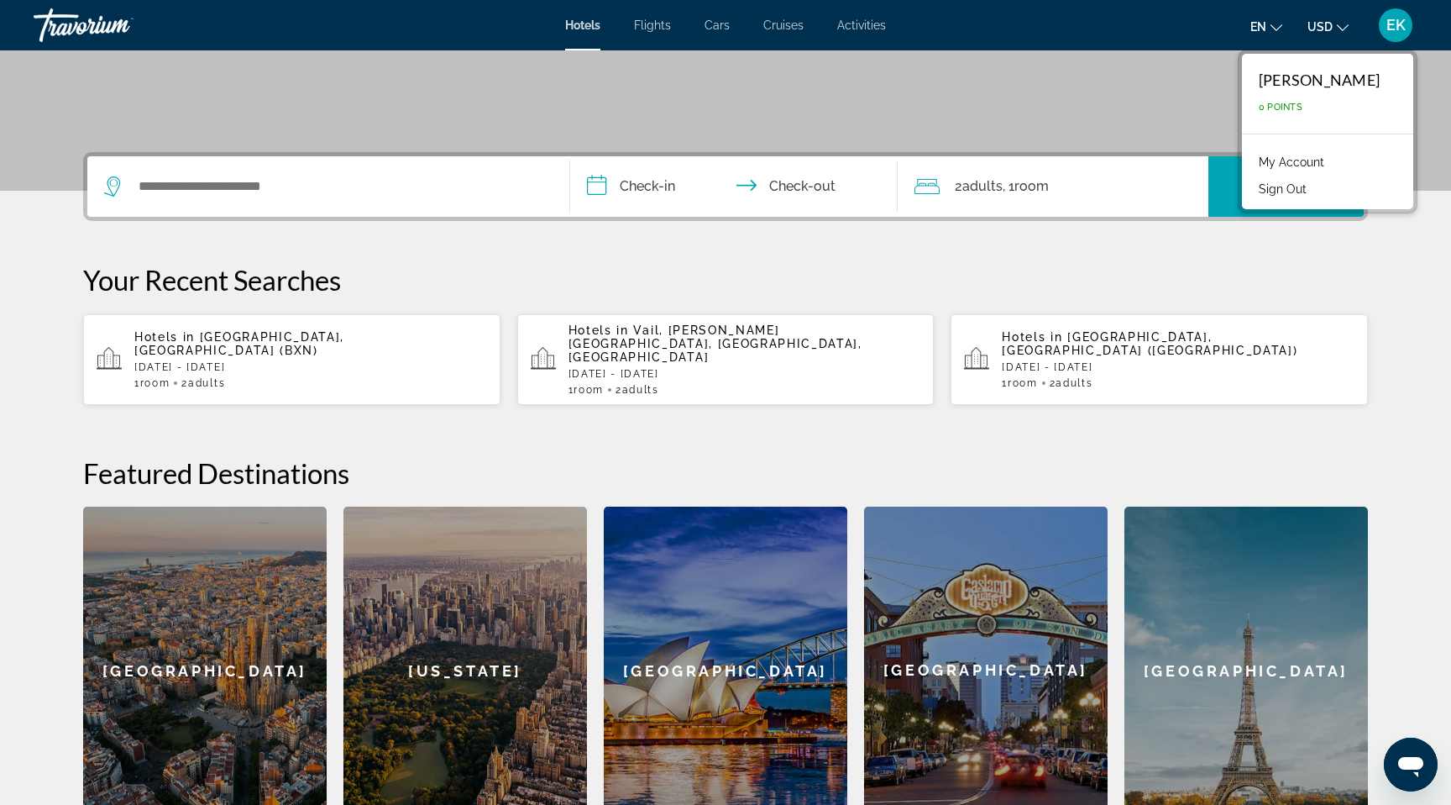
scroll to position [317, 0]
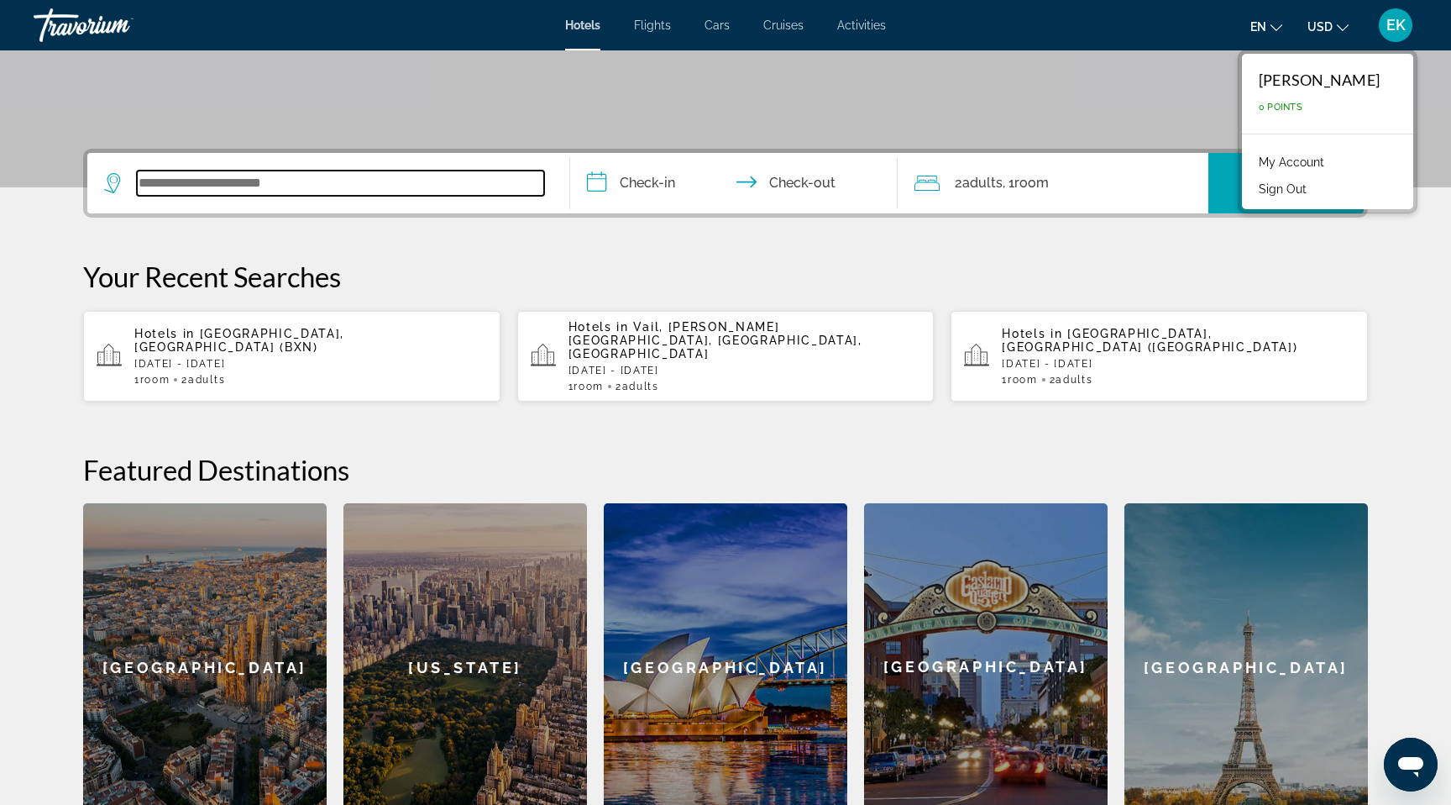
click at [182, 196] on input "Search widget" at bounding box center [340, 183] width 407 height 25
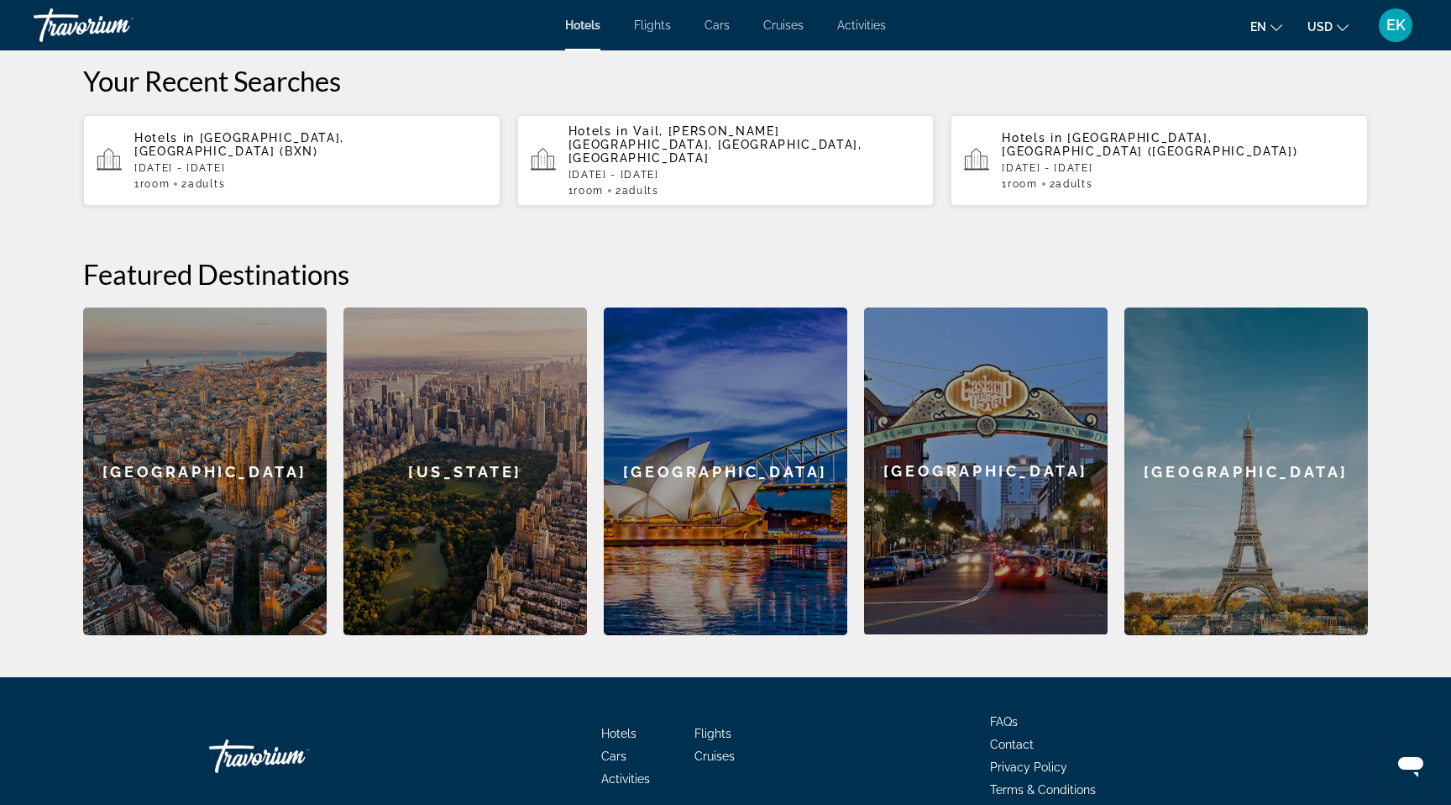
scroll to position [513, 0]
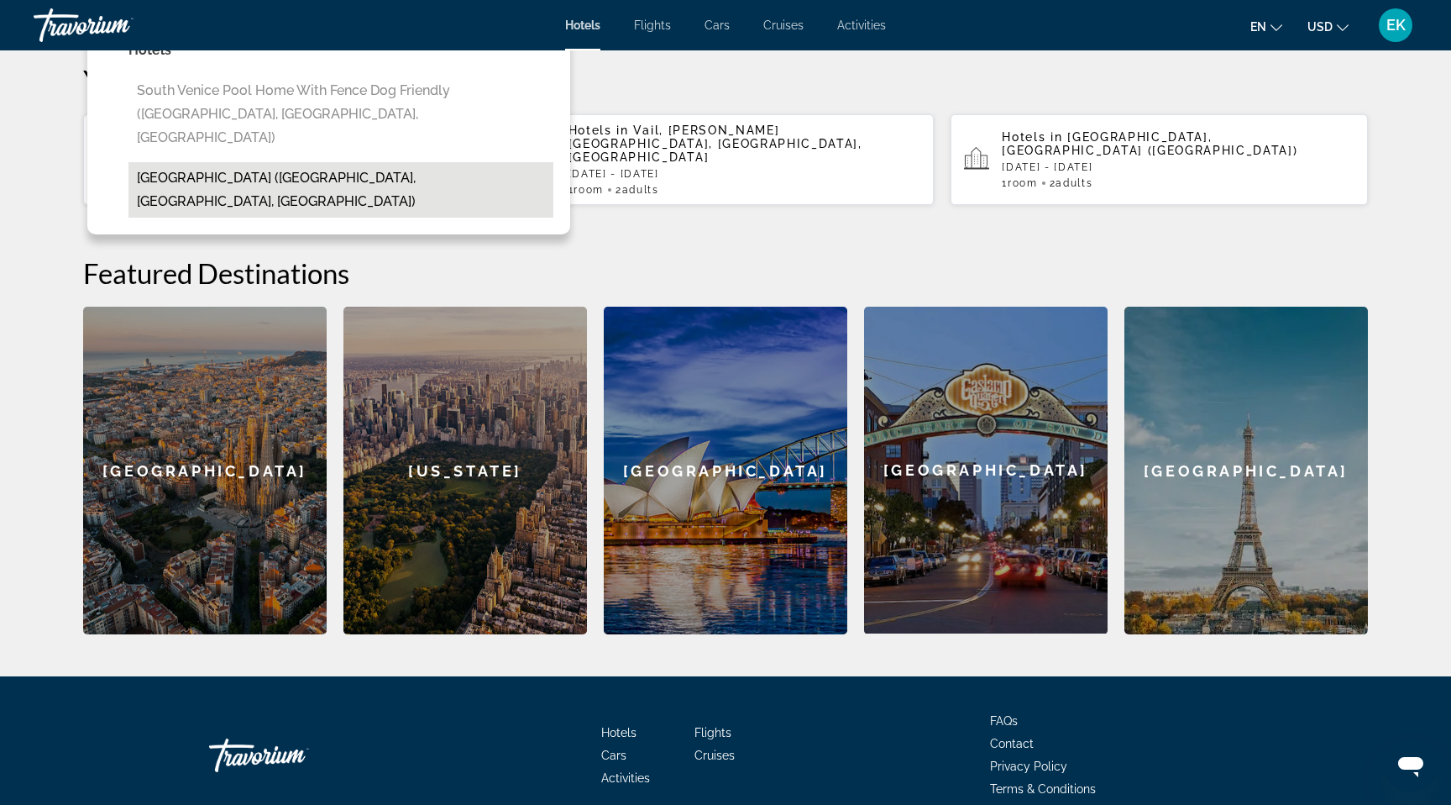
type input "*"
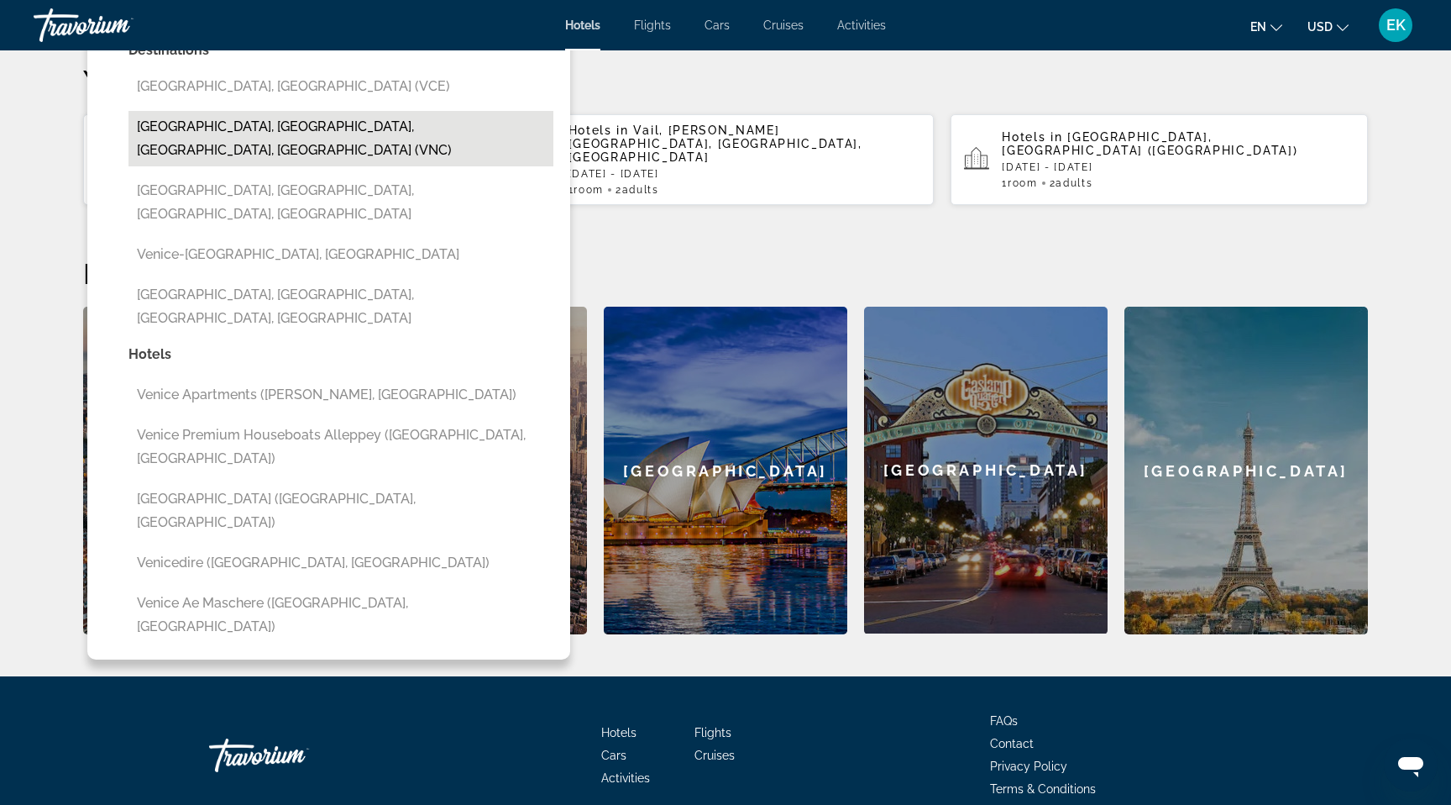
click at [225, 166] on button "Venice, Sarasota, FL, United States (VNC)" at bounding box center [341, 138] width 425 height 55
type input "**********"
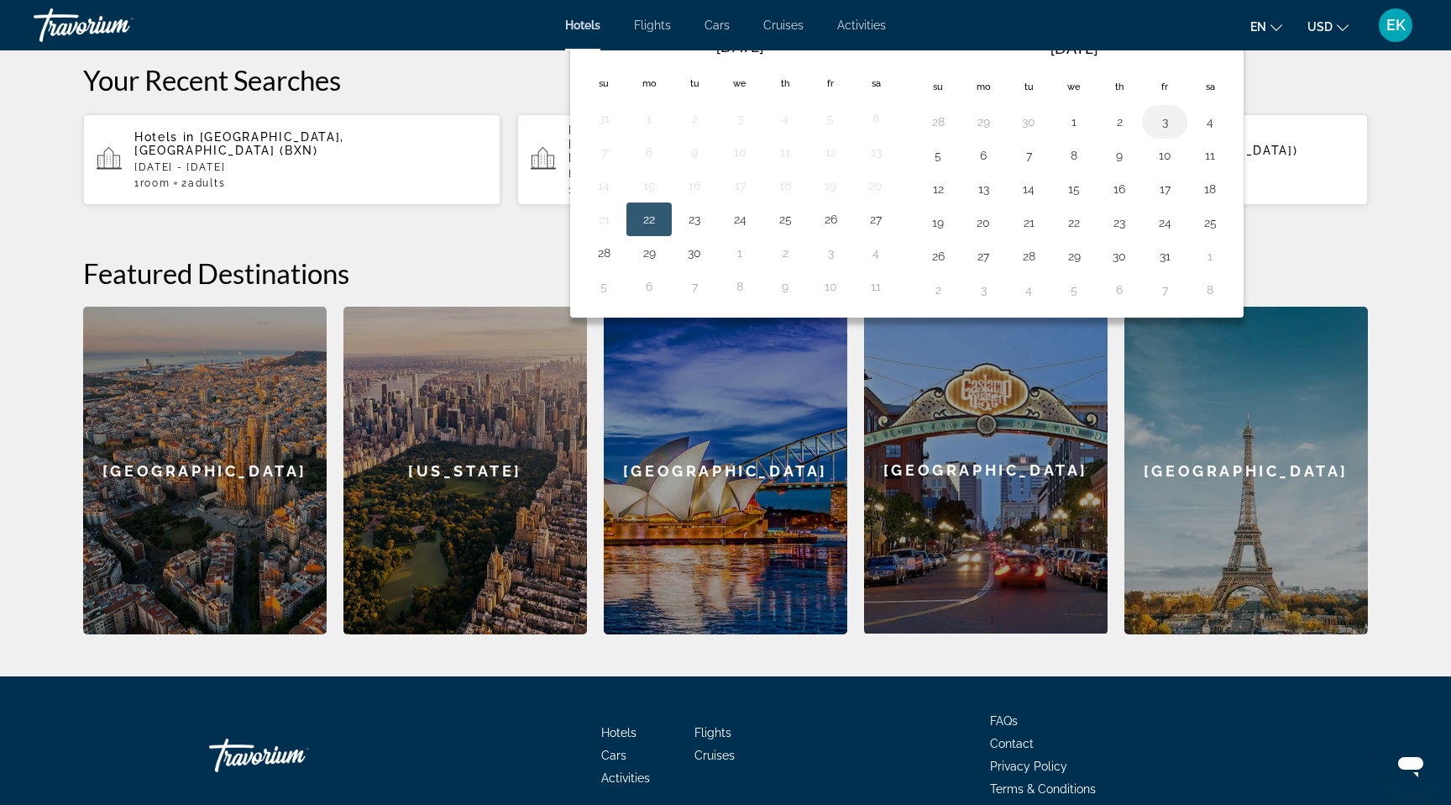
click at [1178, 134] on button "3" at bounding box center [1165, 122] width 27 height 24
click at [1224, 134] on button "4" at bounding box center [1210, 122] width 27 height 24
type input "**********"
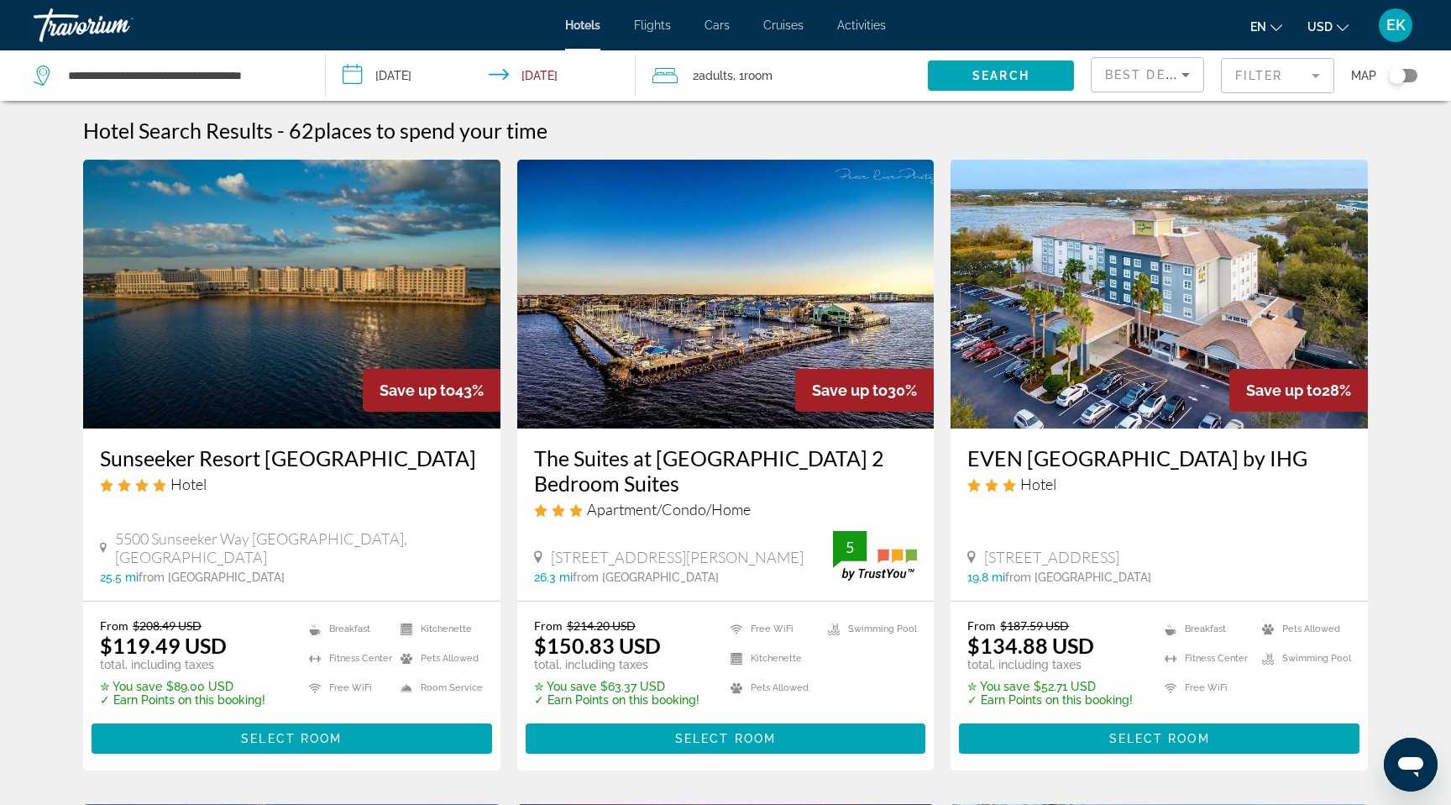
click at [1394, 82] on div "Toggle map" at bounding box center [1403, 75] width 29 height 13
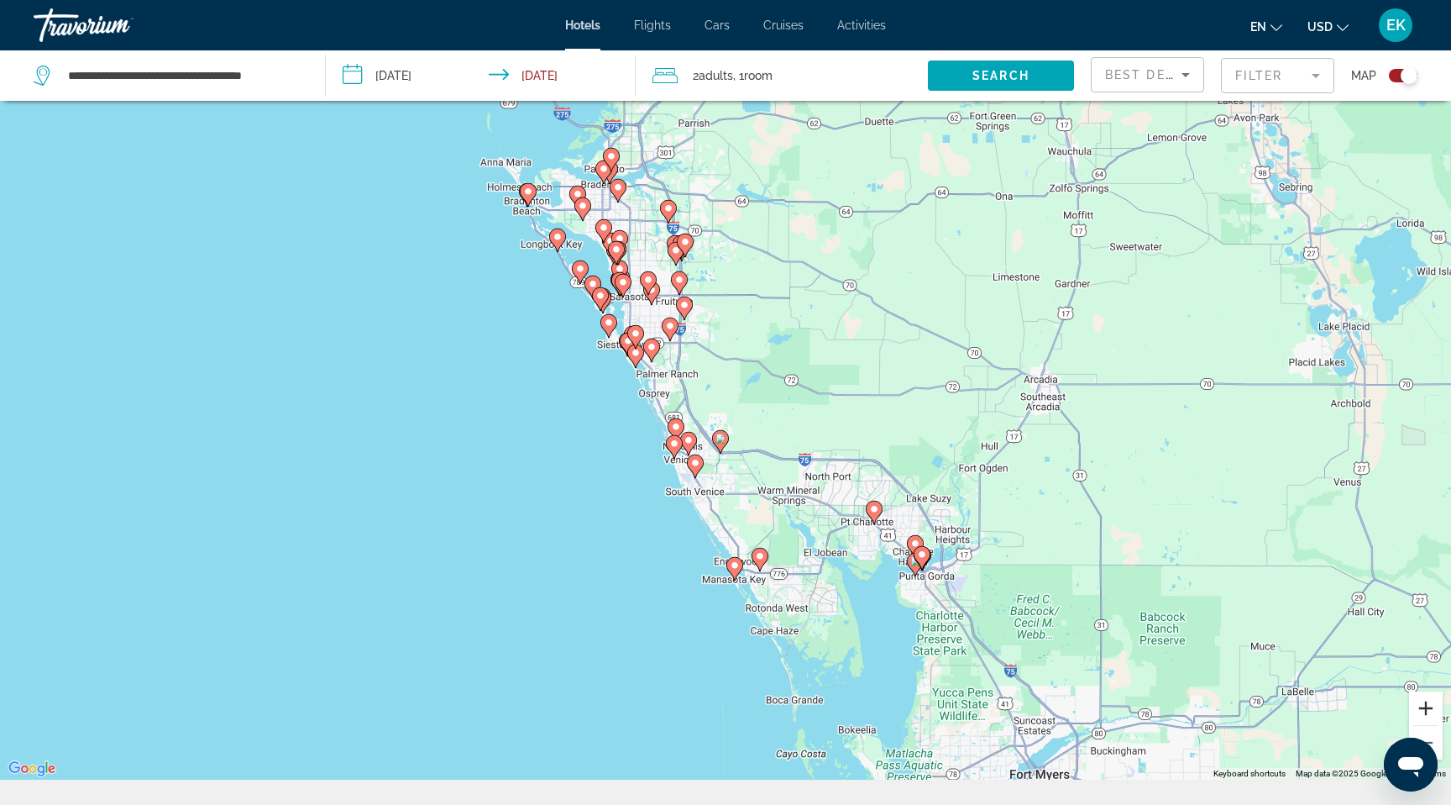
click at [1434, 725] on button "Zoom in" at bounding box center [1426, 708] width 34 height 34
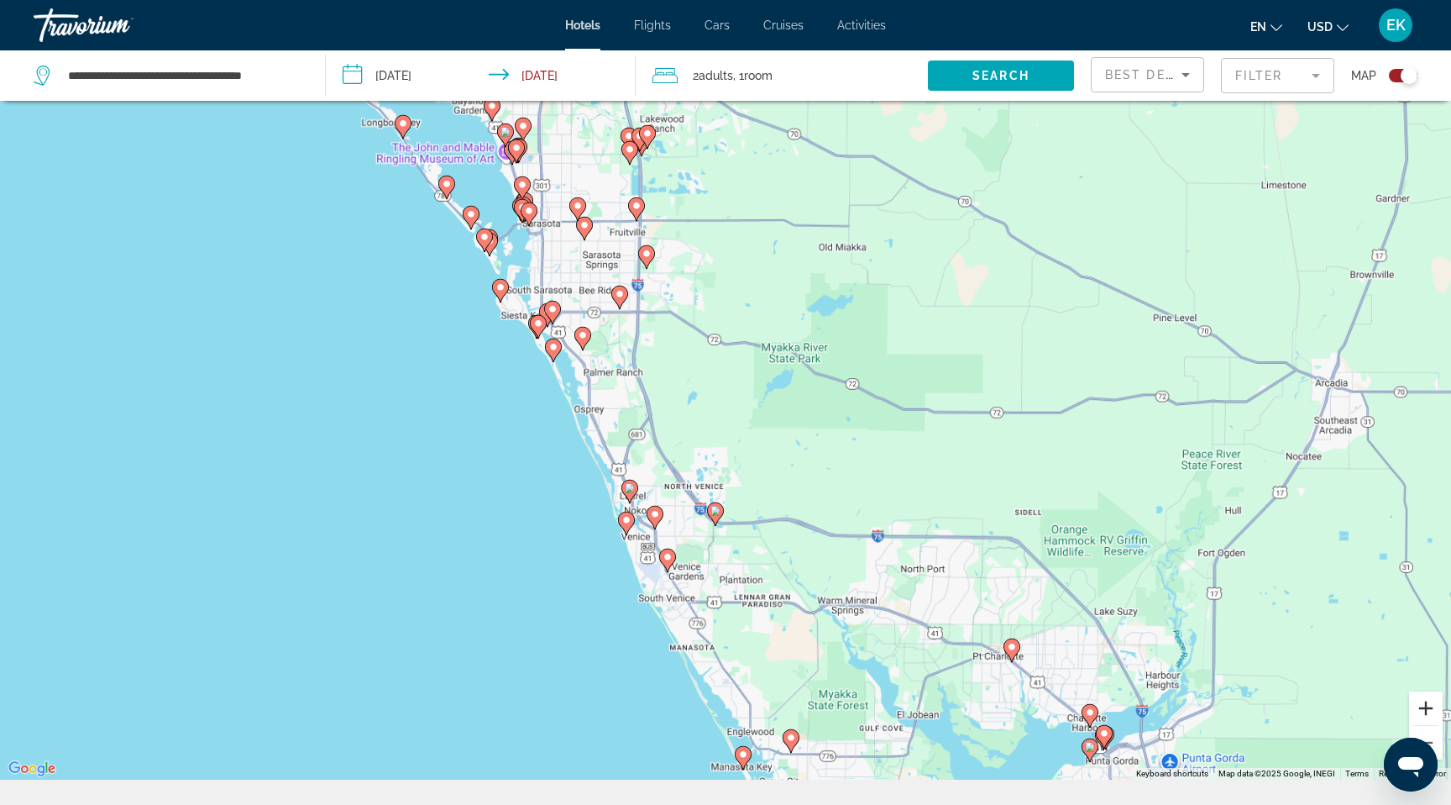
click at [1434, 725] on button "Zoom in" at bounding box center [1426, 708] width 34 height 34
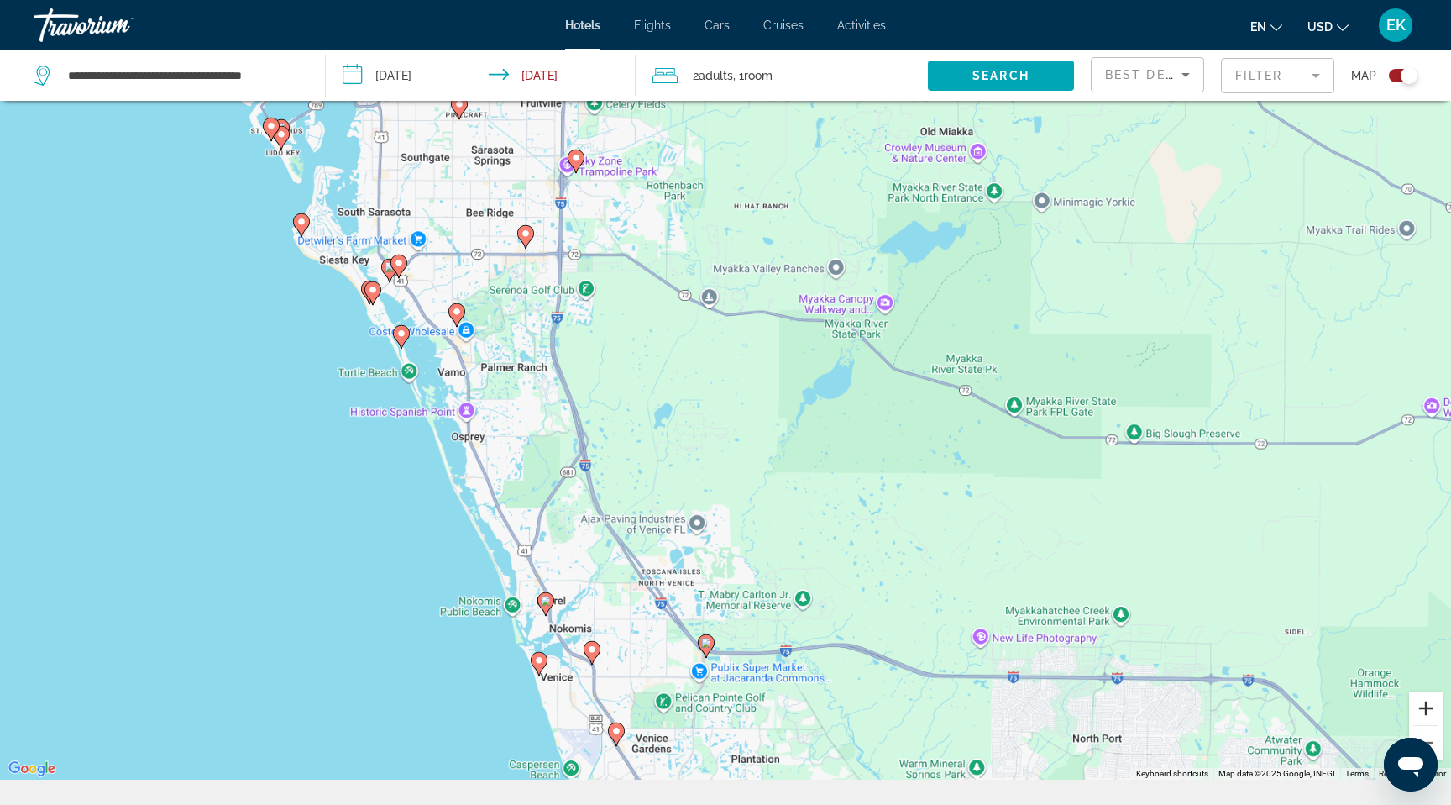
click at [1434, 725] on button "Zoom in" at bounding box center [1426, 708] width 34 height 34
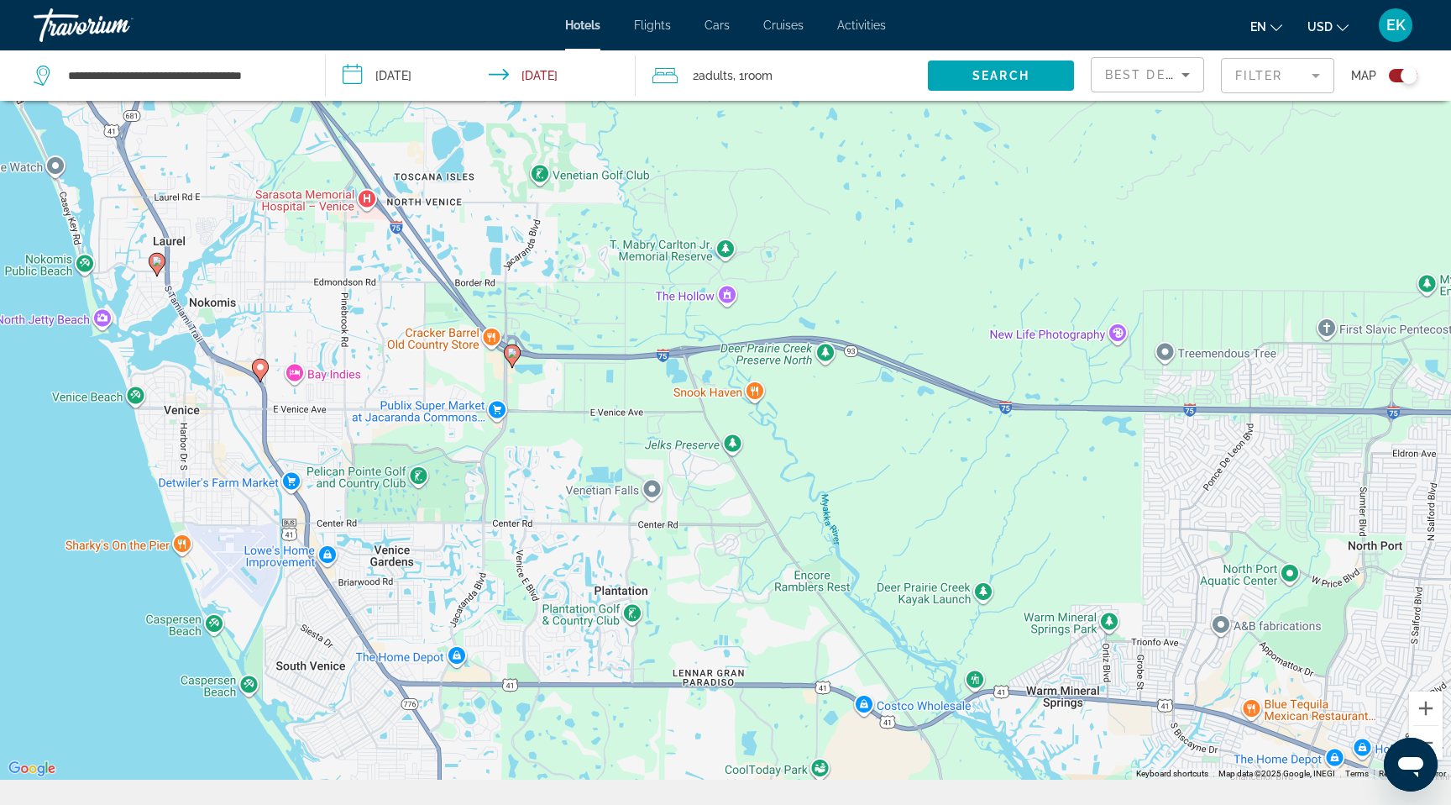
drag, startPoint x: 554, startPoint y: 583, endPoint x: 378, endPoint y: -68, distance: 674.2
click at [378, 0] on html "**********" at bounding box center [725, 276] width 1451 height 805
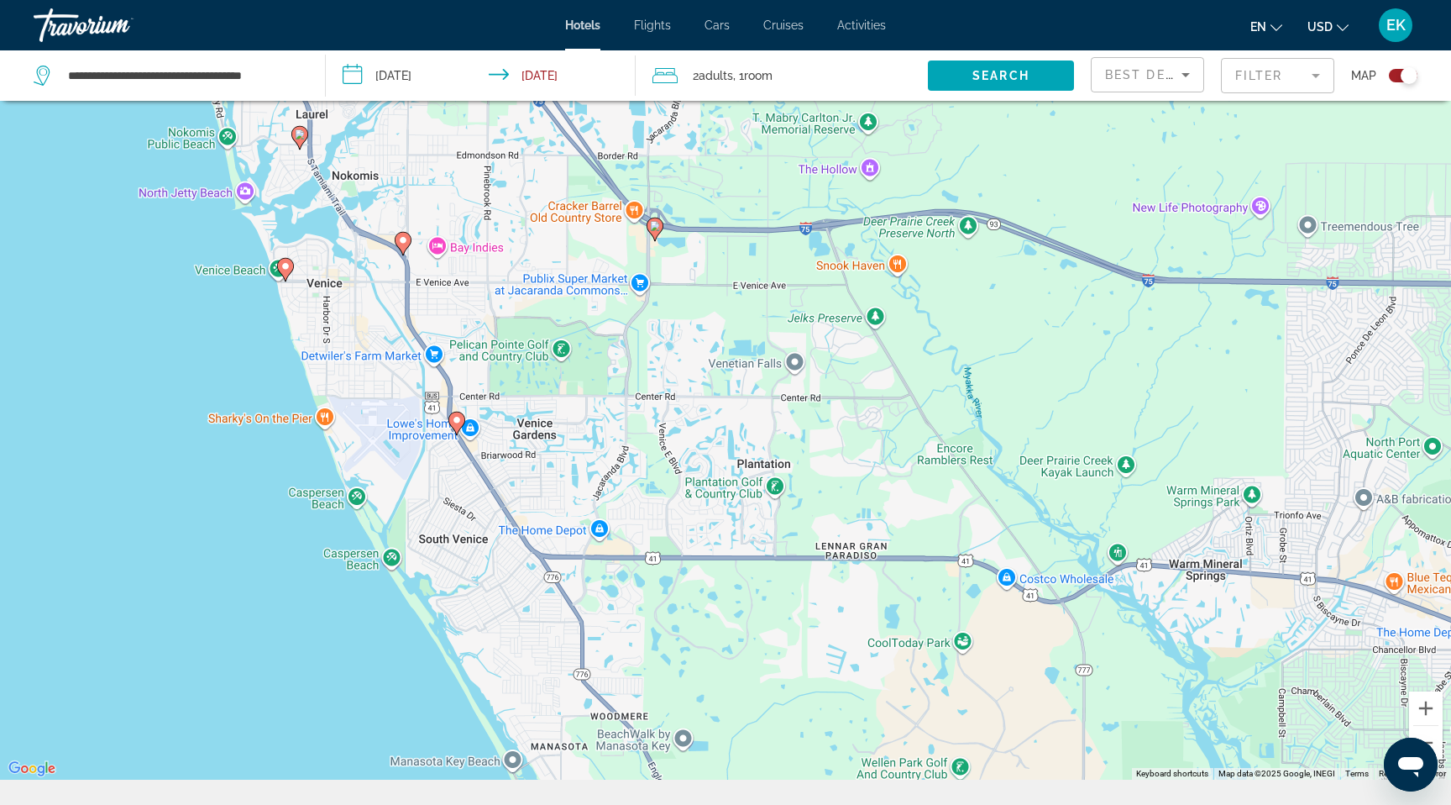
drag, startPoint x: 474, startPoint y: 512, endPoint x: 624, endPoint y: 419, distance: 176.5
click at [624, 419] on div "To activate drag with keyboard, press Alt + Enter. Once in keyboard drag state,…" at bounding box center [725, 377] width 1451 height 805
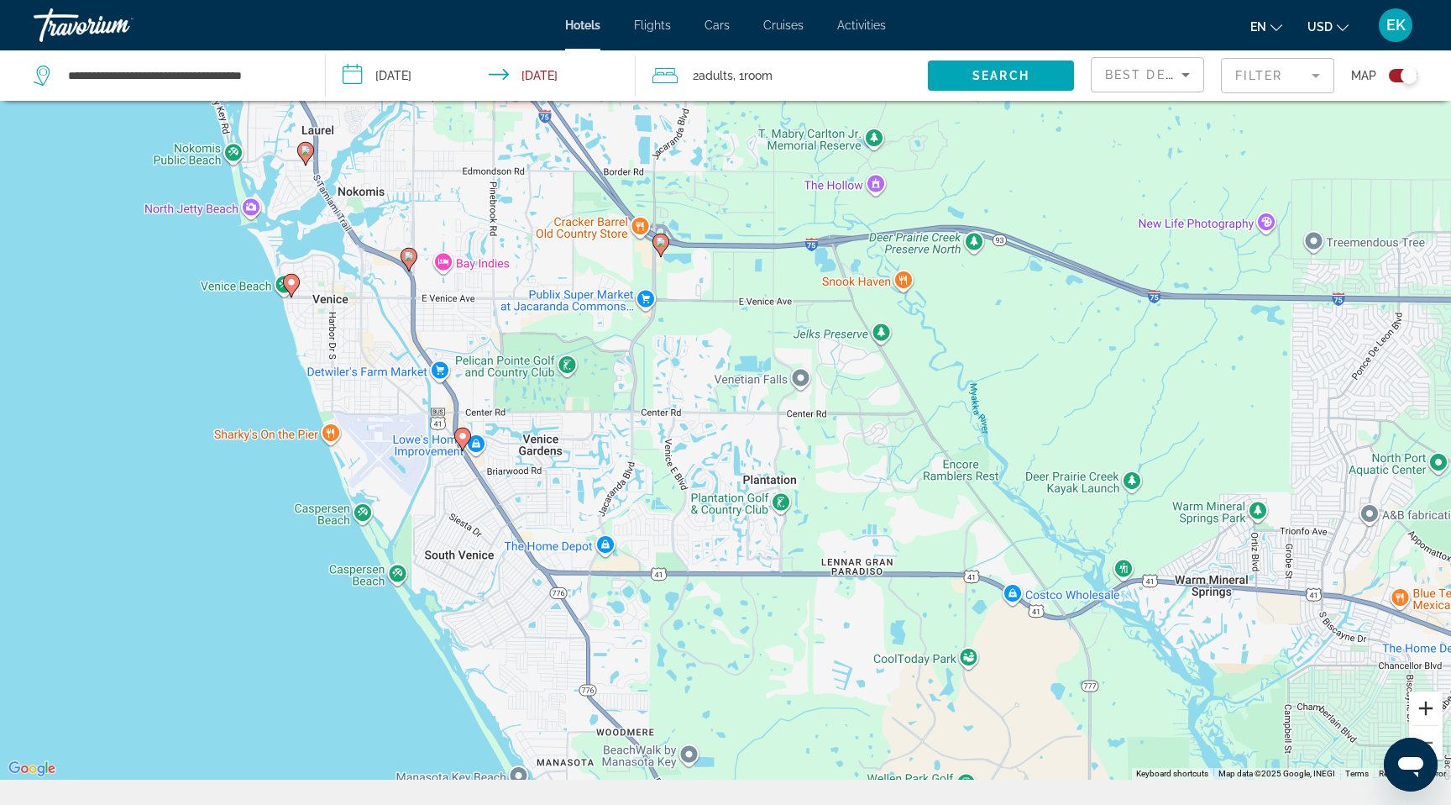
click at [1436, 725] on button "Zoom in" at bounding box center [1426, 708] width 34 height 34
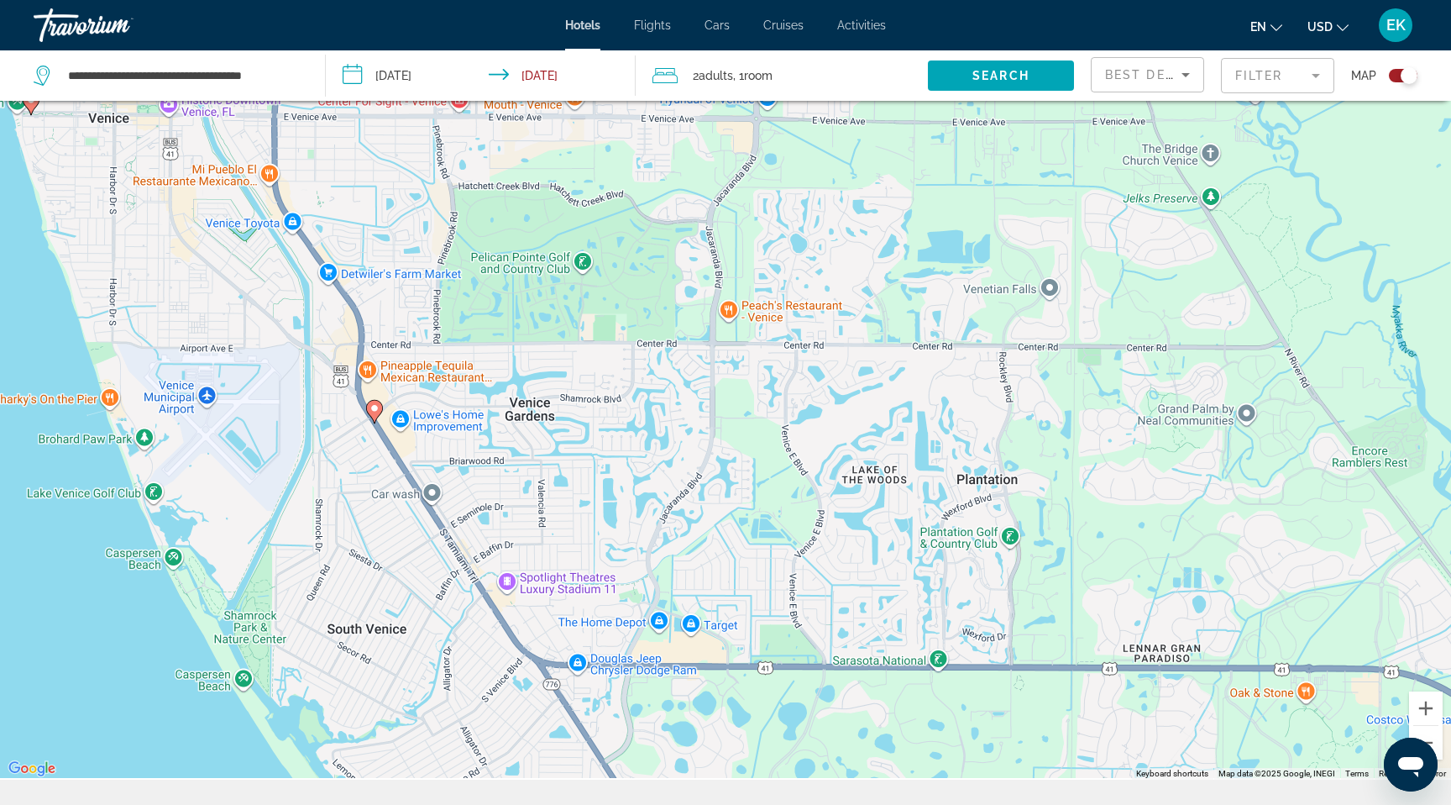
drag, startPoint x: 638, startPoint y: 507, endPoint x: 806, endPoint y: 381, distance: 210.0
click at [806, 381] on div "To activate drag with keyboard, press Alt + Enter. Once in keyboard drag state,…" at bounding box center [725, 377] width 1451 height 805
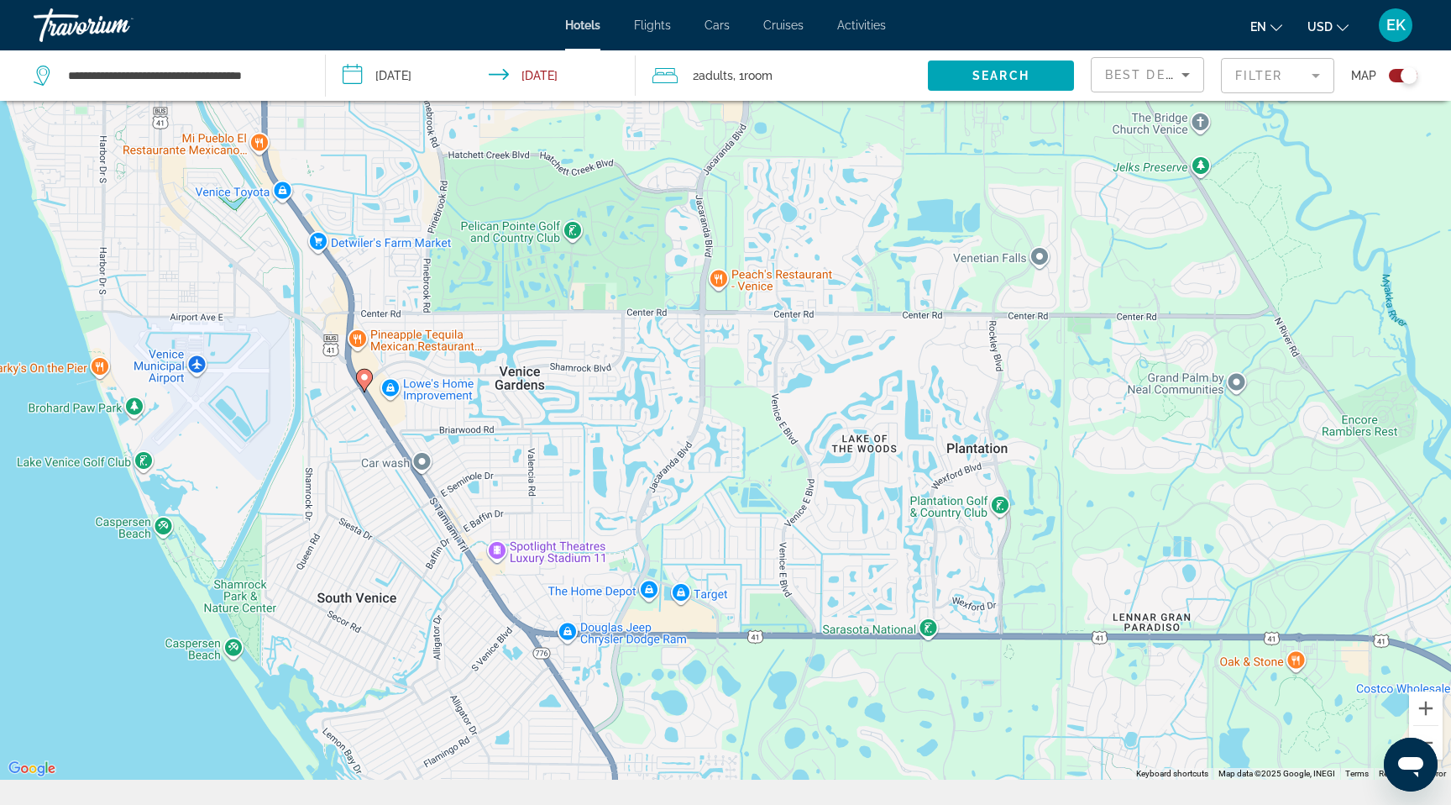
click at [364, 382] on image "Main content" at bounding box center [365, 377] width 10 height 10
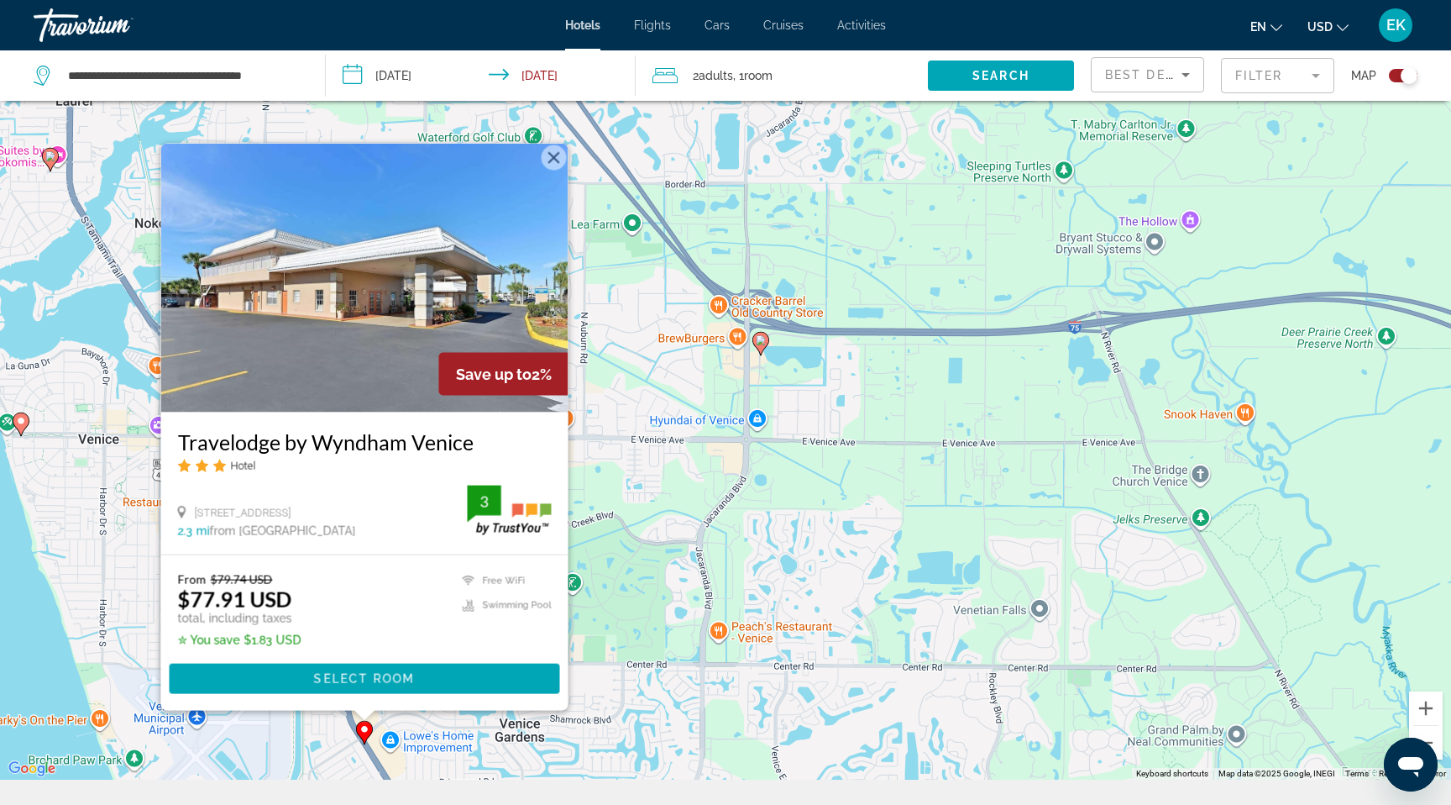
click at [648, 500] on div "To activate drag with keyboard, press Alt + Enter. Once in keyboard drag state,…" at bounding box center [725, 377] width 1451 height 805
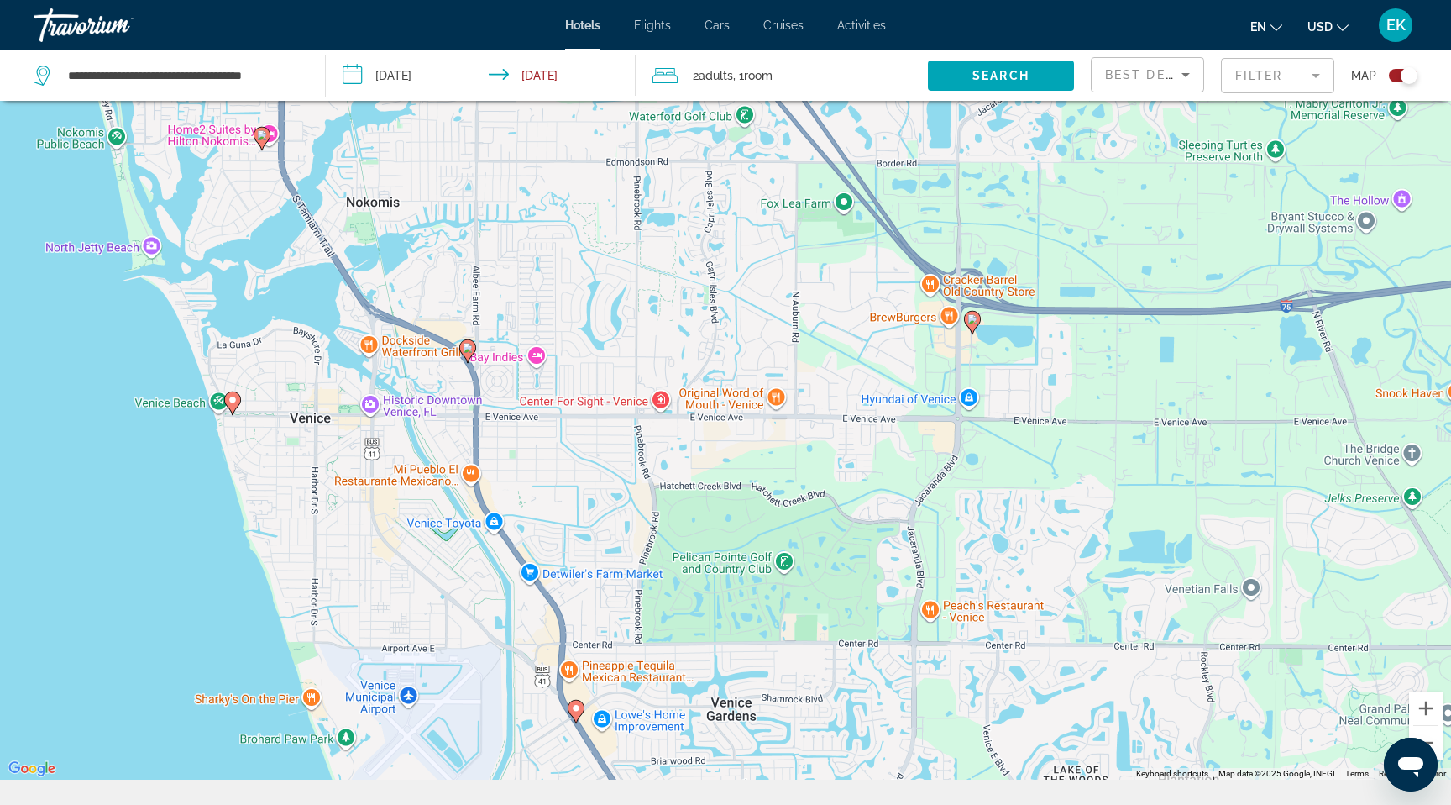
drag, startPoint x: 364, startPoint y: 515, endPoint x: 583, endPoint y: 492, distance: 220.4
click at [583, 492] on div "To activate drag with keyboard, press Alt + Enter. Once in keyboard drag state,…" at bounding box center [725, 377] width 1451 height 805
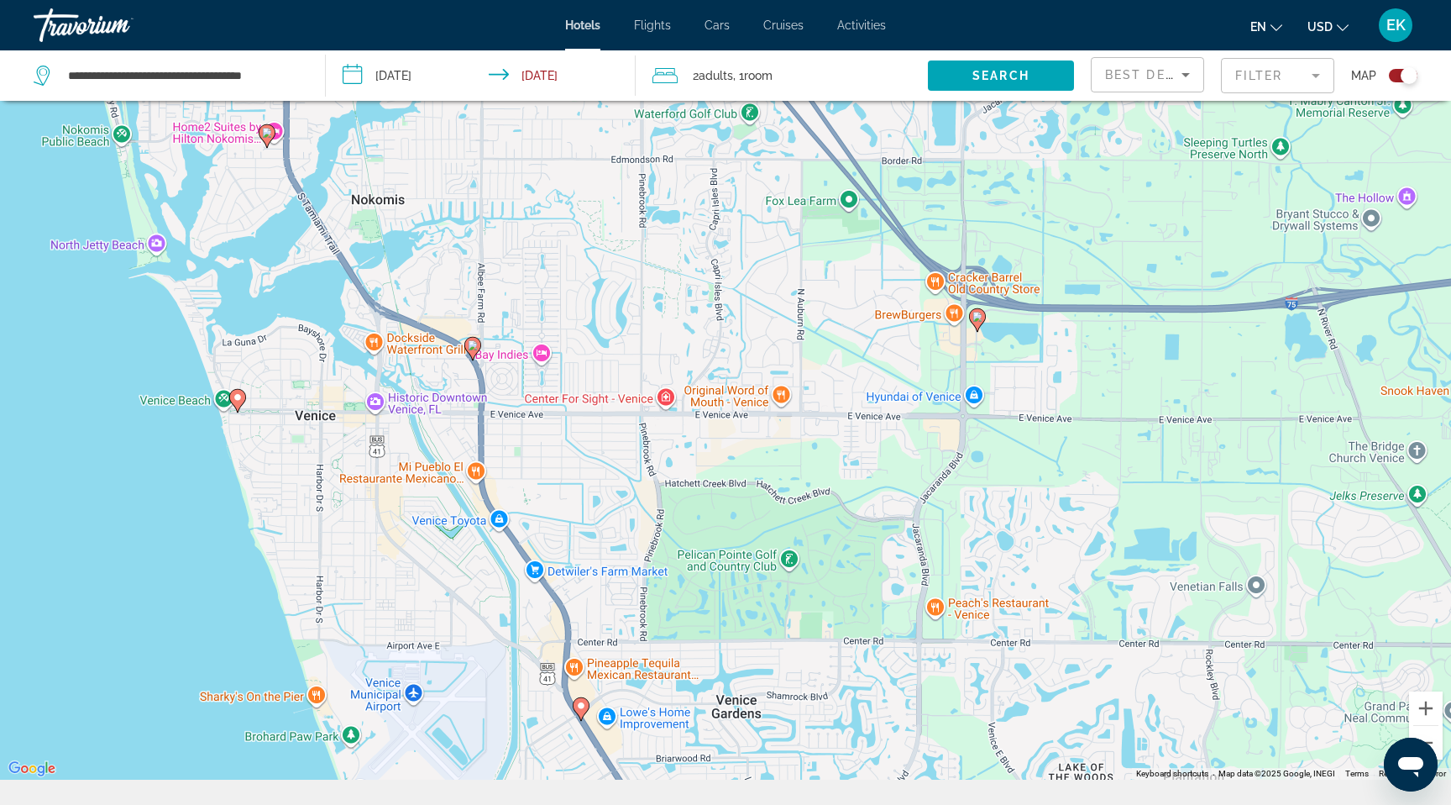
click at [242, 412] on icon "Main content" at bounding box center [237, 401] width 15 height 22
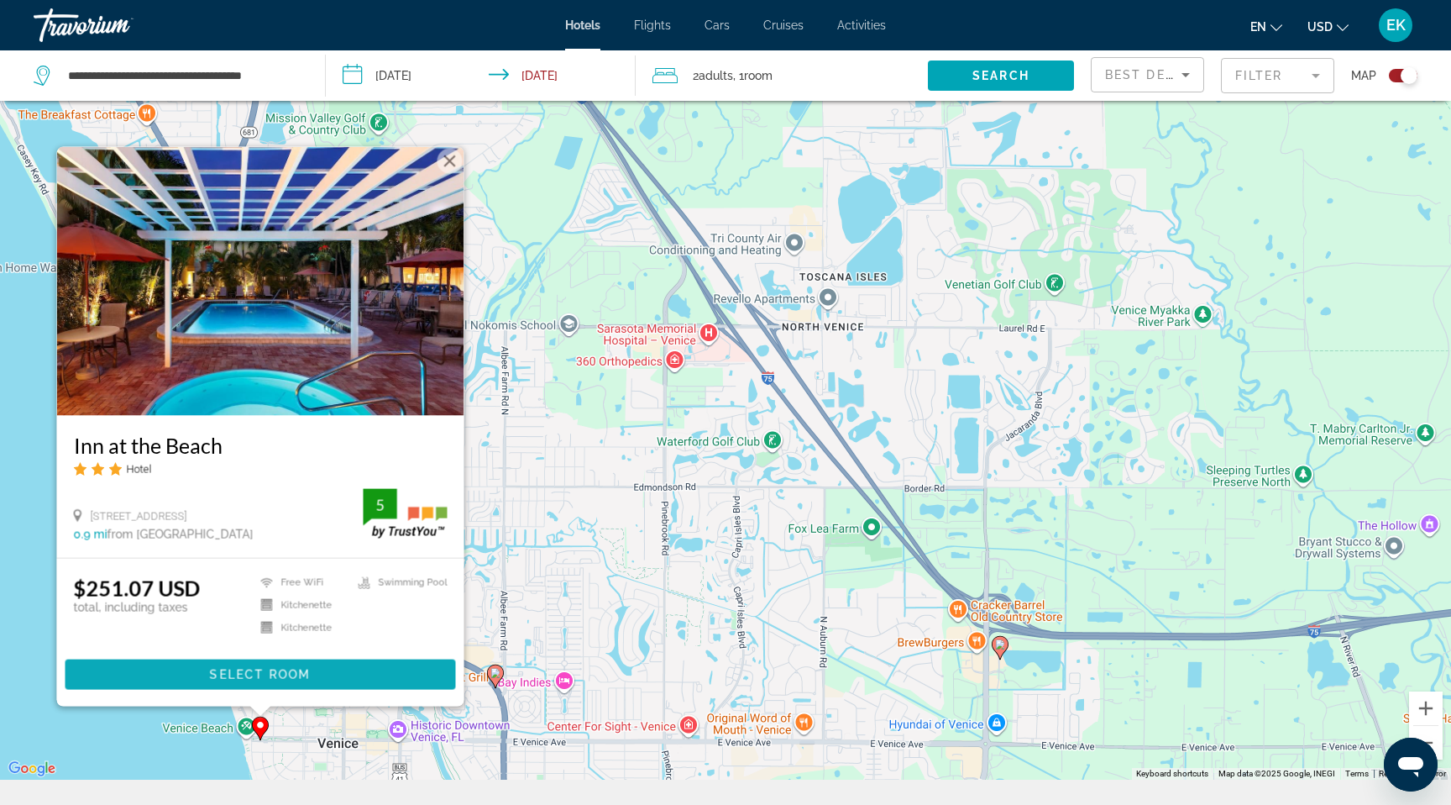
click at [311, 681] on span "Select Room" at bounding box center [260, 674] width 101 height 13
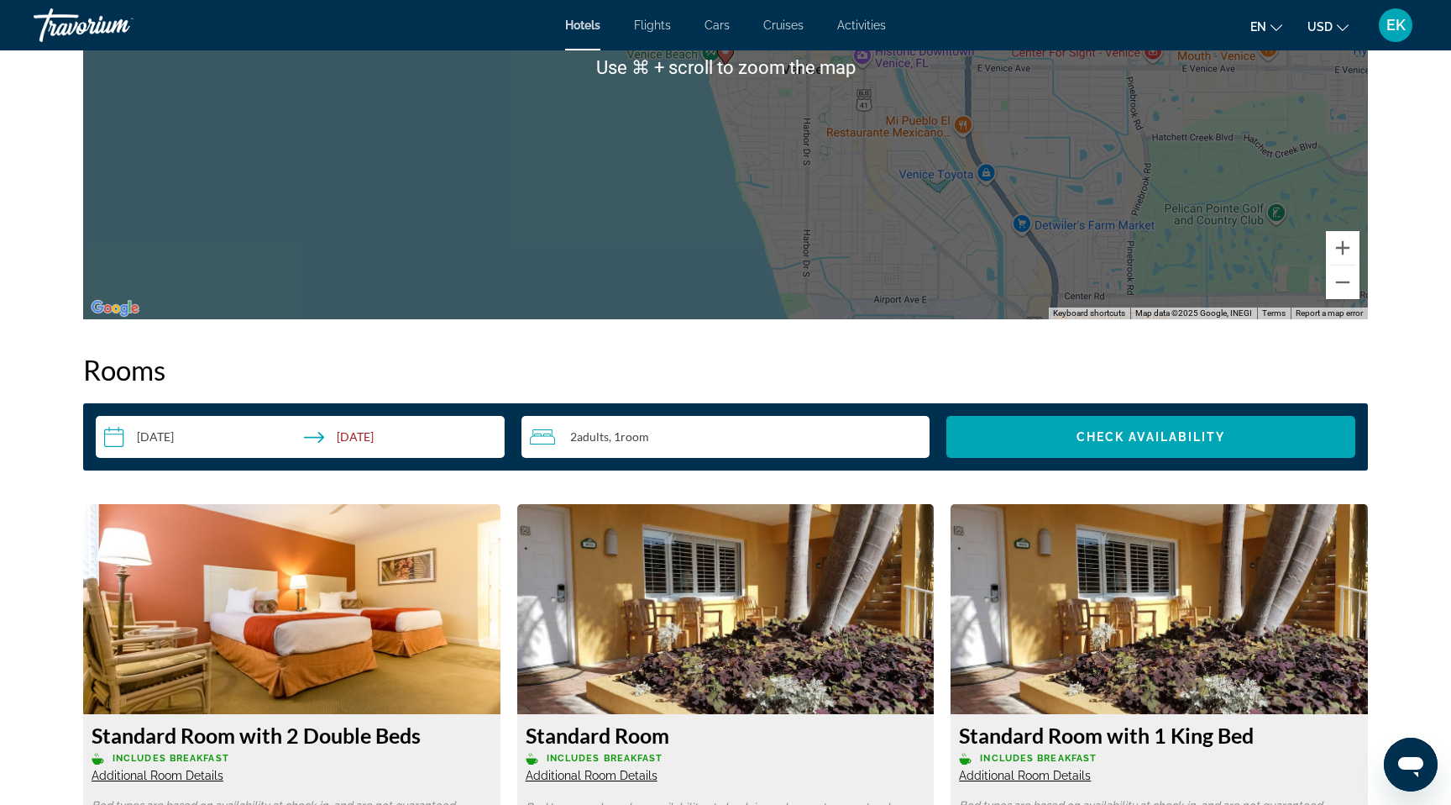
scroll to position [1871, 0]
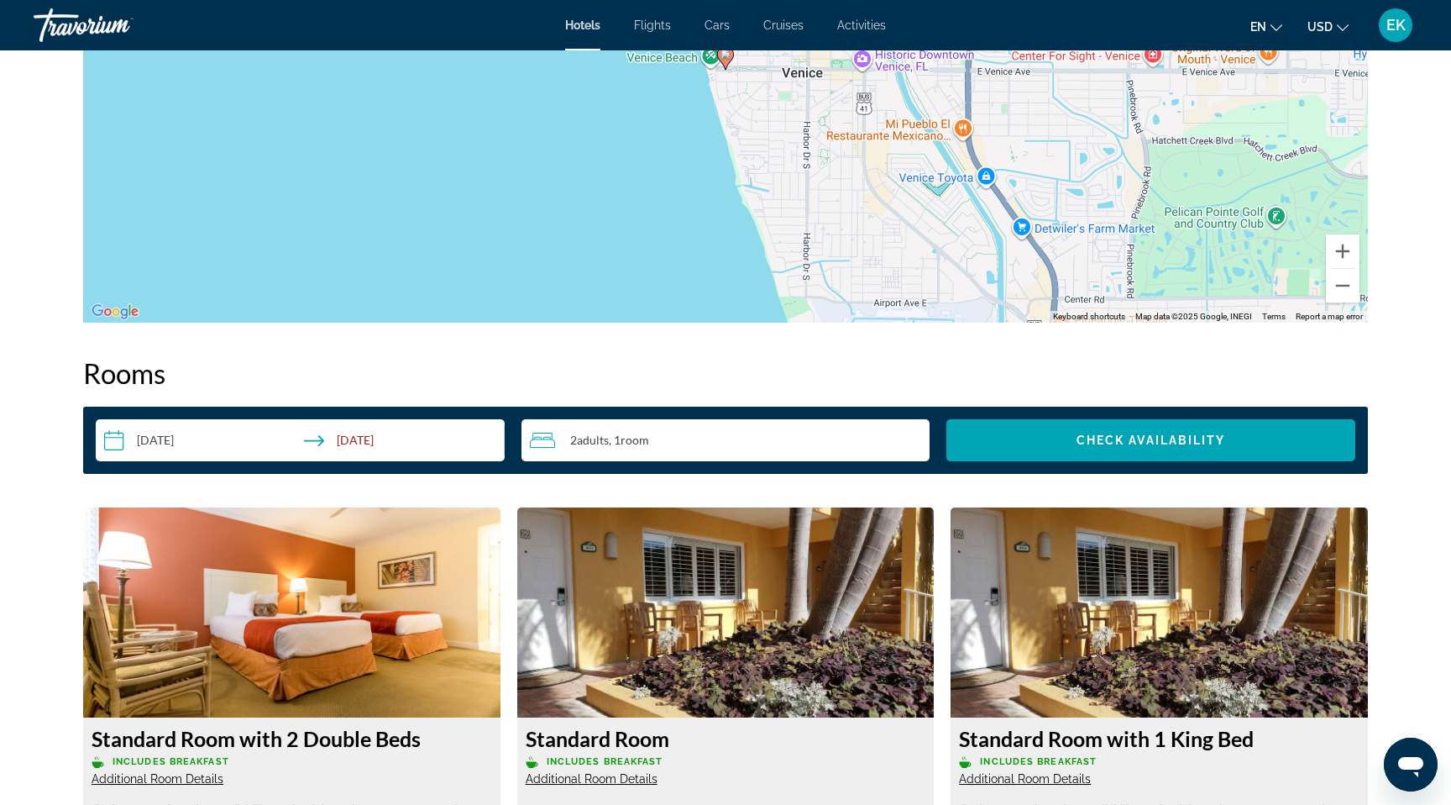
click at [730, 60] on image "Main content" at bounding box center [726, 55] width 10 height 10
click at [728, 60] on image "Main content" at bounding box center [726, 55] width 10 height 10
click at [727, 60] on image "Main content" at bounding box center [726, 55] width 10 height 10
click at [732, 69] on icon "Main content" at bounding box center [725, 58] width 15 height 22
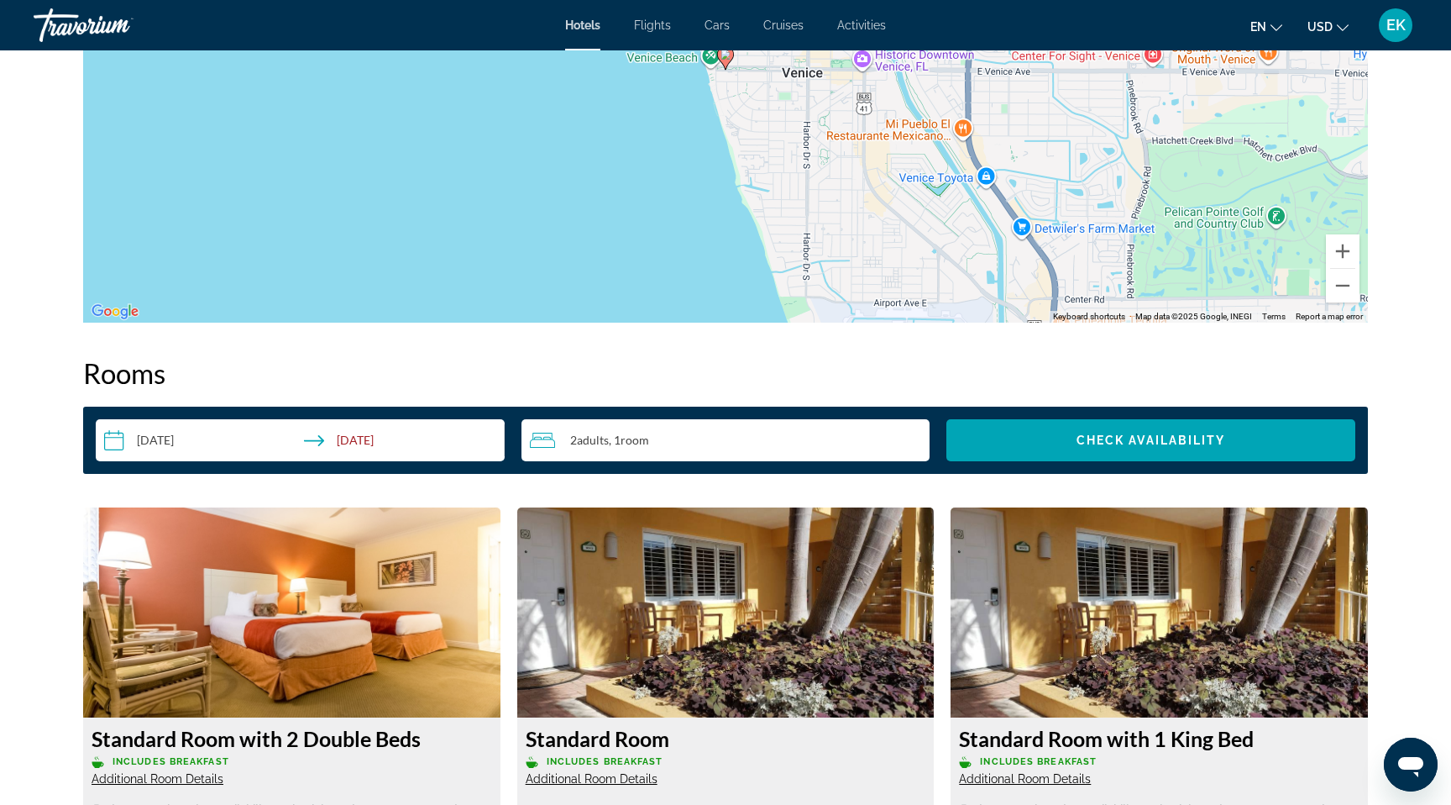
click at [732, 69] on icon "Main content" at bounding box center [725, 58] width 15 height 22
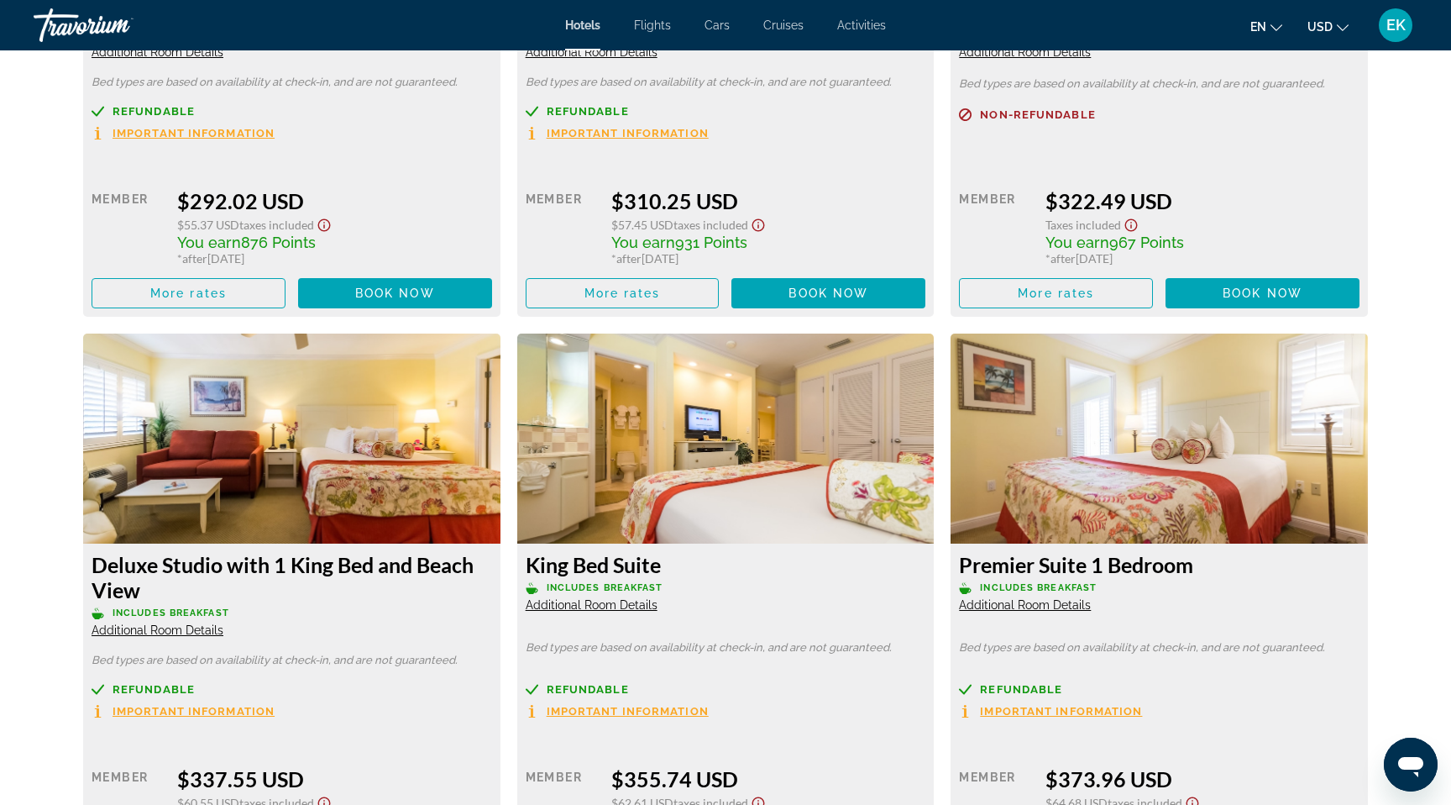
scroll to position [3141, 0]
